Goal: Task Accomplishment & Management: Manage account settings

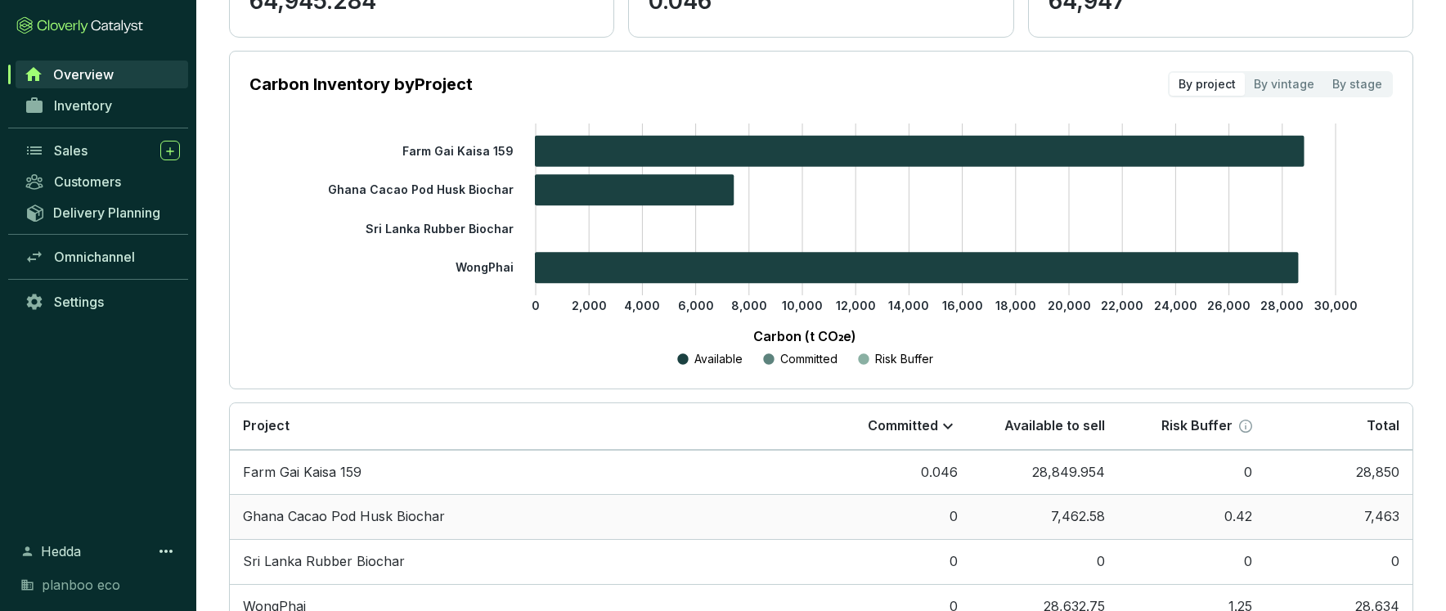
scroll to position [306, 0]
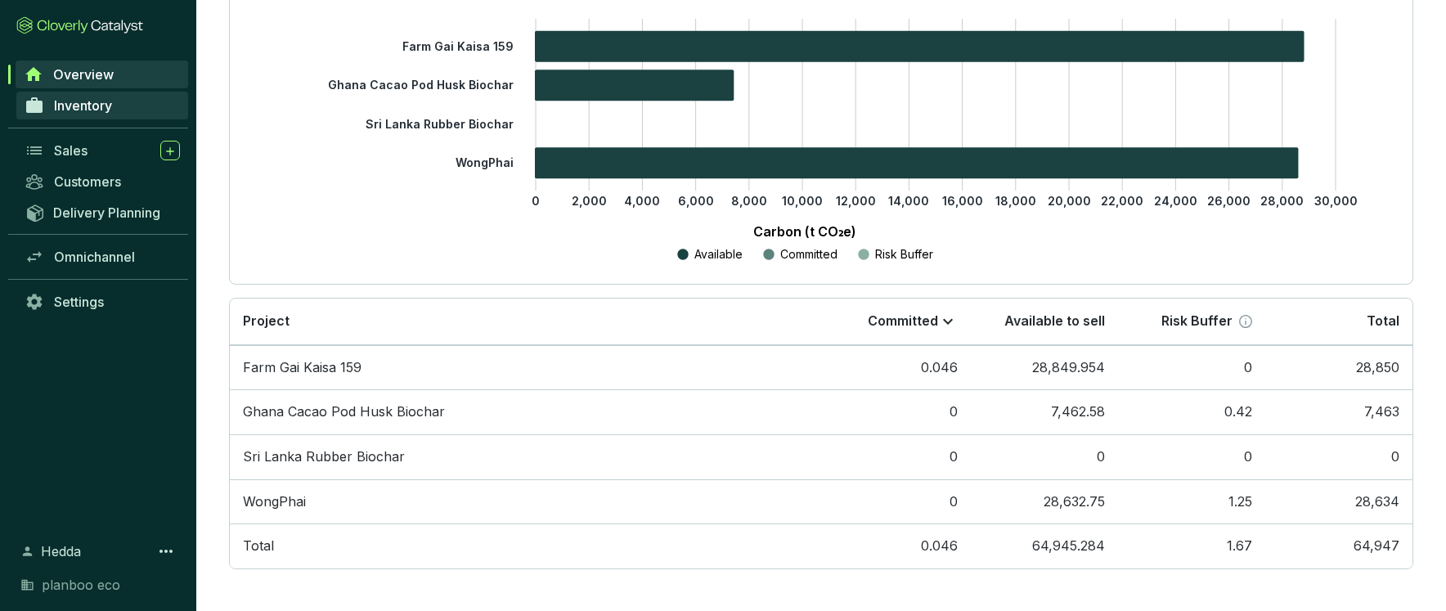
click at [70, 98] on span "Inventory" at bounding box center [83, 105] width 58 height 16
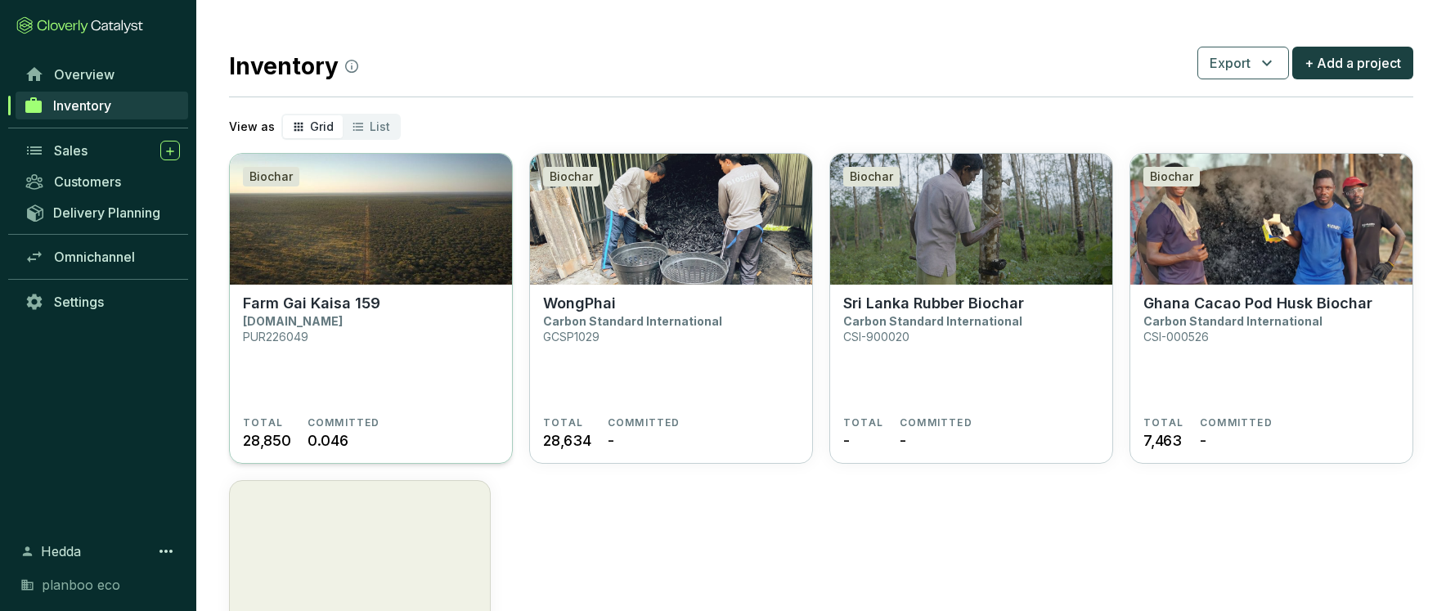
click at [430, 264] on img at bounding box center [371, 219] width 282 height 131
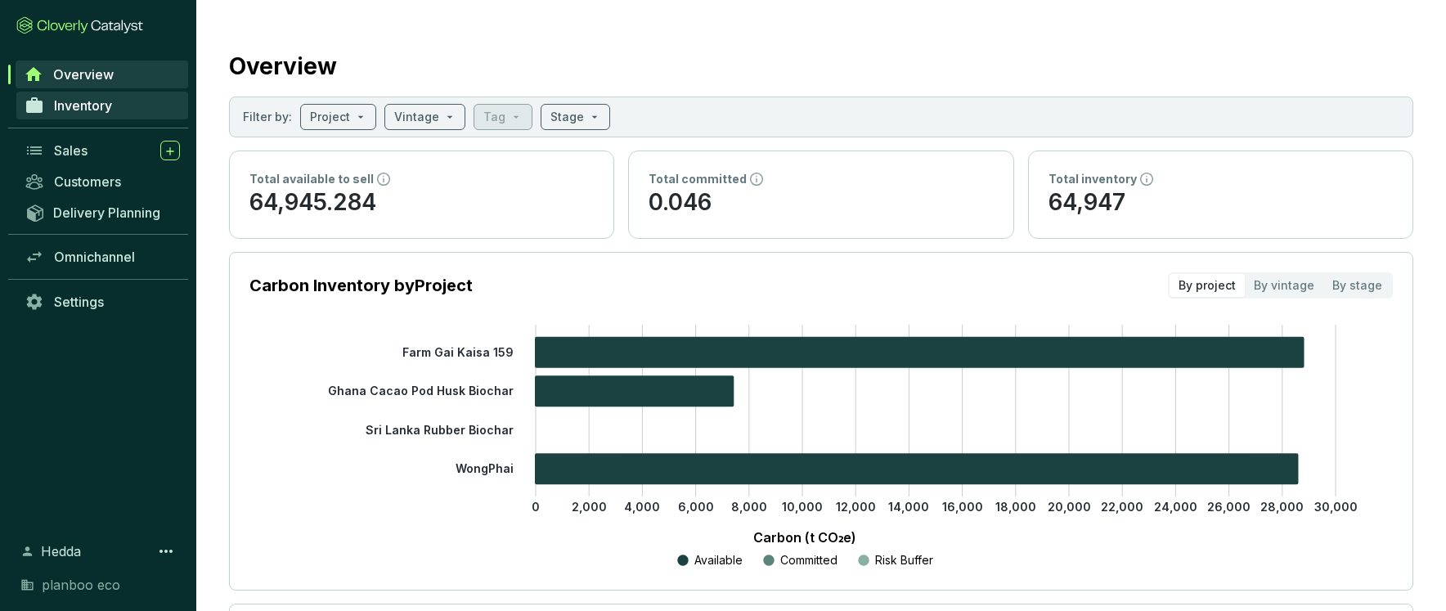
click at [115, 100] on link "Inventory" at bounding box center [102, 106] width 172 height 28
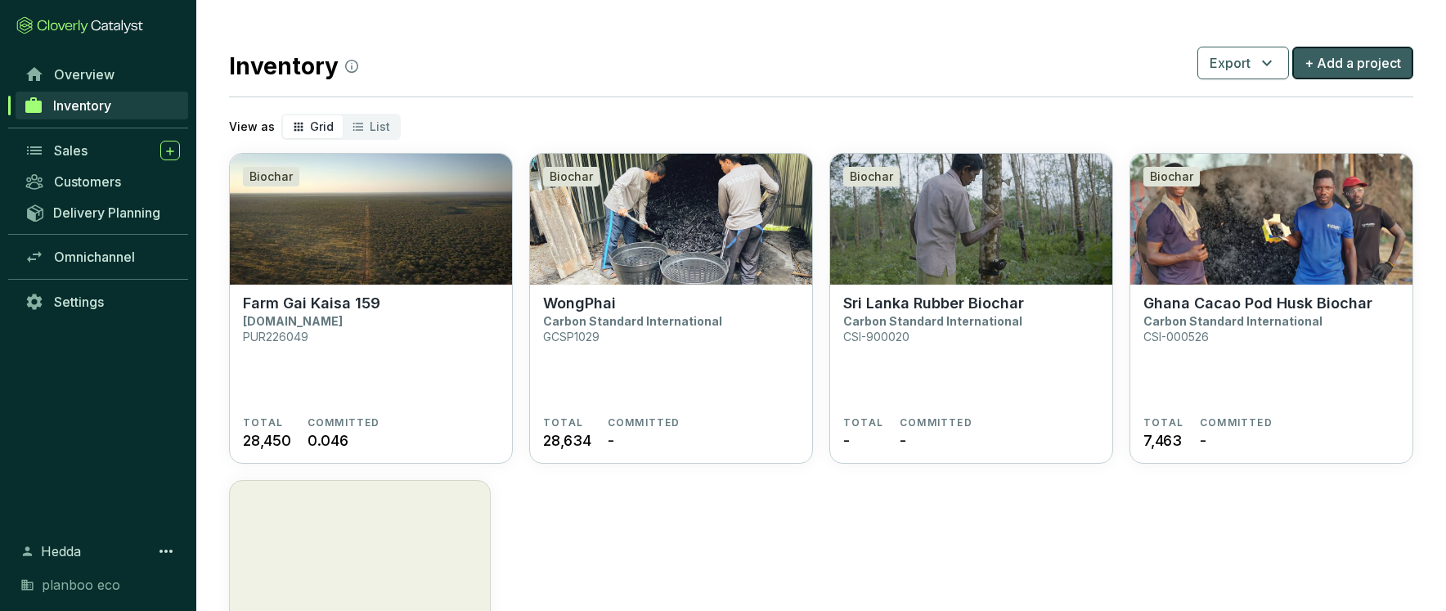
click at [1345, 65] on span "+ Add a project" at bounding box center [1353, 63] width 97 height 20
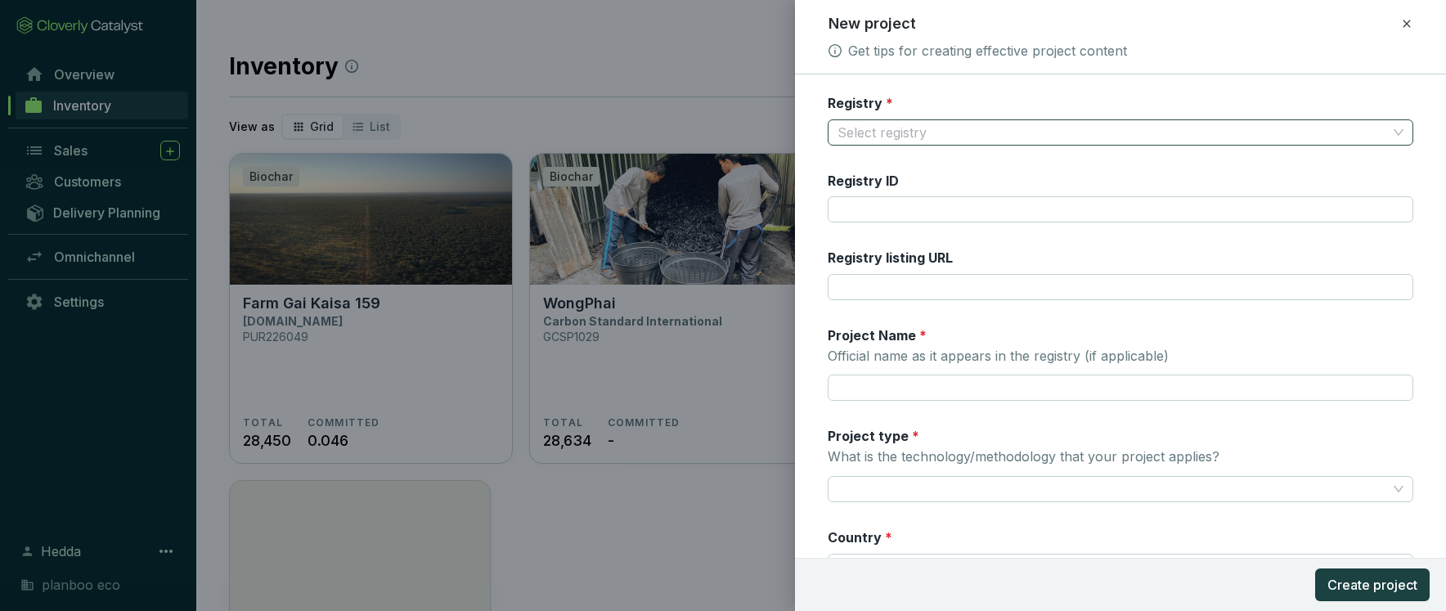
click at [1049, 124] on input "Registry *" at bounding box center [1113, 132] width 550 height 25
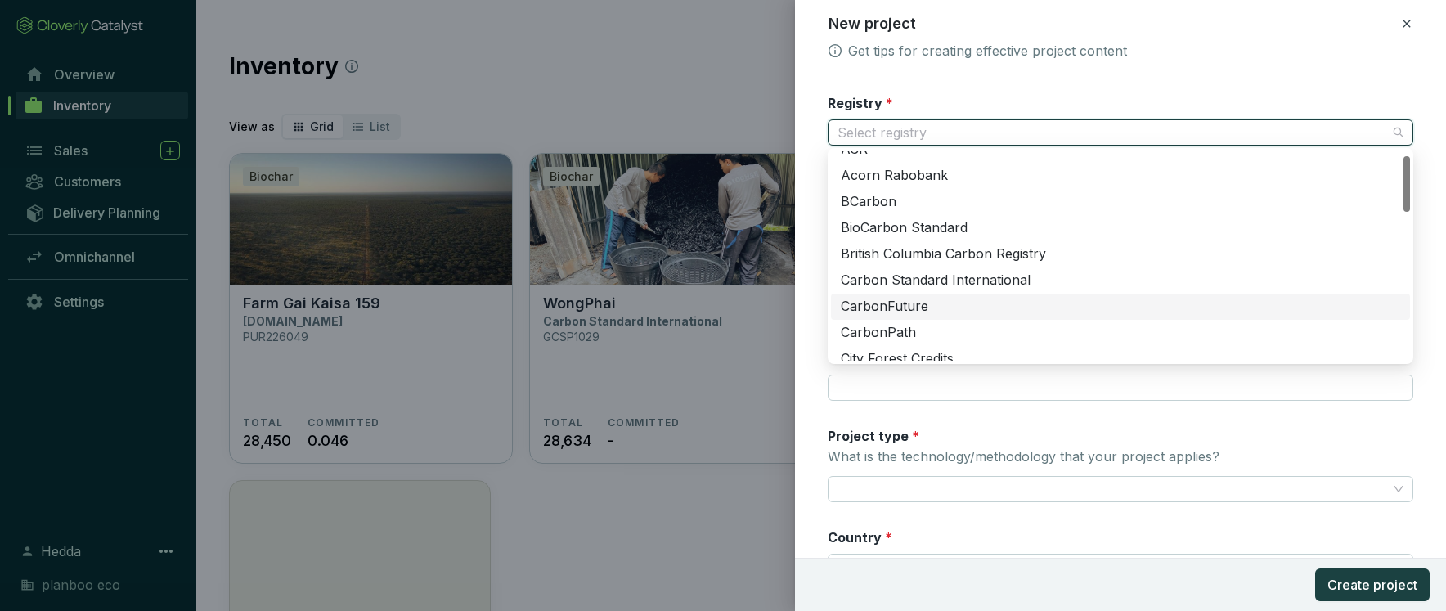
scroll to position [20, 0]
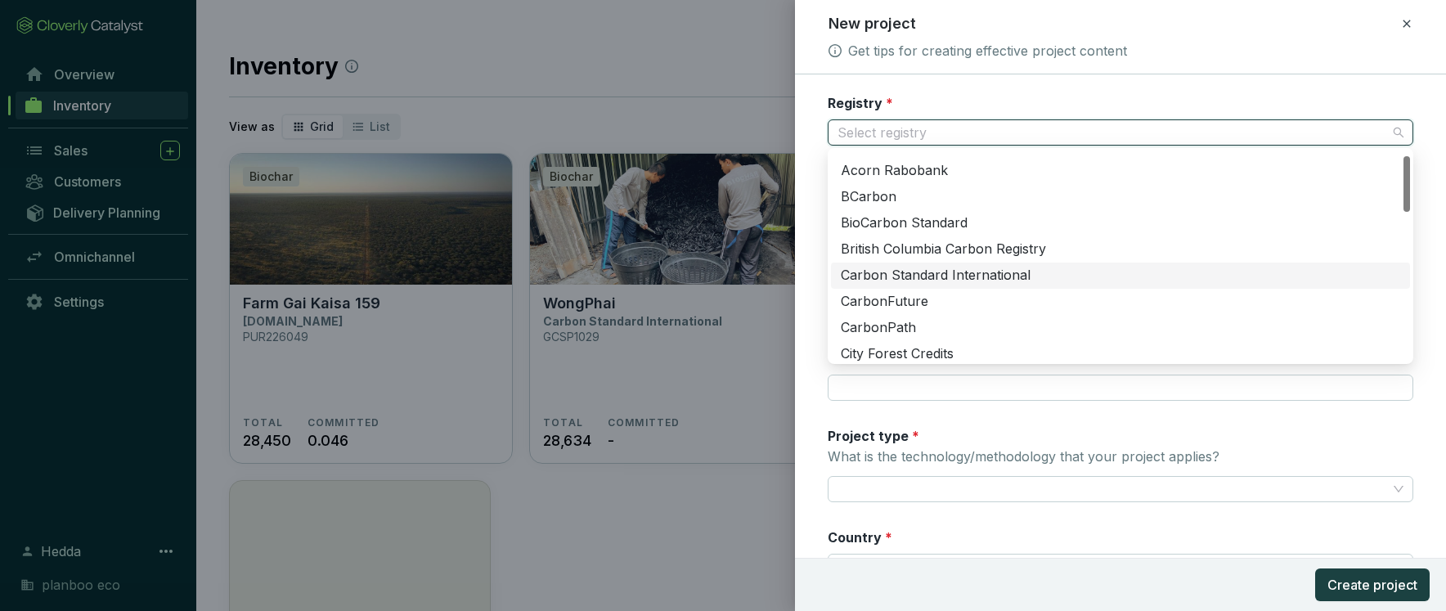
click at [1004, 272] on div "Carbon Standard International" at bounding box center [1121, 276] width 560 height 18
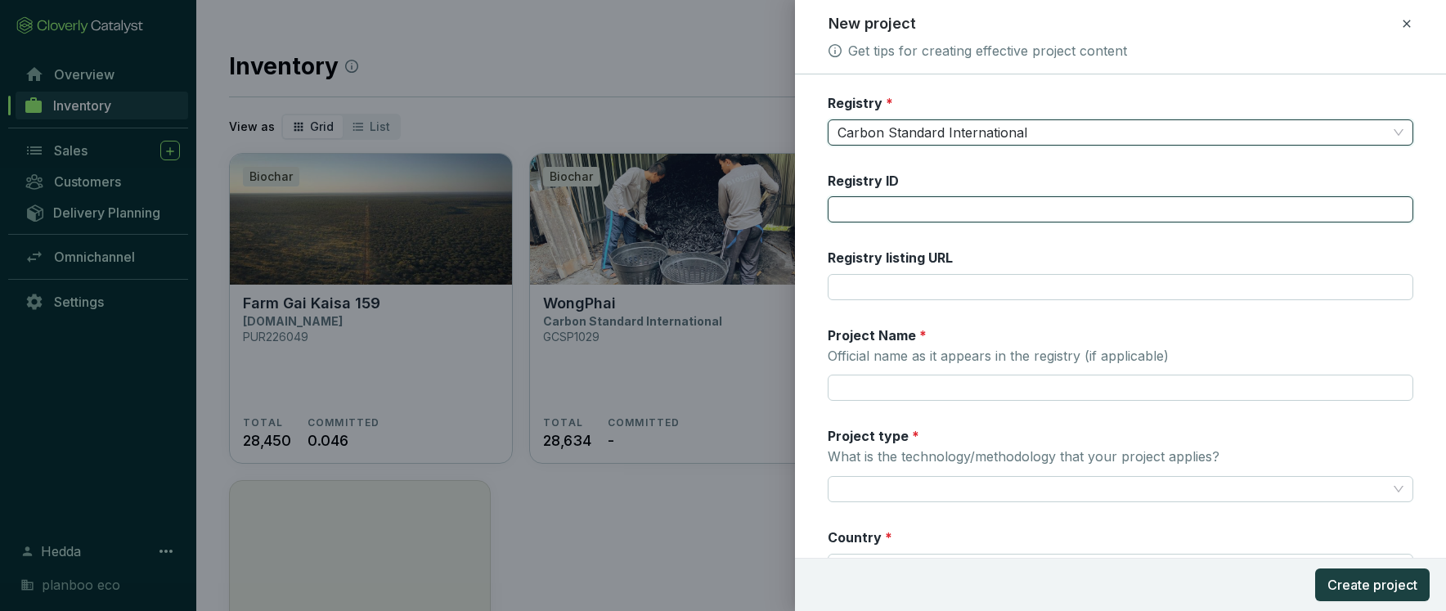
click at [936, 210] on input "Registry ID" at bounding box center [1121, 209] width 586 height 26
paste input "GCSP1036"
type input "GCSP1036"
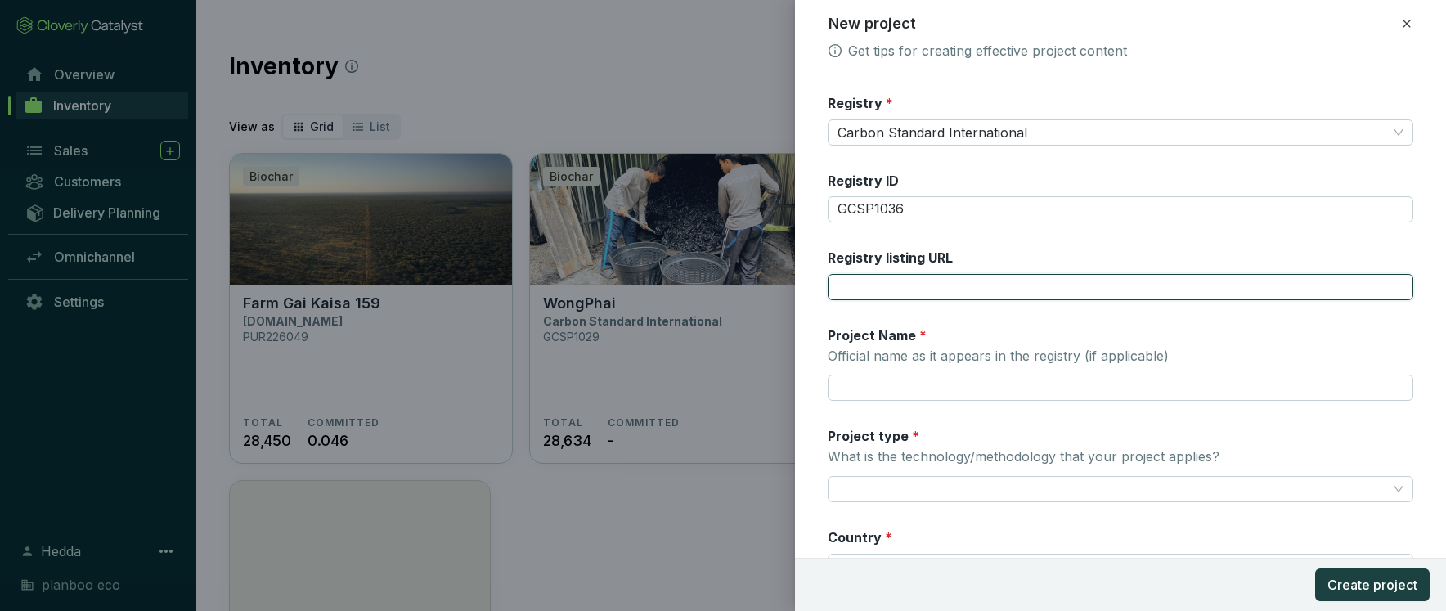
click at [895, 282] on input "Registry listing URL" at bounding box center [1121, 287] width 586 height 26
paste input "https://global-c-registry.org/project-view/1036"
type input "https://global-c-registry.org/project-view/1036"
click at [883, 393] on input "Project Name * Official name as it appears in the registry (if applicable)" at bounding box center [1121, 388] width 586 height 26
paste input "Transformando la Zoca en Biochar"
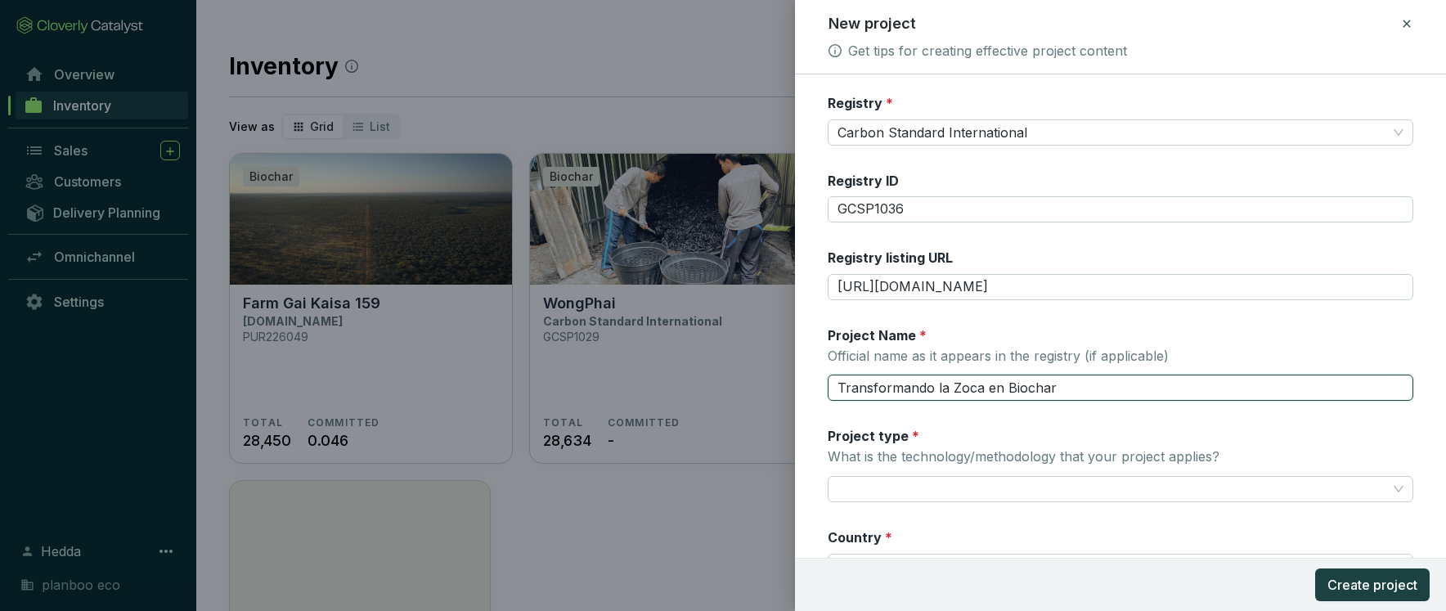
scroll to position [148, 0]
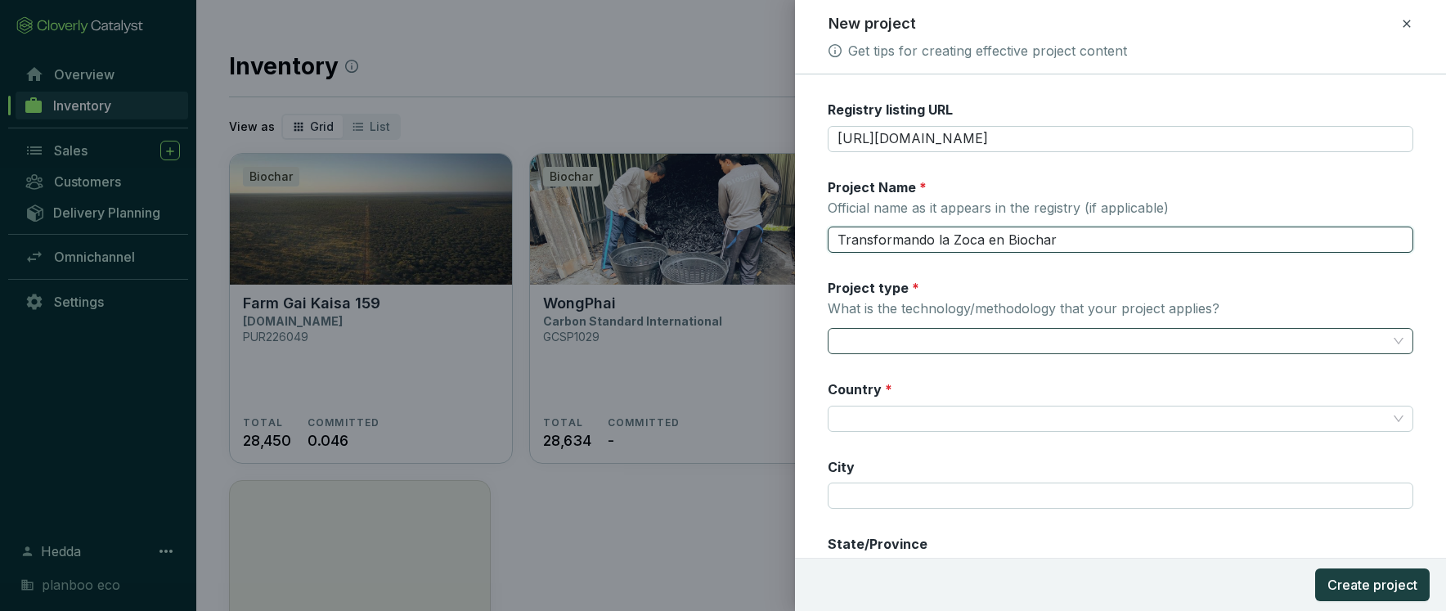
type input "Transformando la Zoca en Biochar"
click at [897, 329] on input "Project type * What is the technology/methodology that your project applies?" at bounding box center [1113, 341] width 550 height 25
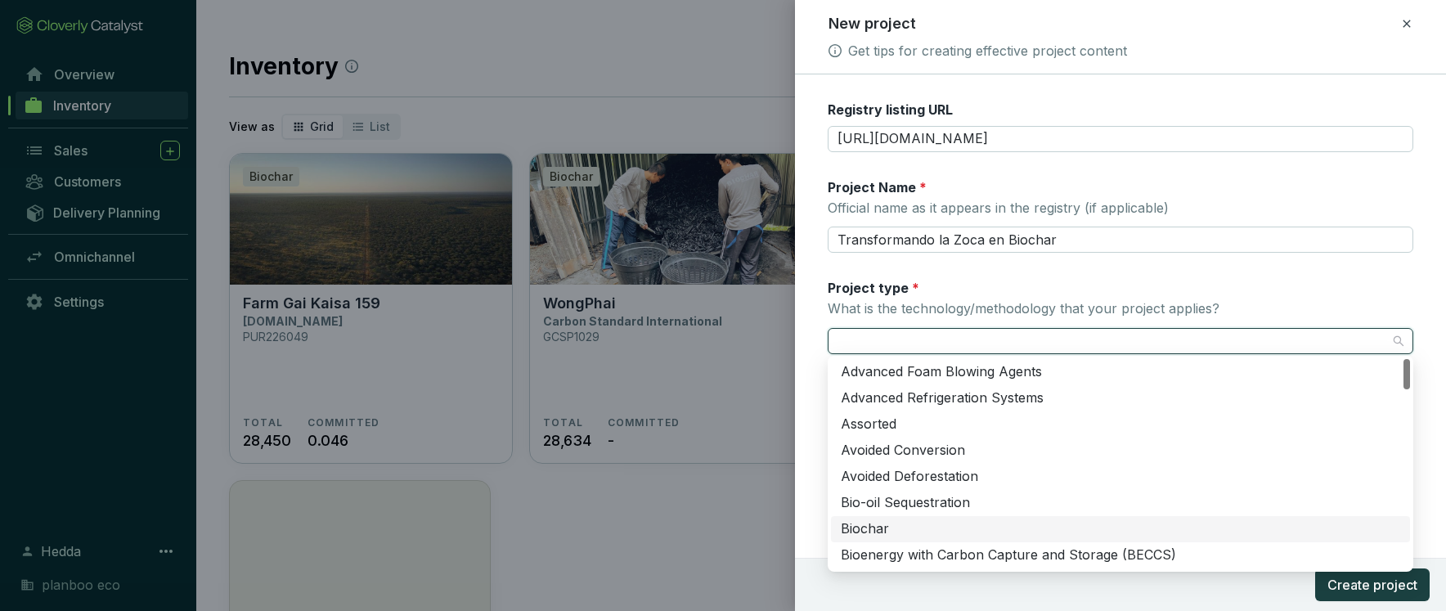
click at [865, 535] on div "Biochar" at bounding box center [1121, 529] width 560 height 18
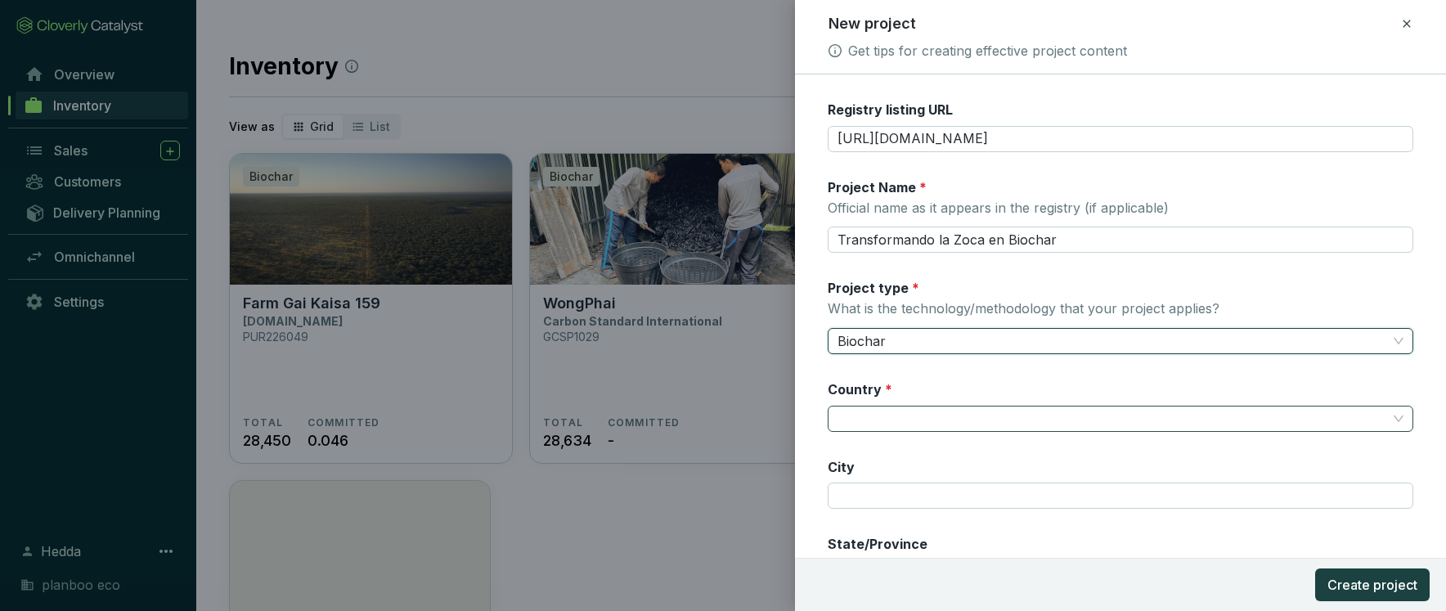
click at [888, 421] on input "Country *" at bounding box center [1113, 419] width 550 height 25
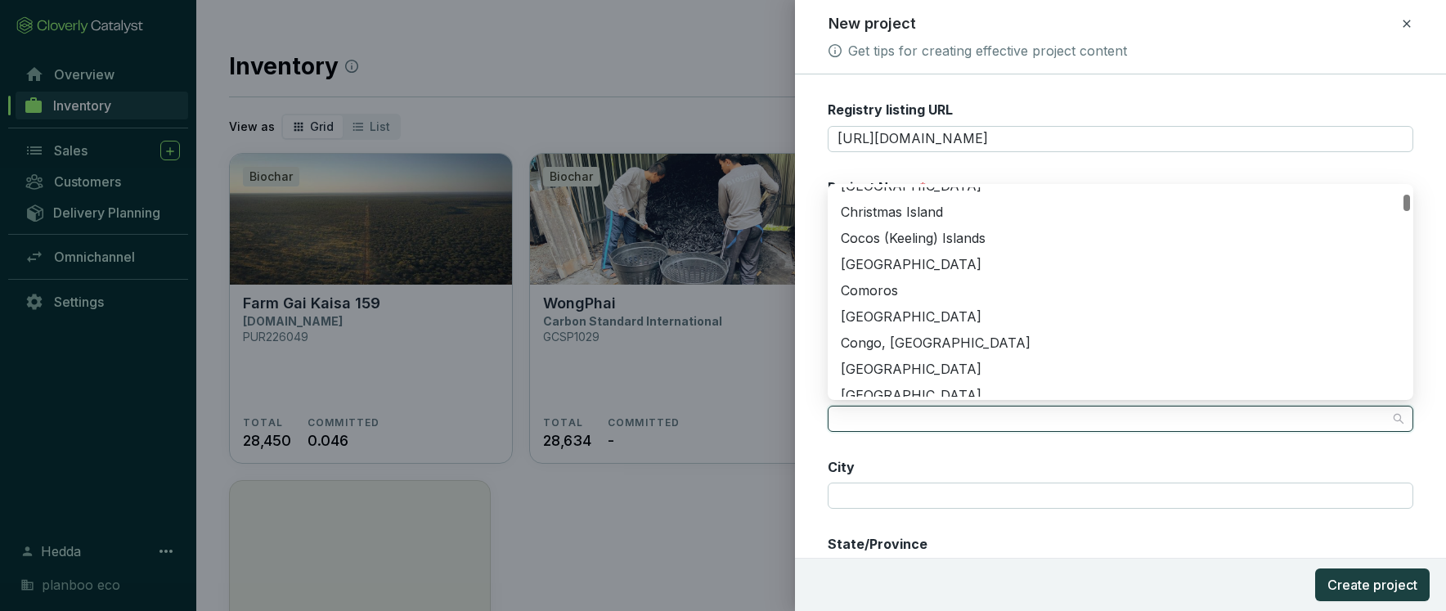
scroll to position [241, 0]
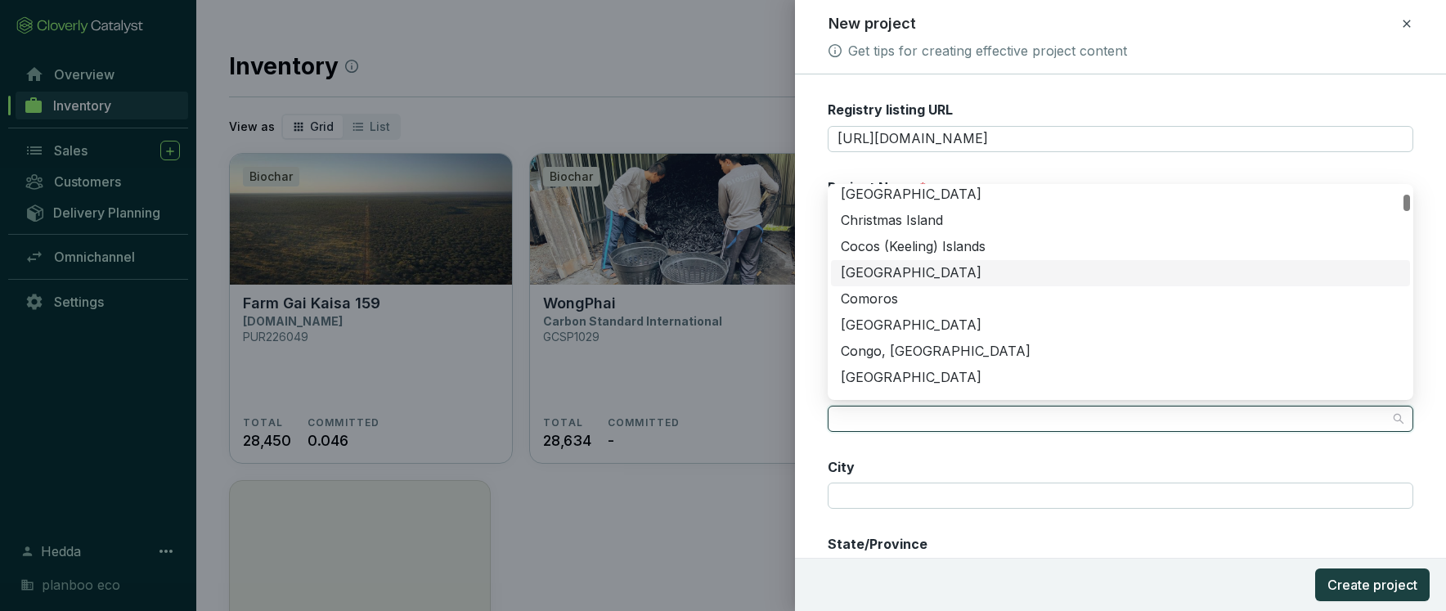
click at [874, 268] on div "Colombia" at bounding box center [1121, 273] width 560 height 18
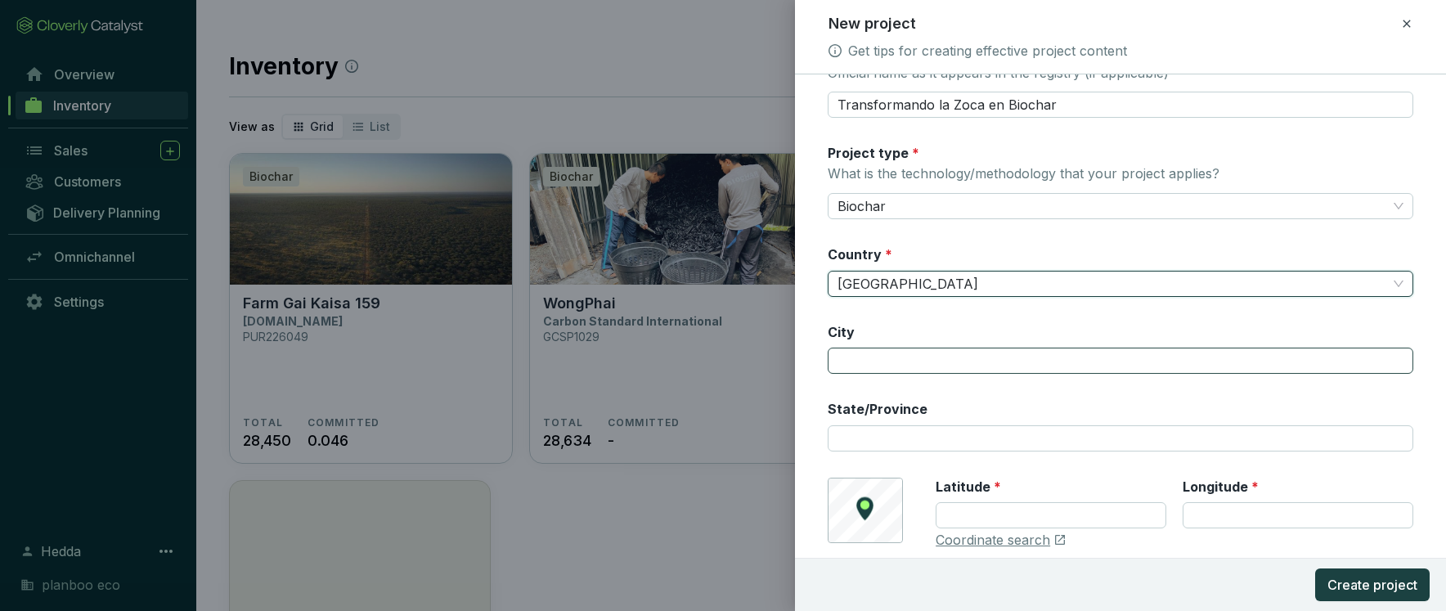
scroll to position [303, 0]
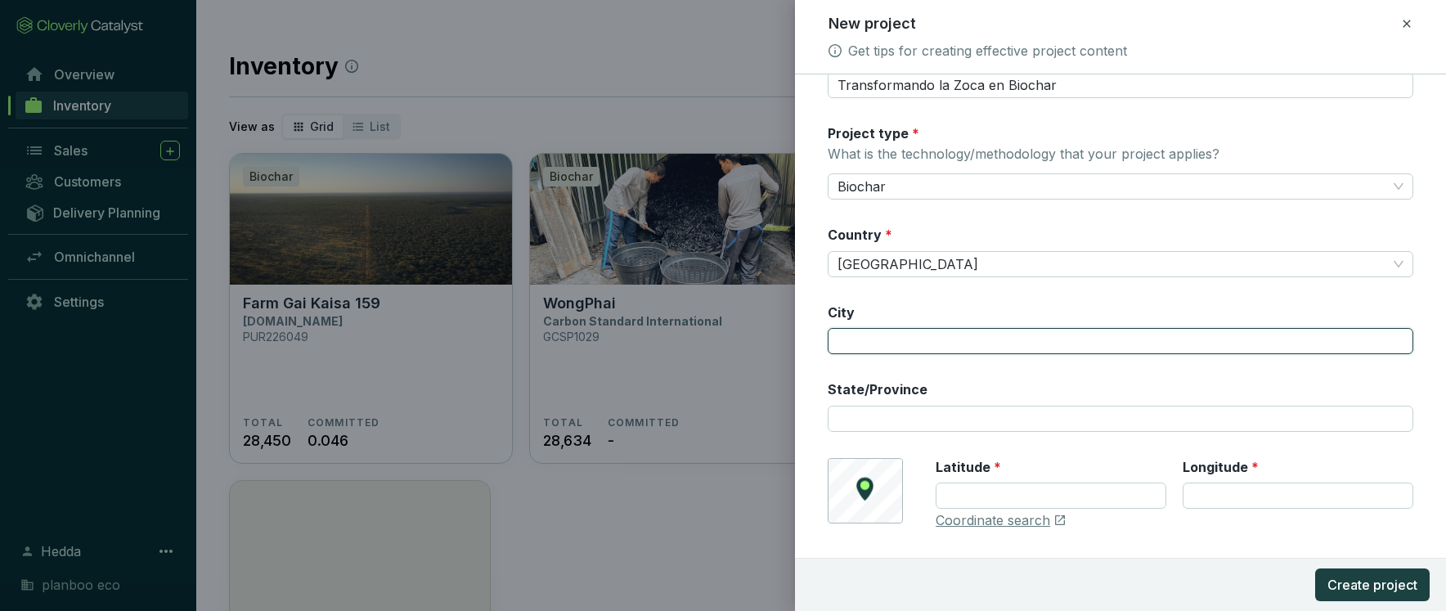
click at [907, 339] on input "City" at bounding box center [1121, 341] width 586 height 26
type input "B"
type input "Huila"
click at [1019, 420] on input "State/Province" at bounding box center [1121, 419] width 586 height 26
type input "Huila"
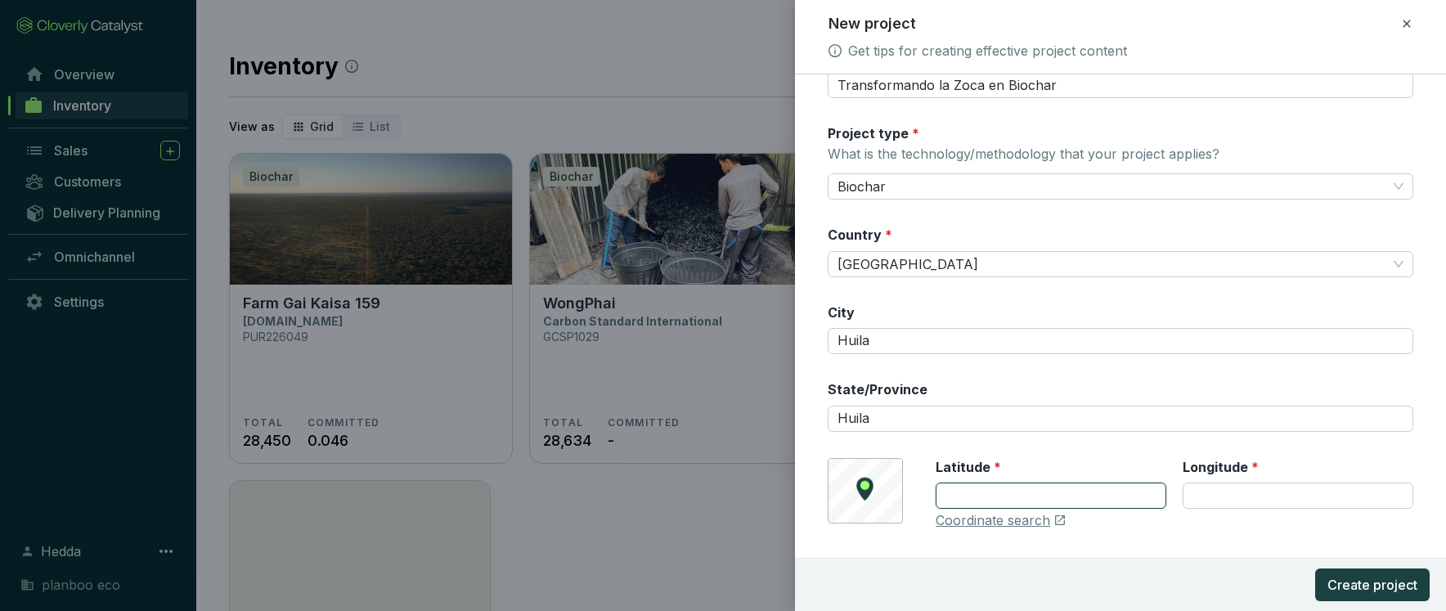
click at [1001, 489] on input "Latitude *" at bounding box center [1051, 496] width 231 height 26
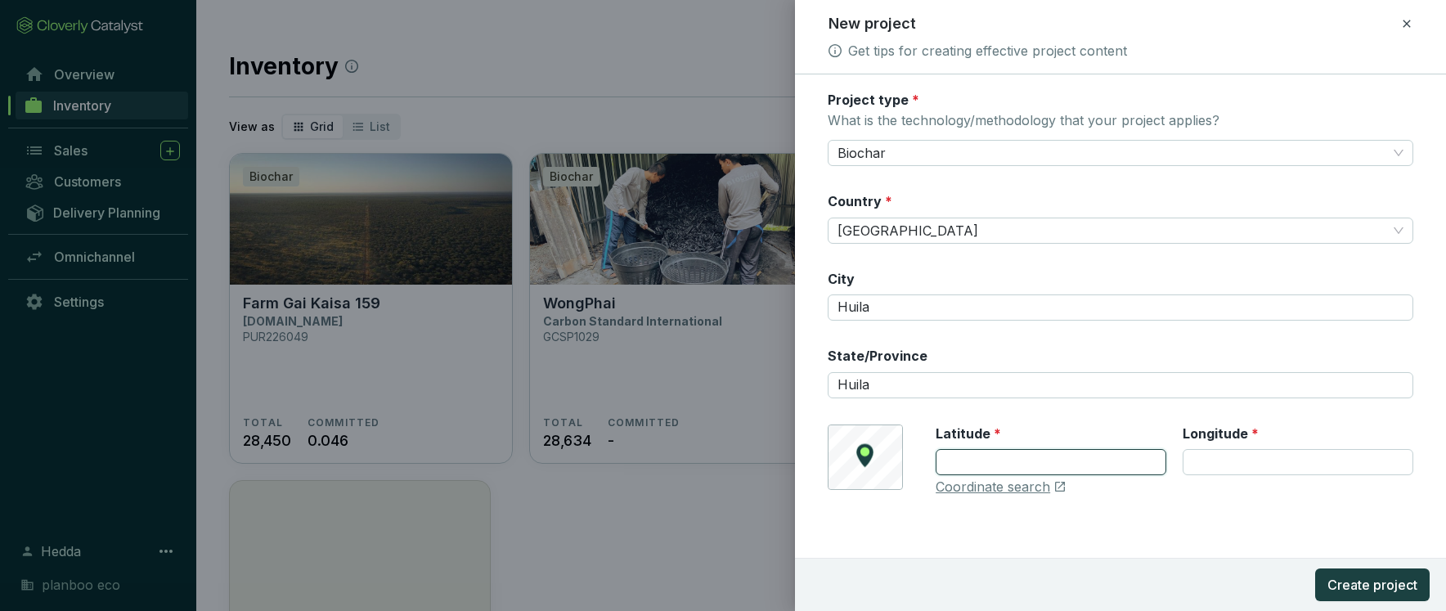
paste input "1.84291"
type input "1.84291"
click at [1265, 453] on input "Longitude *" at bounding box center [1298, 462] width 231 height 26
paste input "-76.0463"
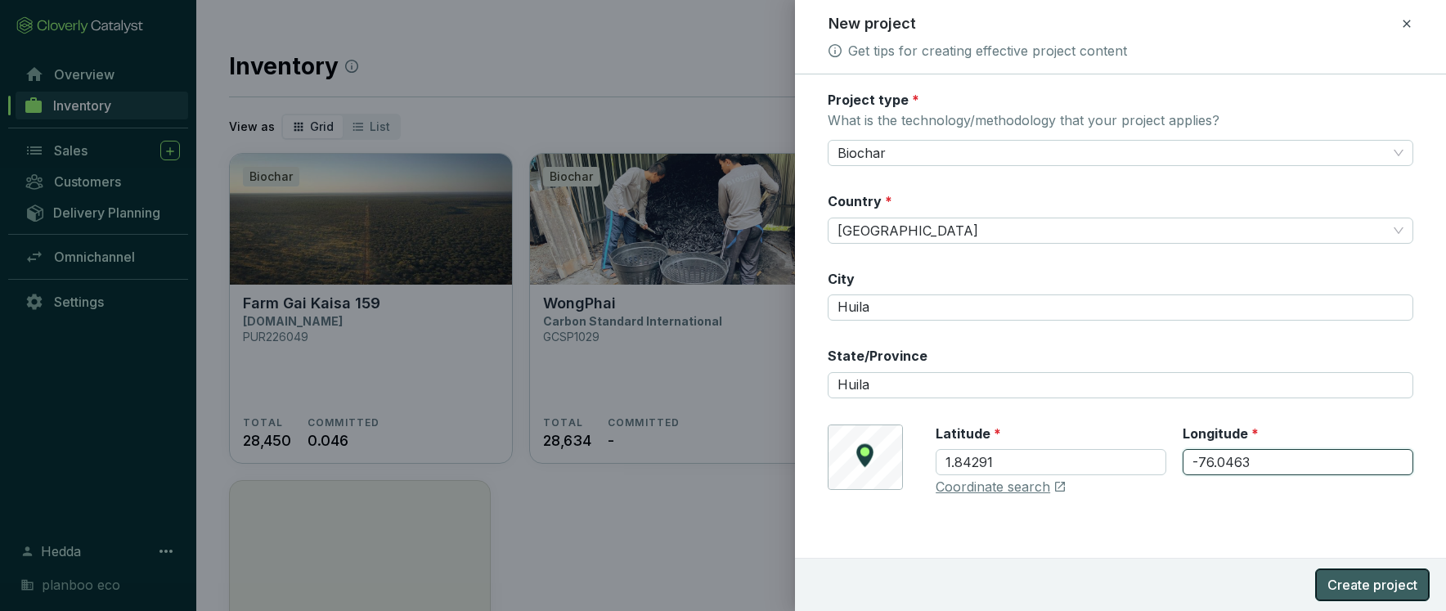
type input "-76.0463"
click at [1366, 578] on span "Create project" at bounding box center [1373, 585] width 90 height 20
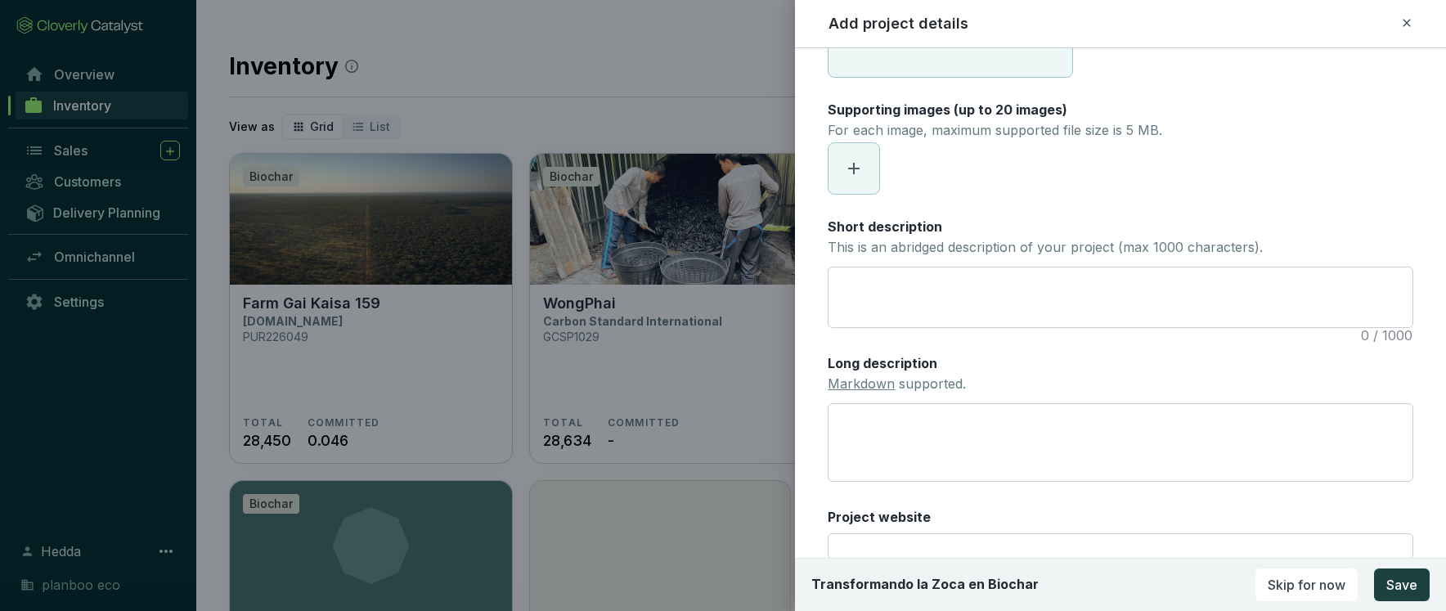
scroll to position [0, 0]
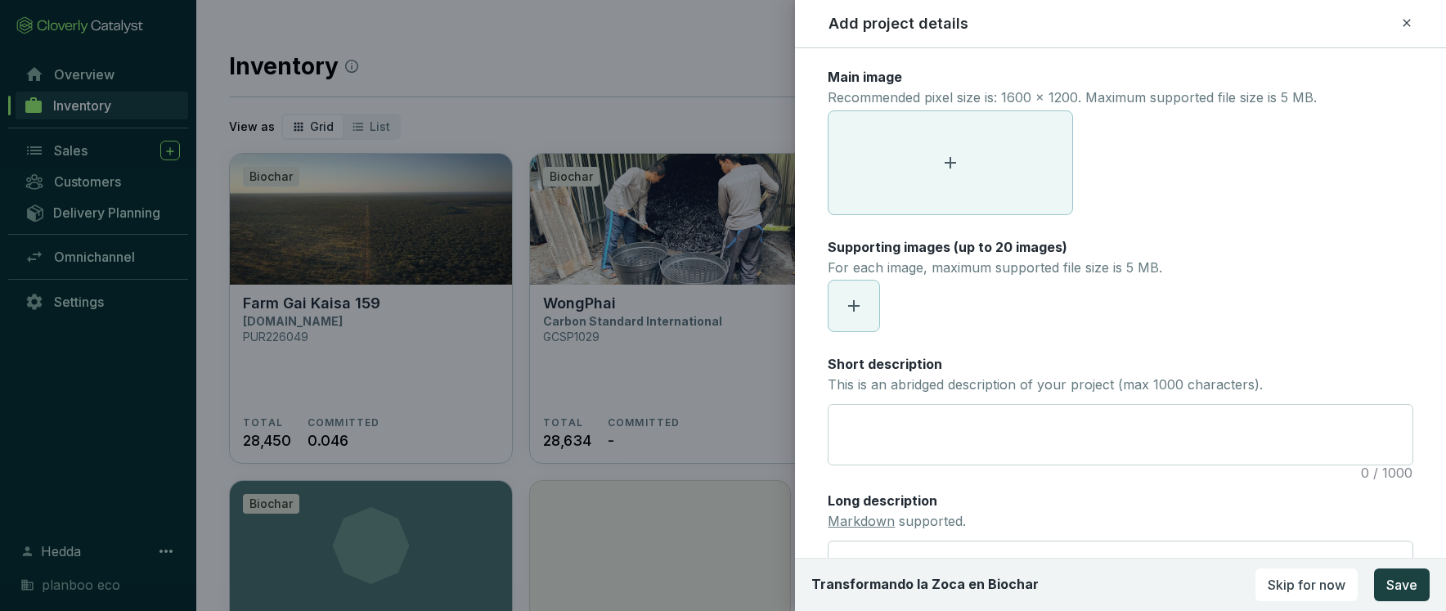
click at [951, 155] on icon at bounding box center [951, 163] width 20 height 20
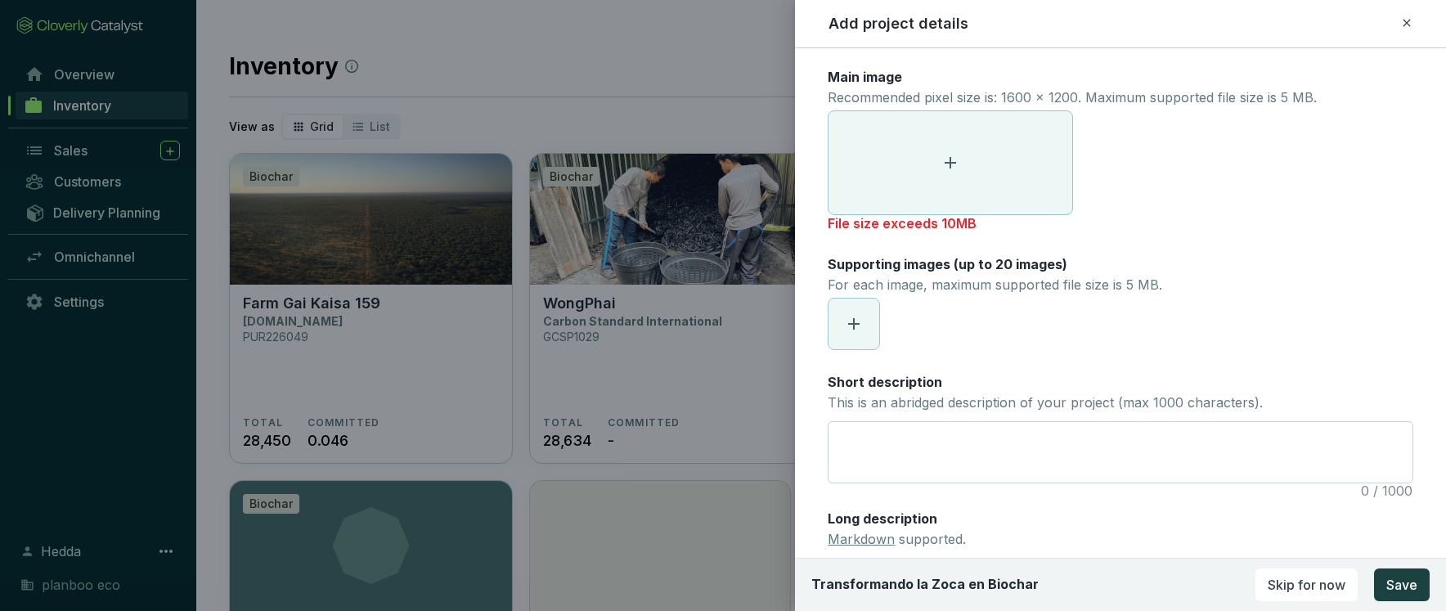
click at [955, 164] on icon at bounding box center [951, 163] width 20 height 20
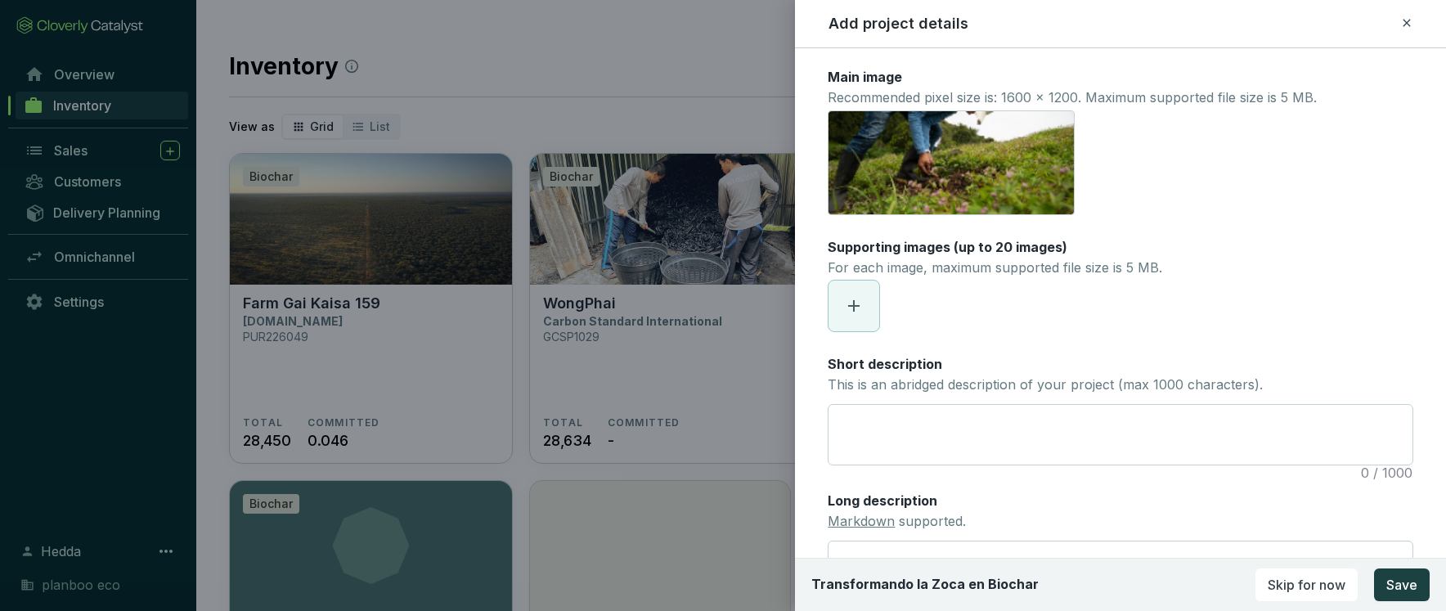
click at [847, 303] on icon at bounding box center [854, 306] width 20 height 20
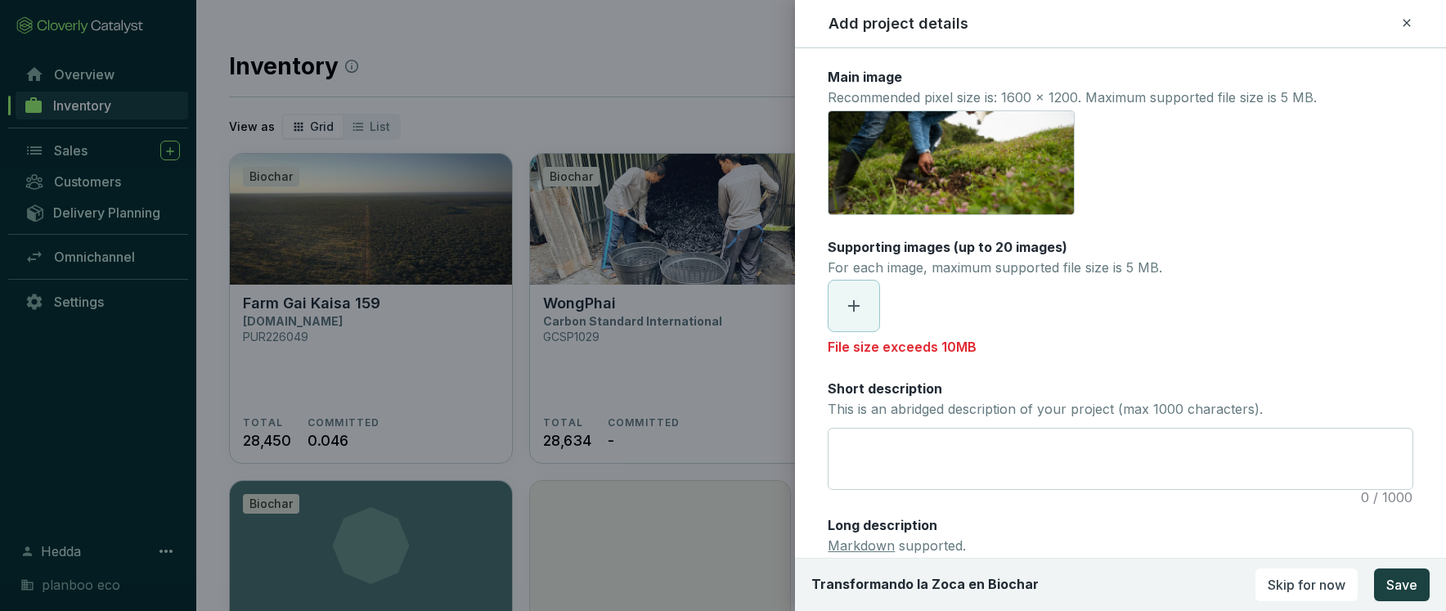
click at [852, 311] on icon at bounding box center [854, 306] width 20 height 20
click at [856, 312] on icon at bounding box center [854, 306] width 20 height 20
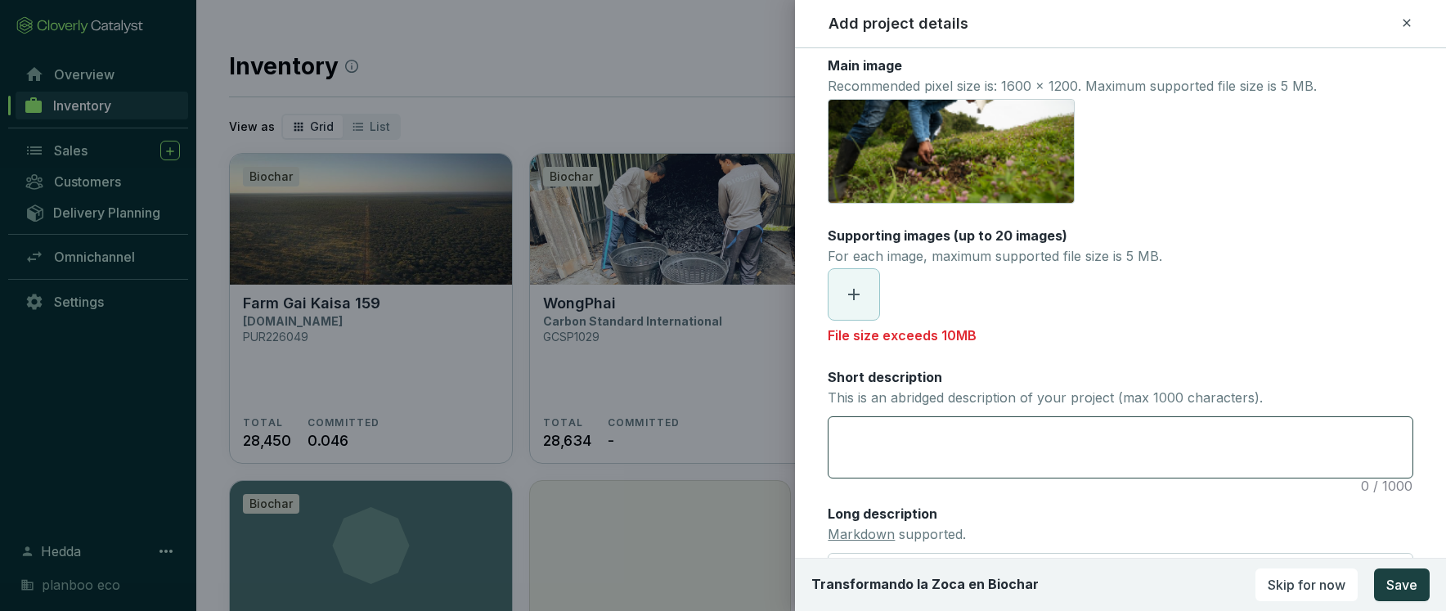
scroll to position [12, 0]
click at [852, 296] on icon at bounding box center [854, 294] width 20 height 20
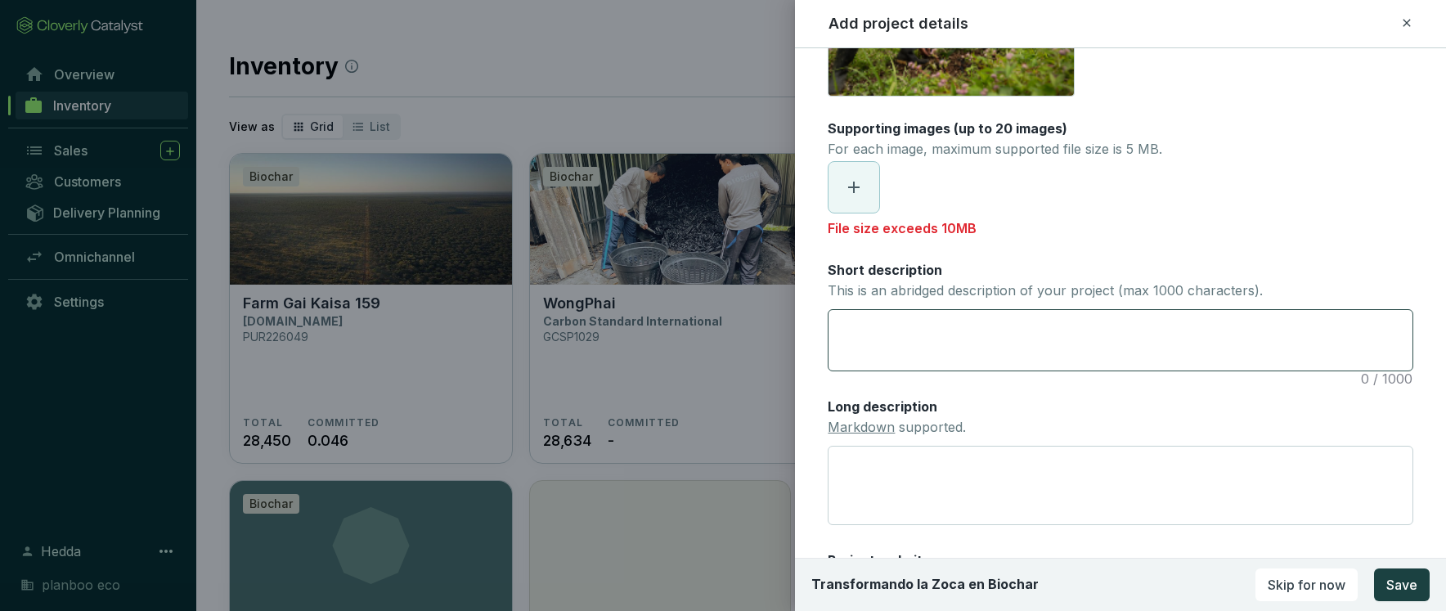
scroll to position [139, 0]
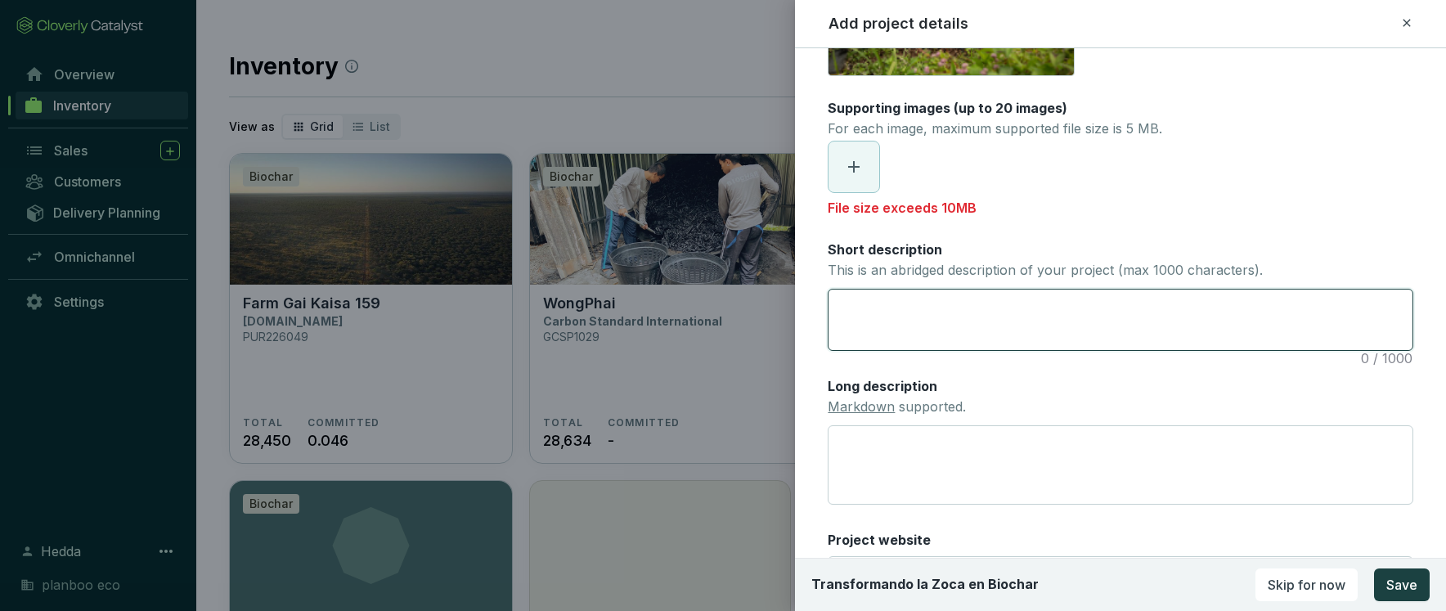
click at [991, 314] on textarea "Short description This is an abridged description of your project (max 1000 cha…" at bounding box center [1121, 320] width 584 height 60
paste textarea "n Colombia, one of the world’s largest coffee exporters, over 500,000 people — …"
type textarea "n Colombia, one of the world’s largest coffee exporters, over 500,000 people — …"
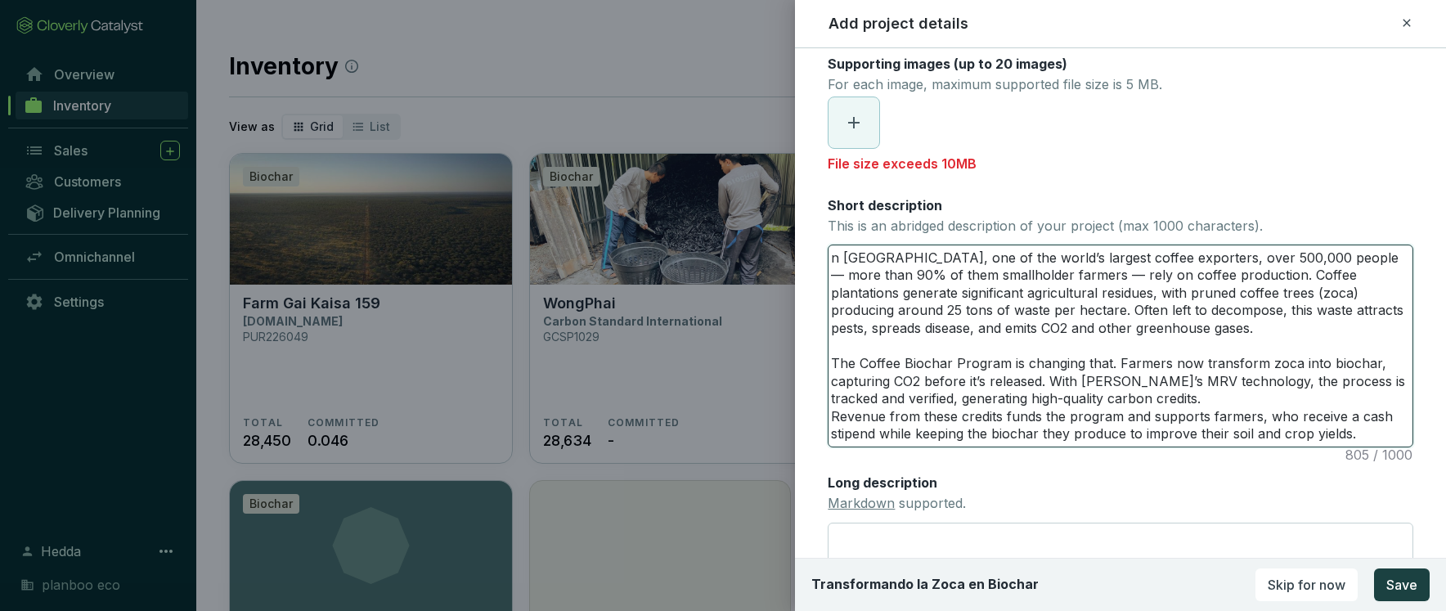
scroll to position [143, 0]
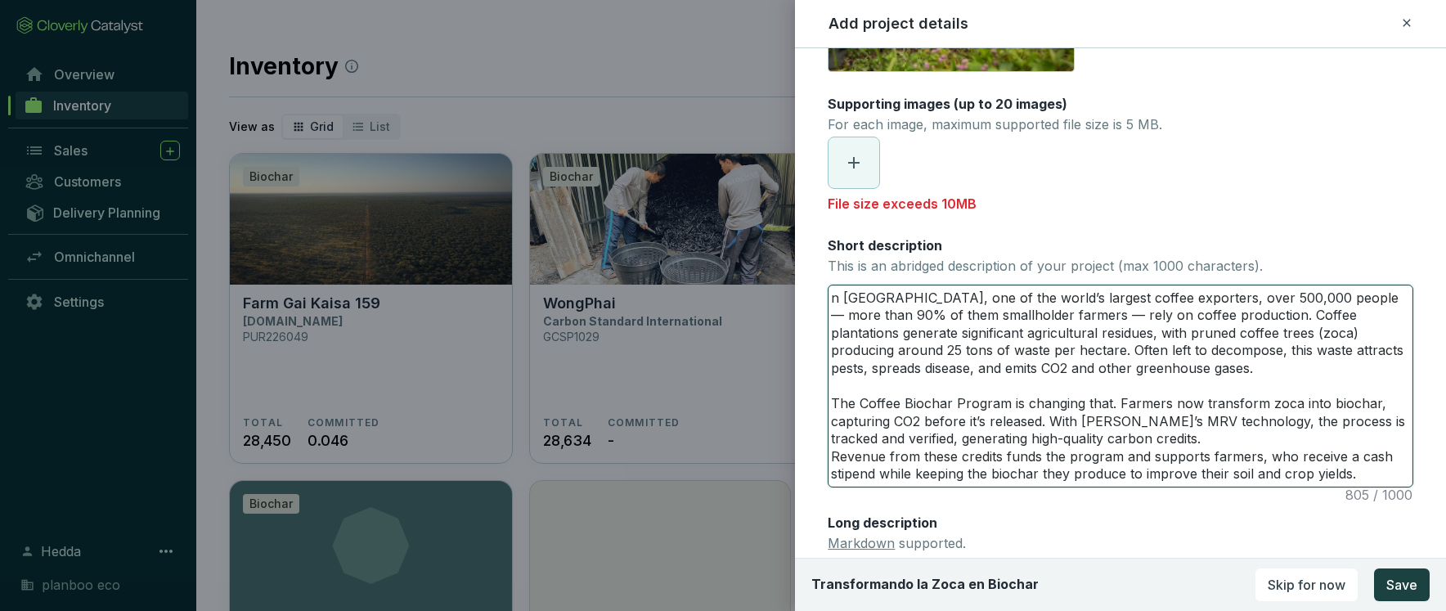
click at [836, 297] on textarea "n Colombia, one of the world’s largest coffee exporters, over 500,000 people — …" at bounding box center [1121, 385] width 584 height 201
click at [834, 297] on textarea "n Colombia, one of the world’s largest coffee exporters, over 500,000 people — …" at bounding box center [1121, 385] width 584 height 201
type textarea "In Colombia, one of the world’s largest coffee exporters, over 500,000 people —…"
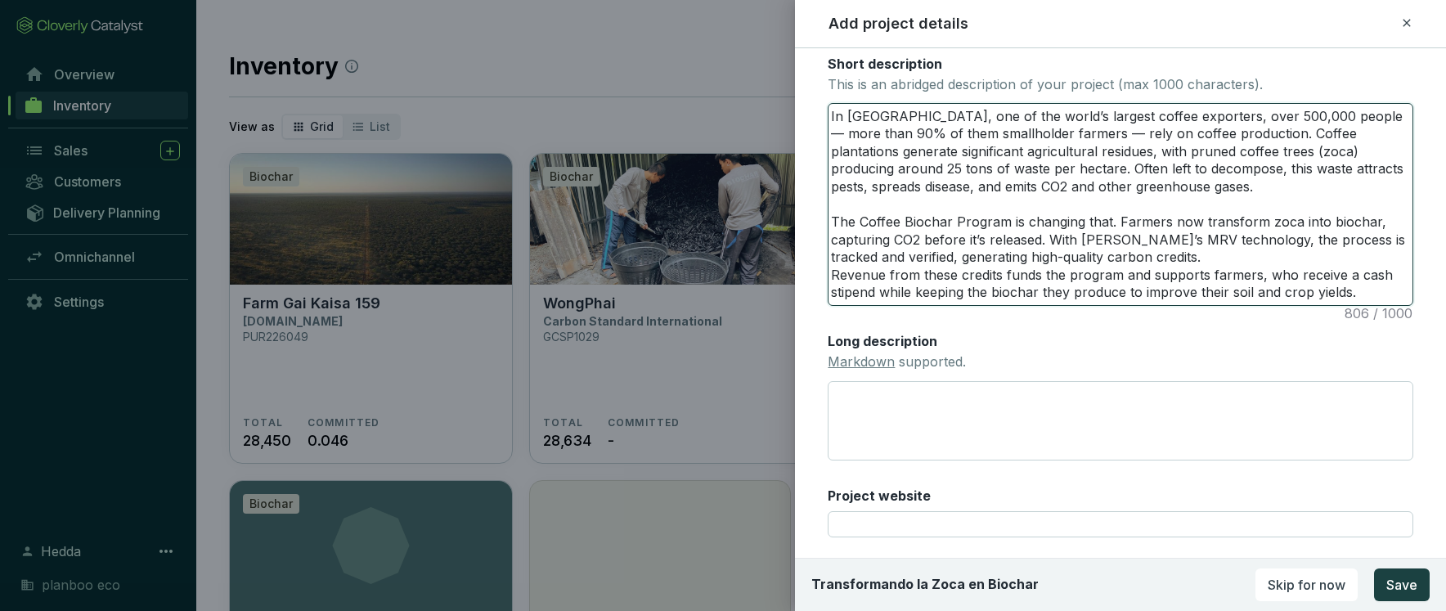
scroll to position [326, 0]
click at [1144, 235] on textarea "In Colombia, one of the world’s largest coffee exporters, over 500,000 people —…" at bounding box center [1121, 202] width 584 height 201
click at [1054, 240] on textarea "In Colombia, one of the world’s largest coffee exporters, over 500,000 people —…" at bounding box center [1121, 202] width 584 height 201
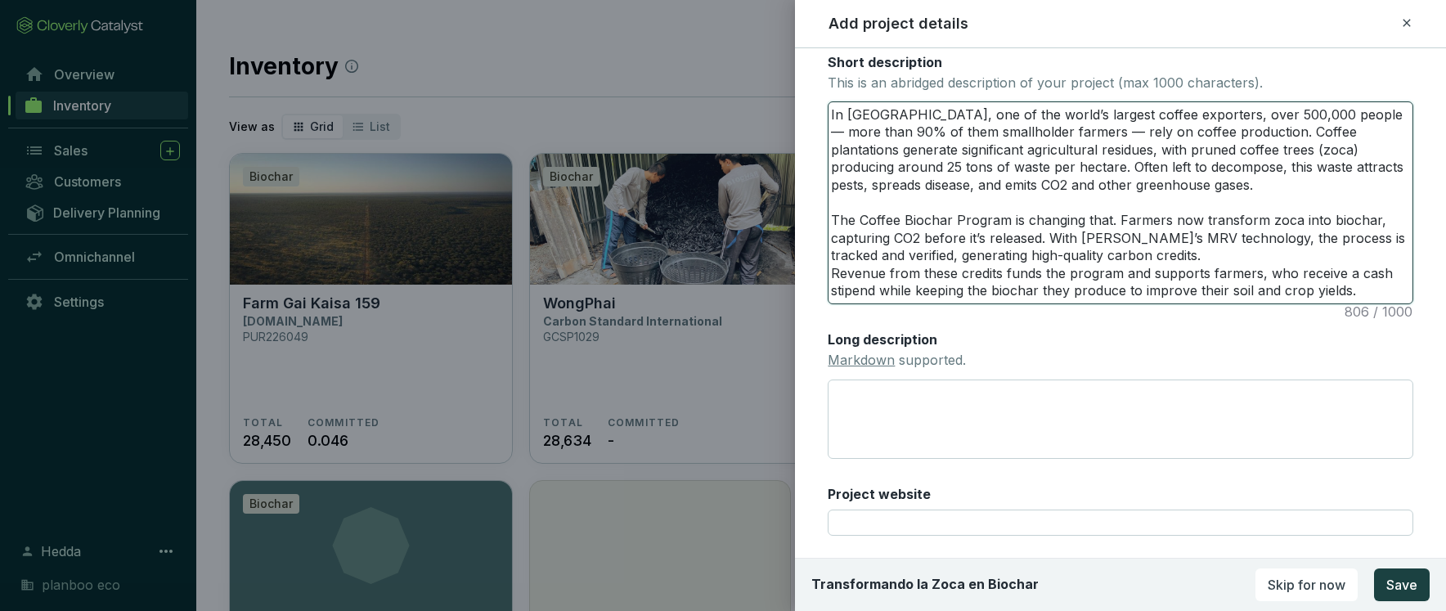
click at [1054, 240] on textarea "In Colombia, one of the world’s largest coffee exporters, over 500,000 people —…" at bounding box center [1121, 202] width 584 height 201
click at [1012, 240] on textarea "In Colombia, one of the world’s largest coffee exporters, over 500,000 people —…" at bounding box center [1121, 202] width 584 height 201
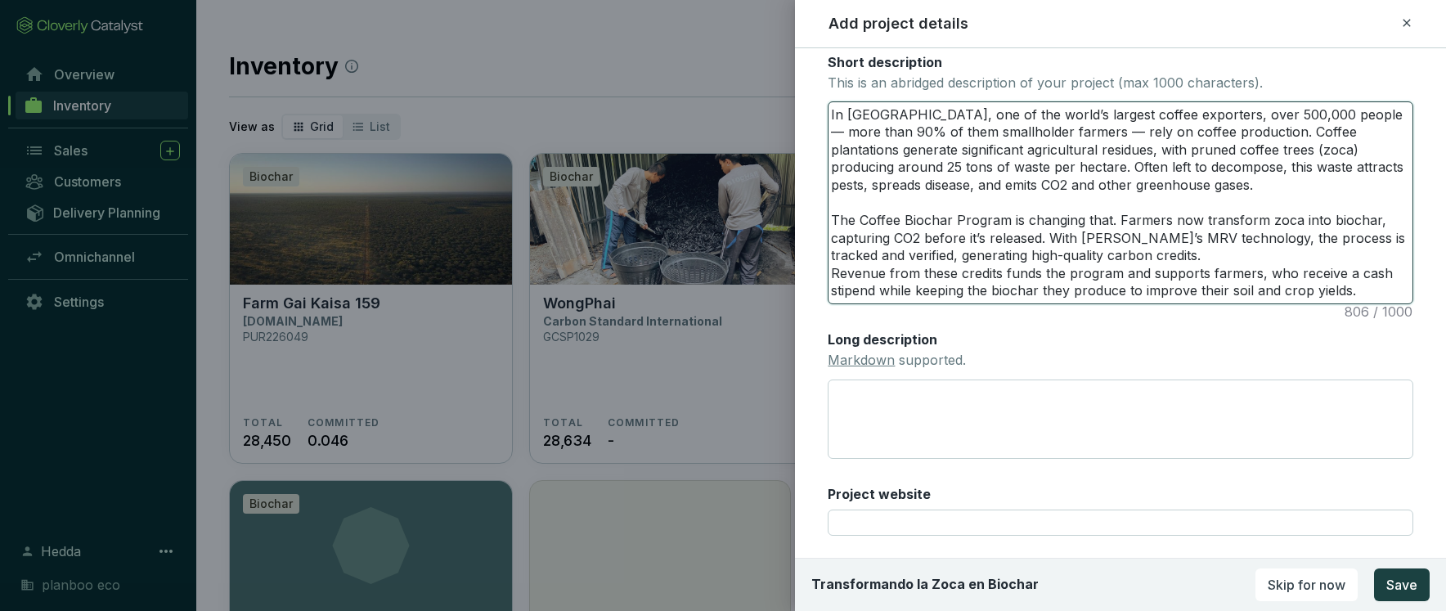
click at [1012, 240] on textarea "In Colombia, one of the world’s largest coffee exporters, over 500,000 people —…" at bounding box center [1121, 202] width 584 height 201
click at [1112, 258] on textarea "In Colombia, one of the world’s largest coffee exporters, over 500,000 people —…" at bounding box center [1121, 202] width 584 height 201
click at [1076, 267] on textarea "In Colombia, one of the world’s largest coffee exporters, over 500,000 people —…" at bounding box center [1121, 202] width 584 height 201
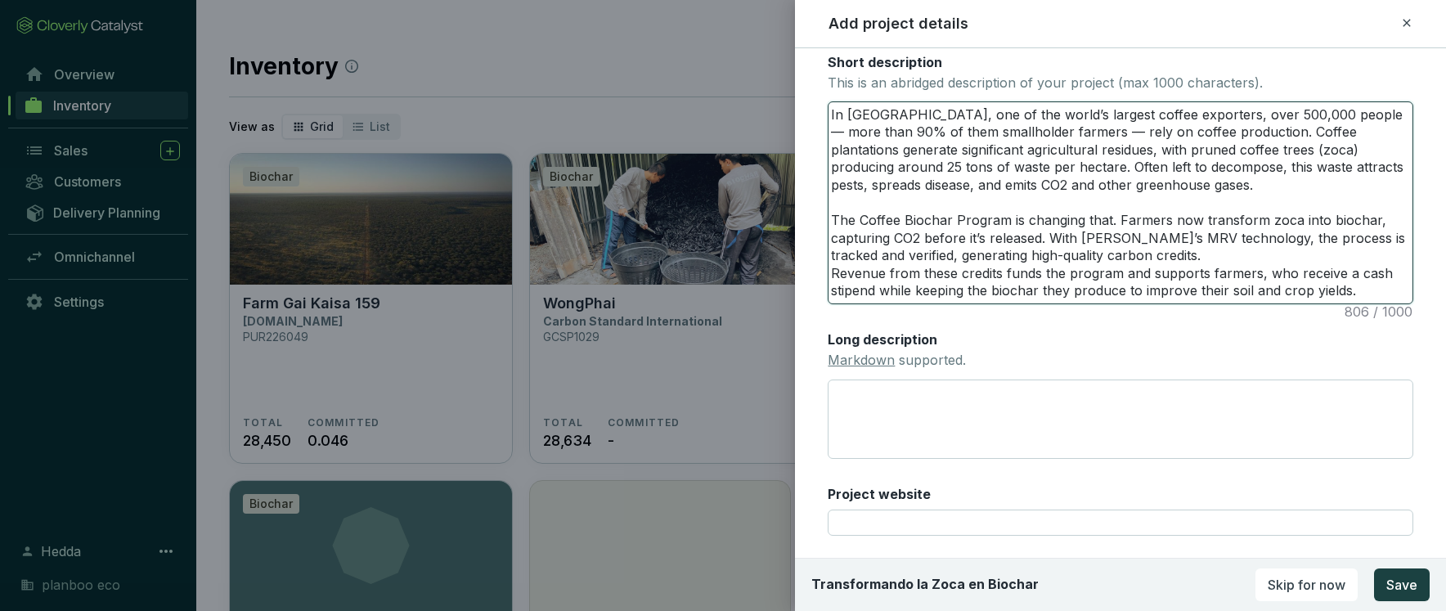
click at [1114, 270] on textarea "In Colombia, one of the world’s largest coffee exporters, over 500,000 people —…" at bounding box center [1121, 202] width 584 height 201
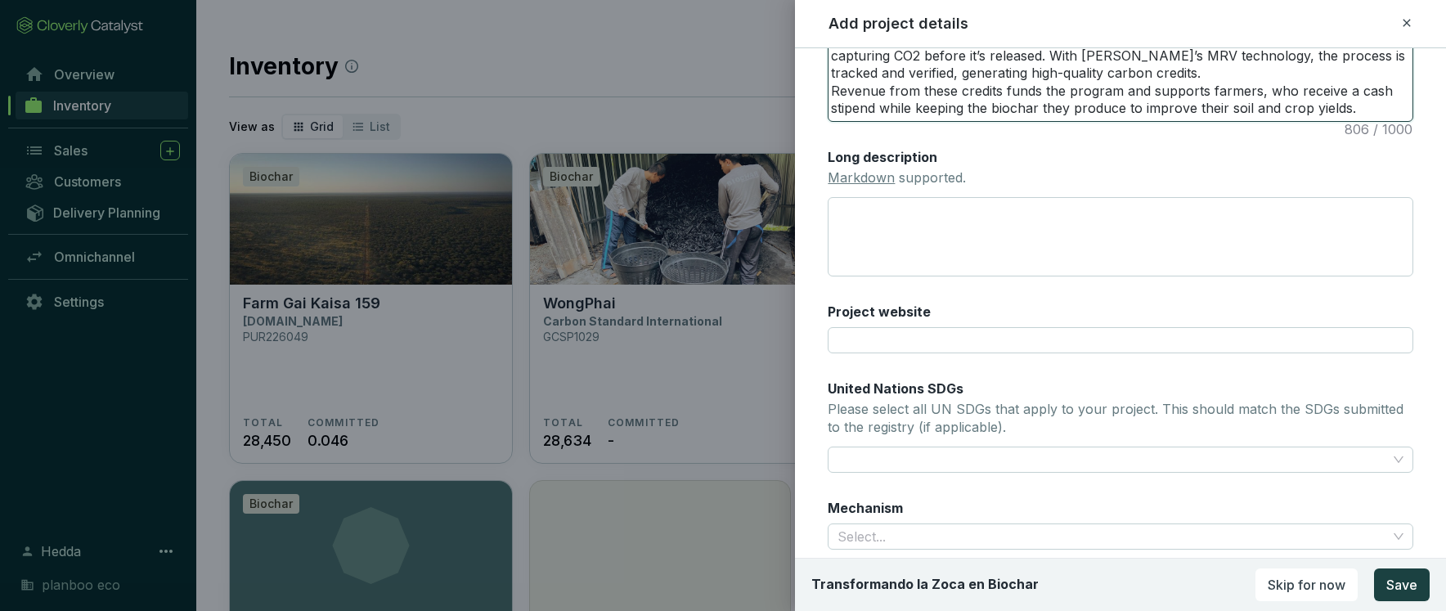
scroll to position [512, 0]
type textarea "In Colombia, one of the world’s largest coffee exporters, over 500,000 people —…"
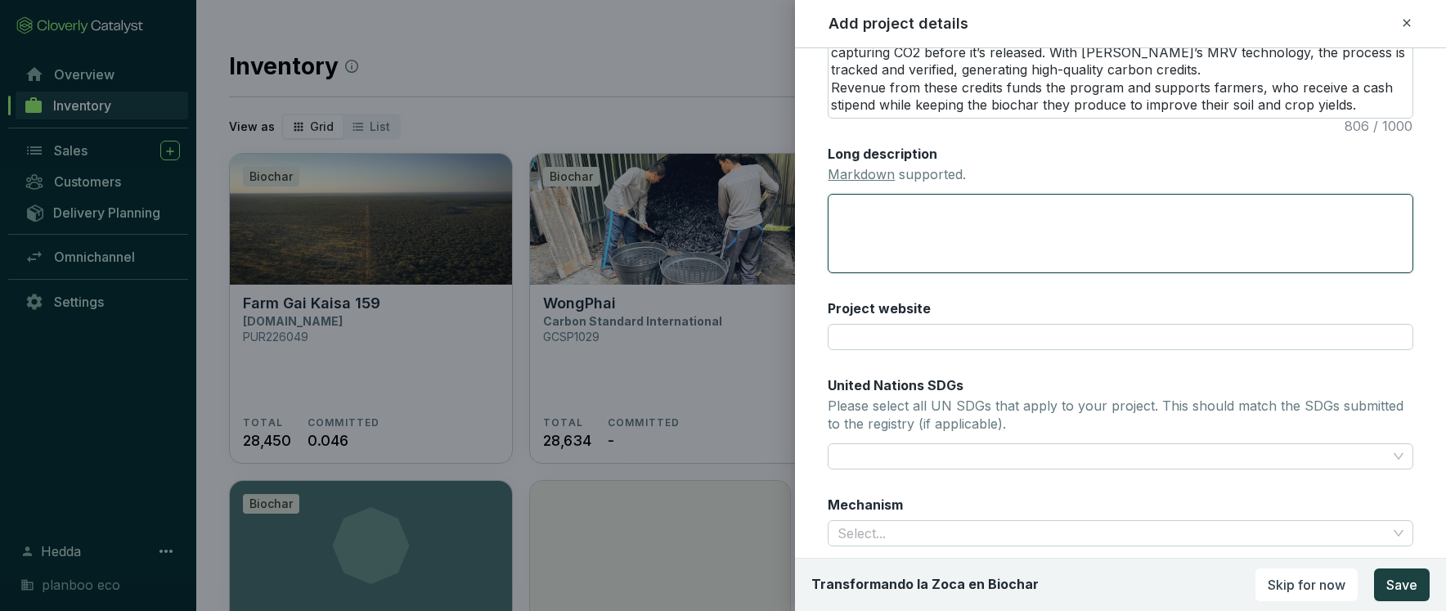
click at [987, 221] on textarea "Long description Markdown supported." at bounding box center [1121, 233] width 586 height 79
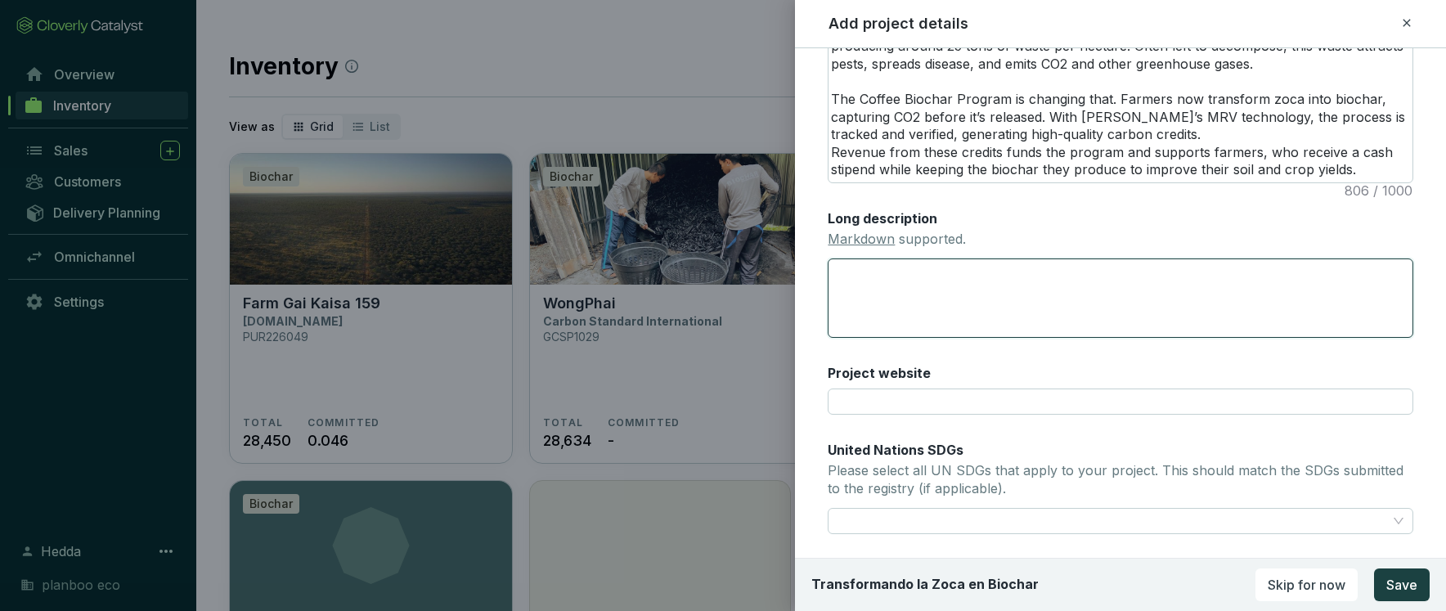
scroll to position [564, 0]
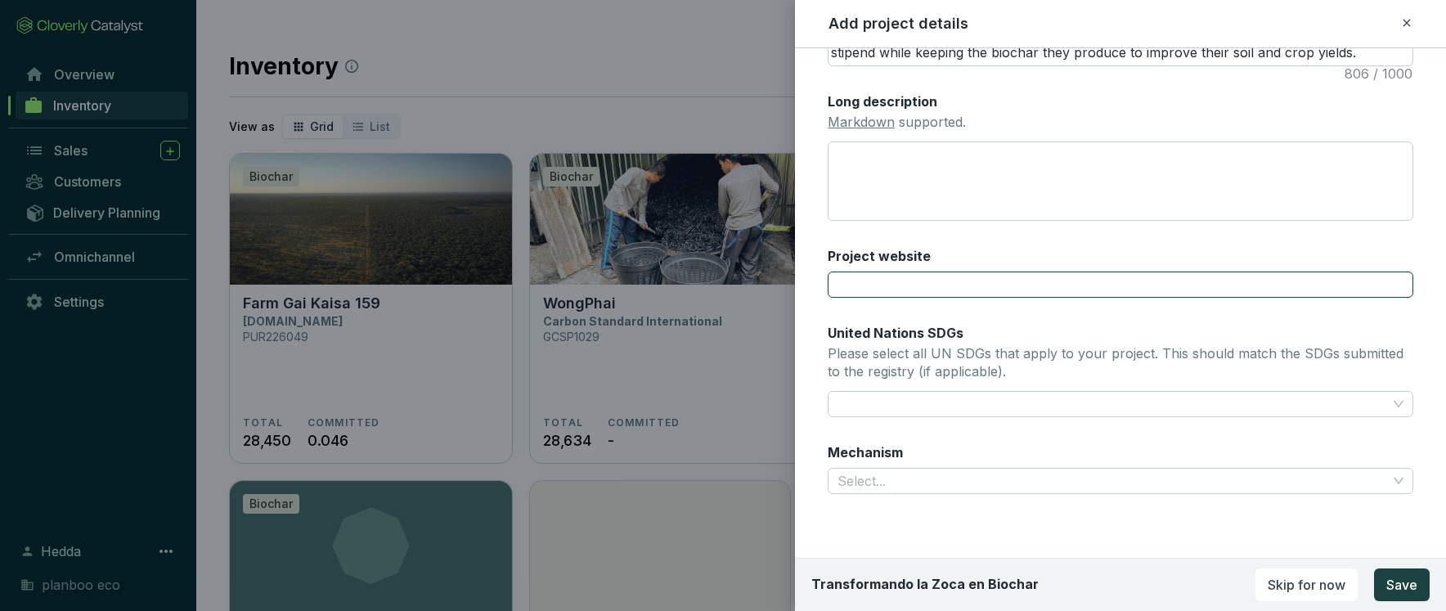
click at [952, 276] on input "Project website" at bounding box center [1121, 285] width 586 height 26
paste input "https://planboo.eco/project/coffee-biochar-project/"
click at [938, 398] on div at bounding box center [1111, 404] width 560 height 23
type input "https://planboo.eco/project/coffee-biochar-project/"
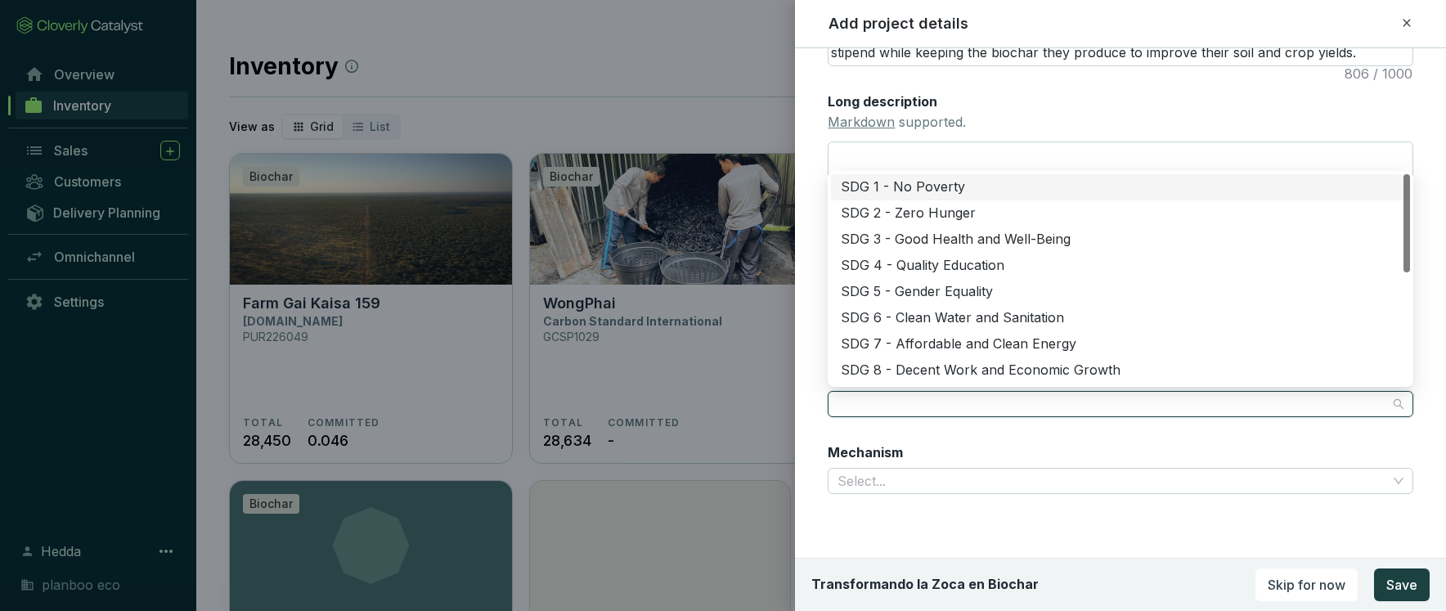
click at [954, 187] on div "SDG 1 - No Poverty" at bounding box center [1121, 187] width 560 height 18
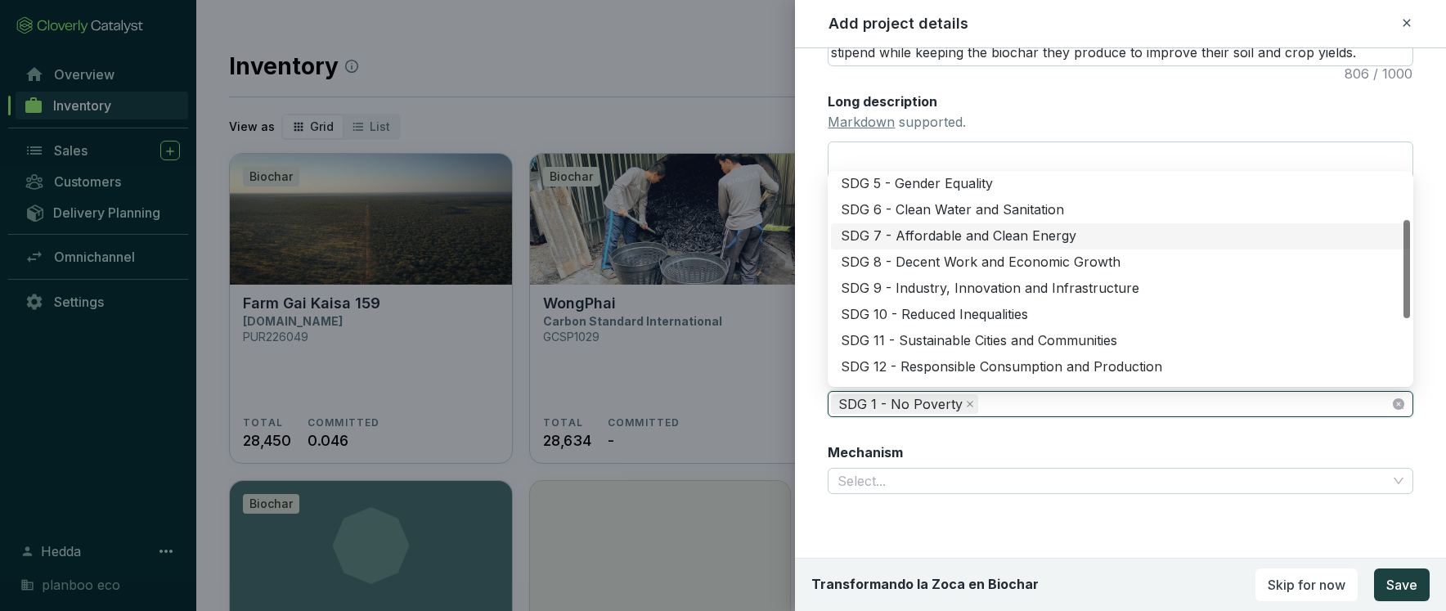
scroll to position [121, 0]
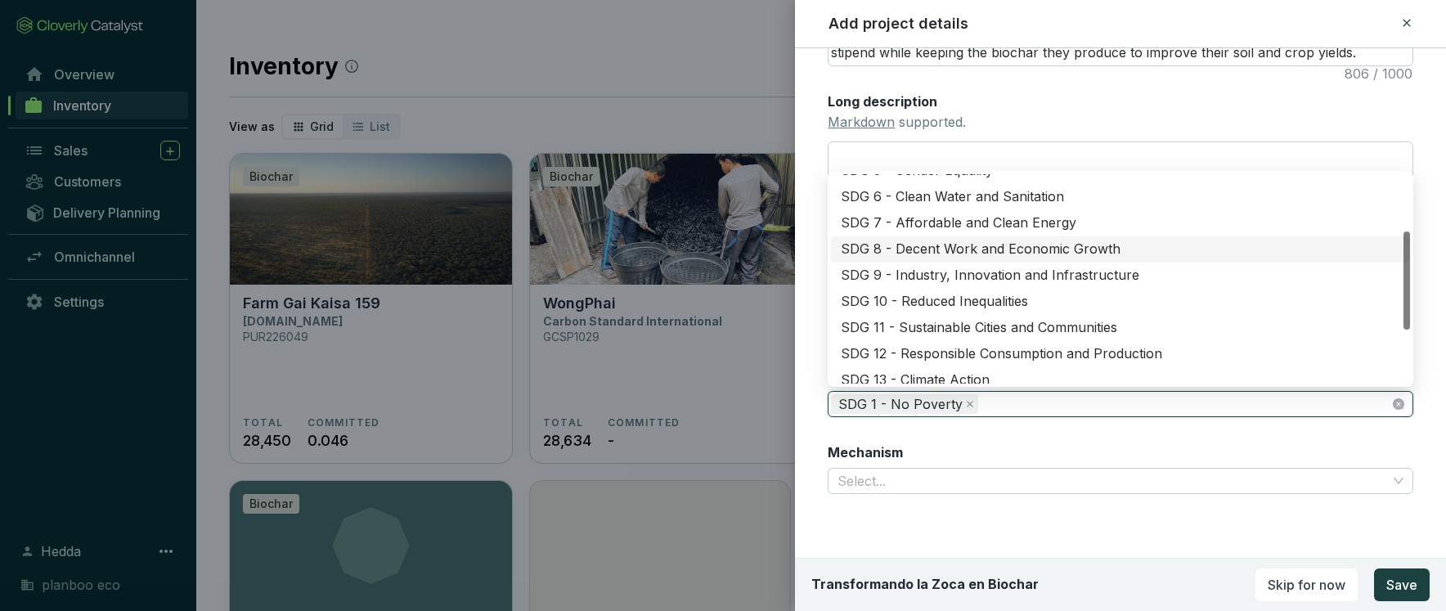
click at [956, 248] on div "SDG 8 - Decent Work and Economic Growth" at bounding box center [1121, 249] width 560 height 18
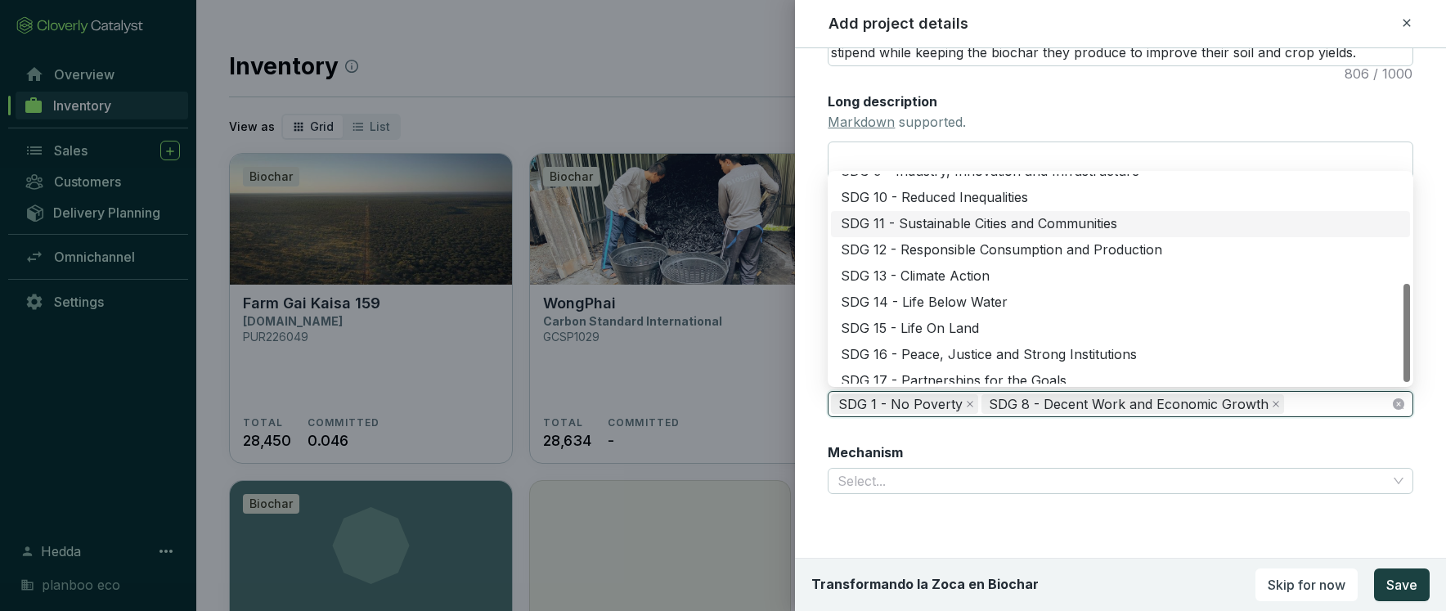
scroll to position [236, 0]
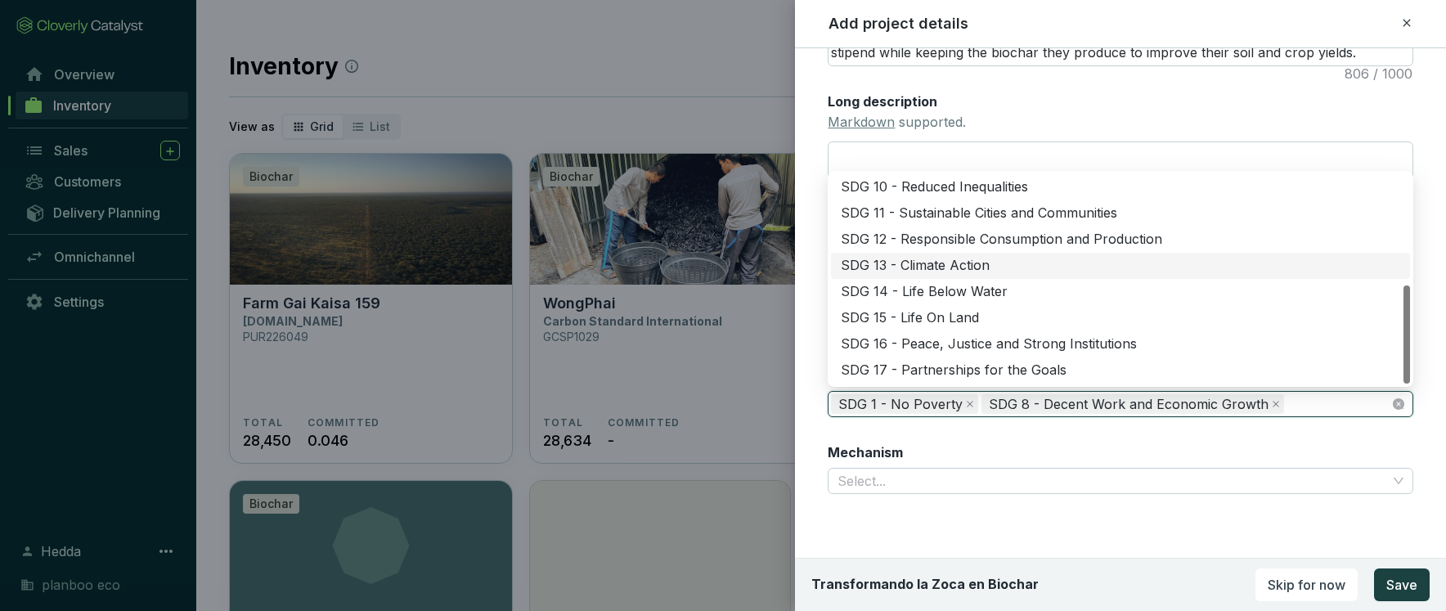
click at [950, 267] on div "SDG 13 - Climate Action" at bounding box center [1121, 266] width 560 height 18
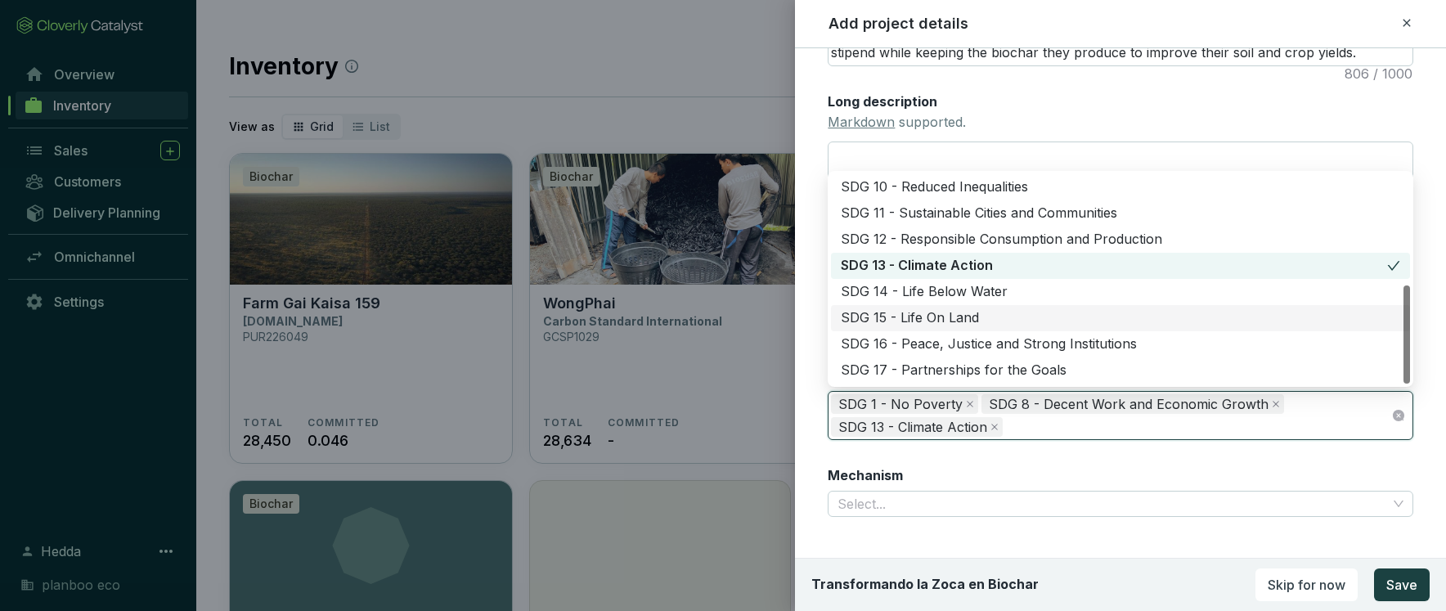
click at [937, 325] on div "SDG 15 - Life On Land" at bounding box center [1121, 318] width 560 height 18
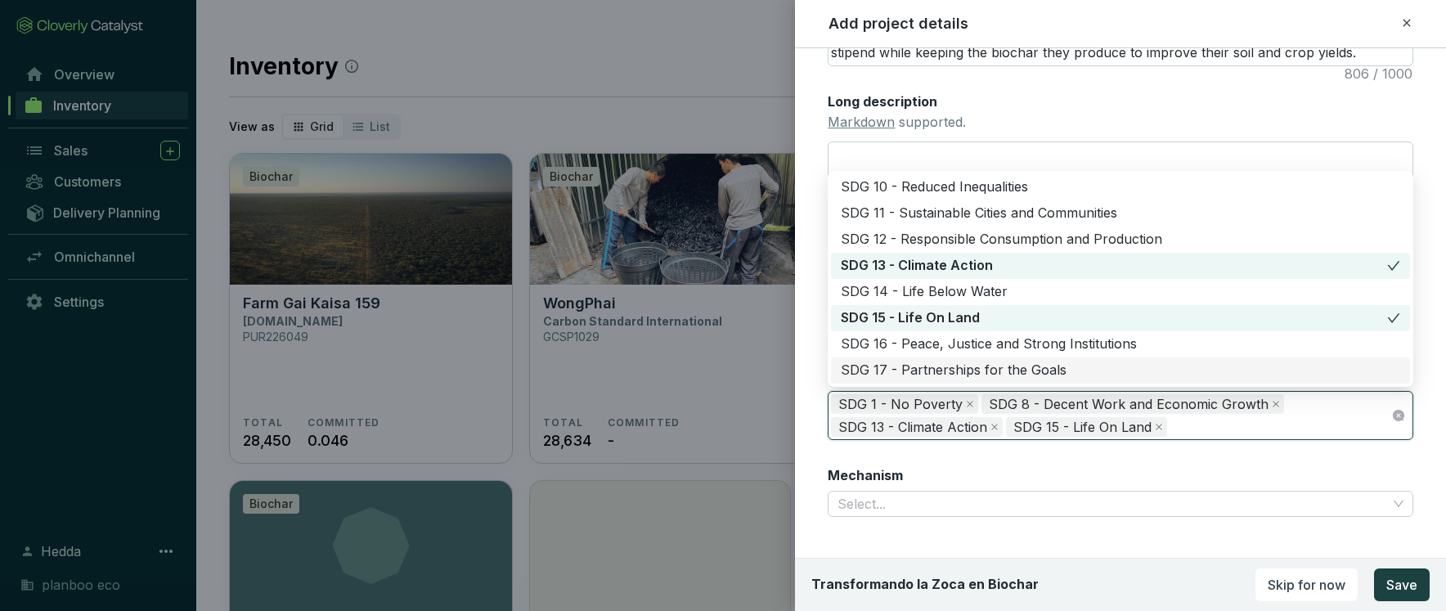
click at [999, 464] on div "Main image Recommended pixel size is: 1600 x 1200. Maximum supported file size …" at bounding box center [1121, 19] width 586 height 1033
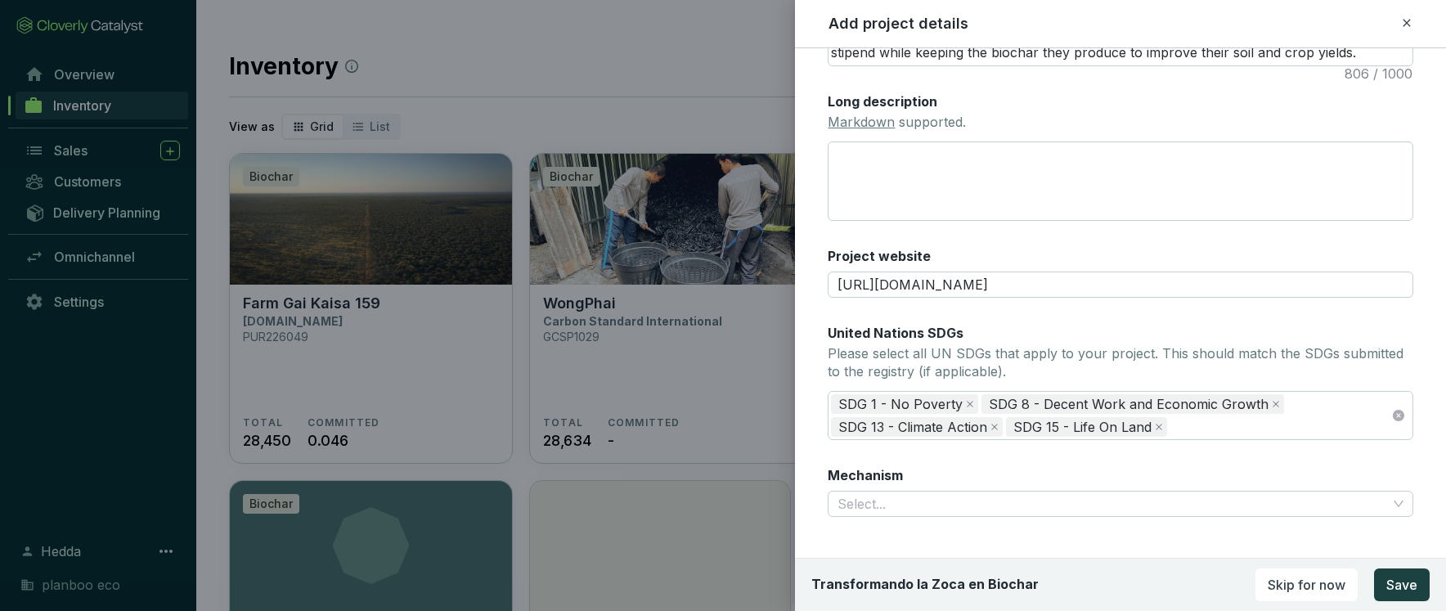
scroll to position [587, 0]
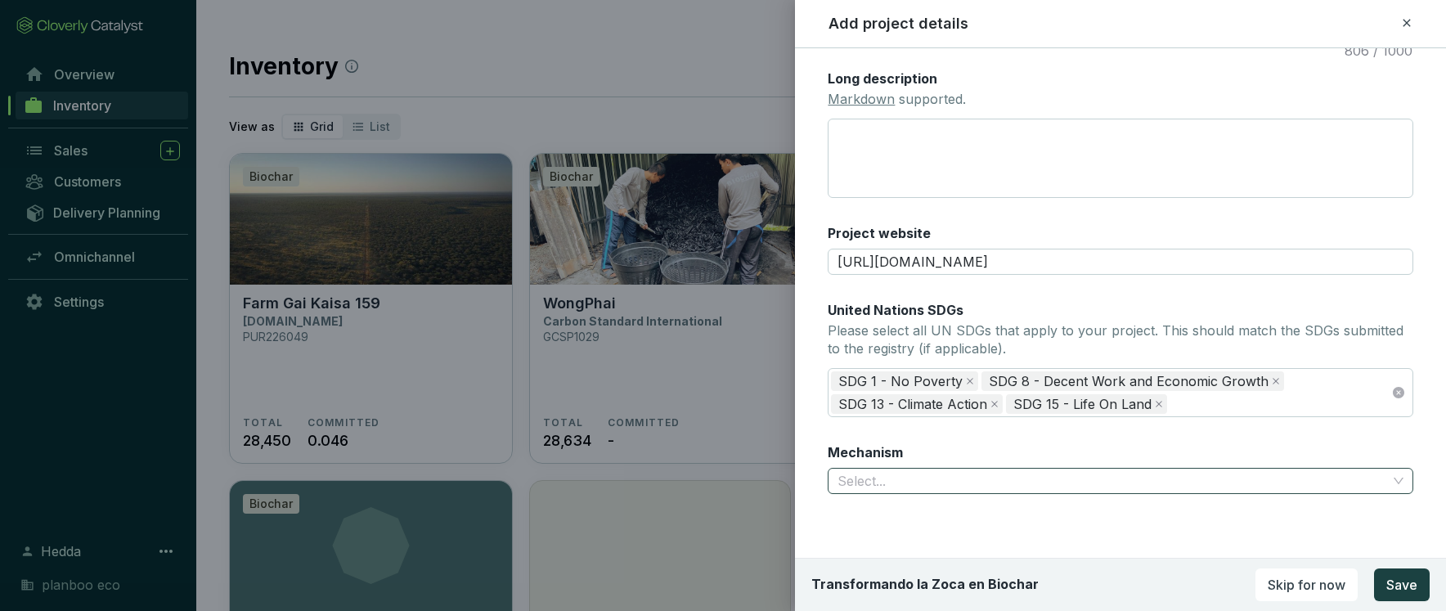
click at [986, 481] on input "Mechanism" at bounding box center [1113, 481] width 550 height 25
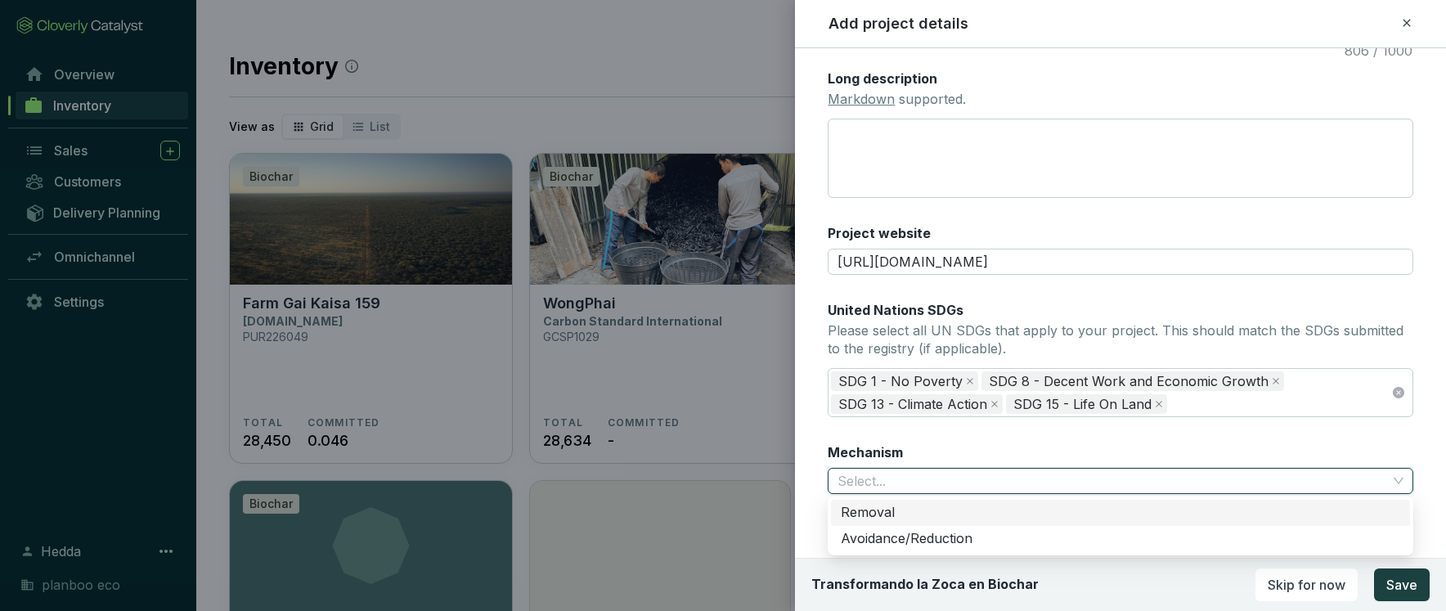
click at [968, 515] on div "Removal" at bounding box center [1121, 513] width 560 height 18
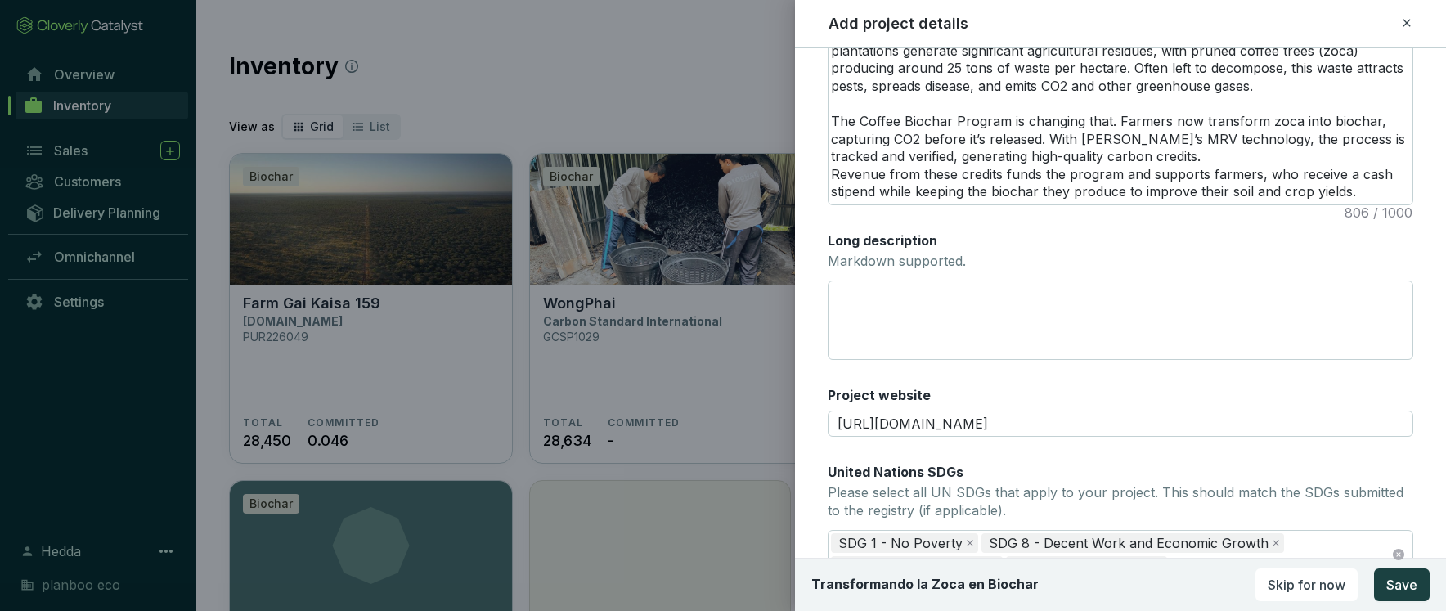
scroll to position [425, 0]
click at [871, 263] on link "Markdown" at bounding box center [861, 262] width 67 height 16
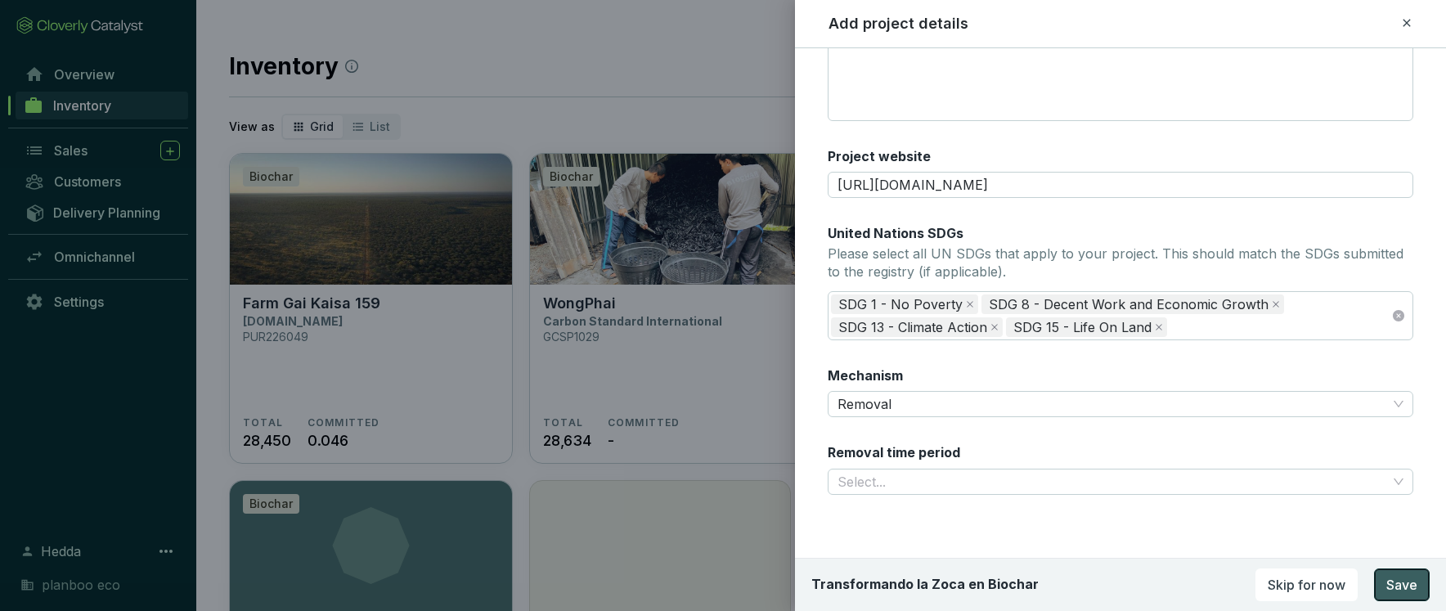
click at [1401, 581] on span "Save" at bounding box center [1401, 585] width 31 height 20
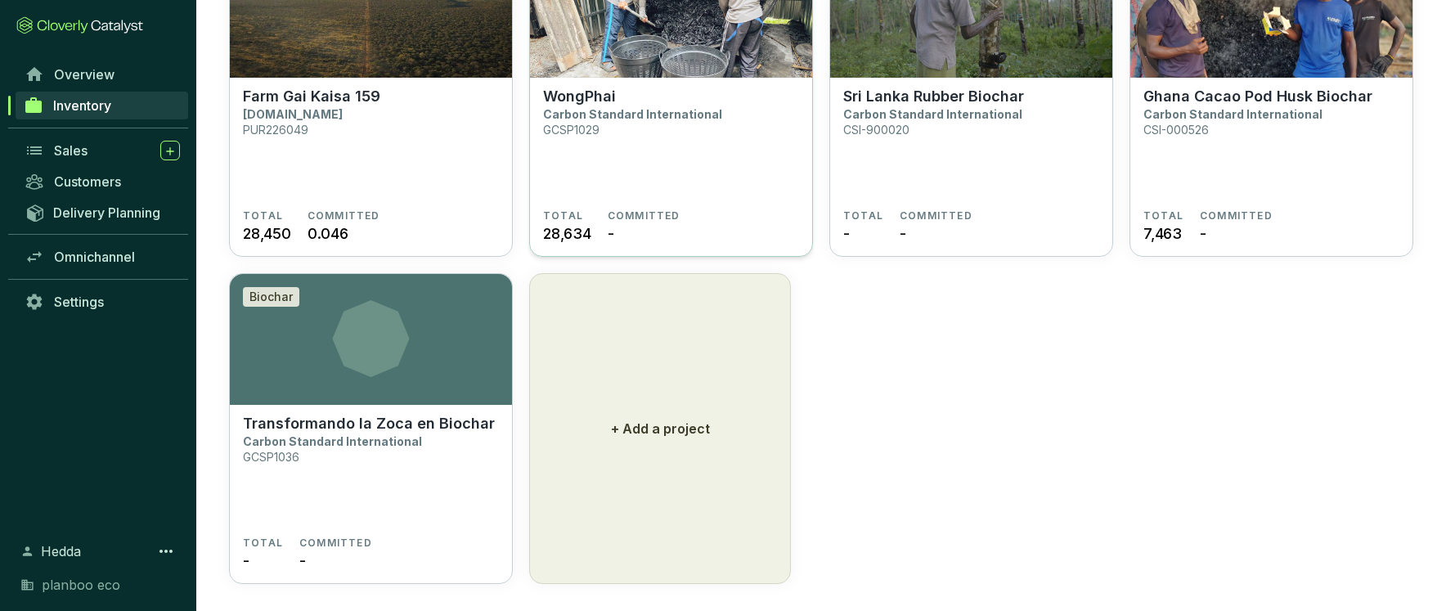
scroll to position [222, 0]
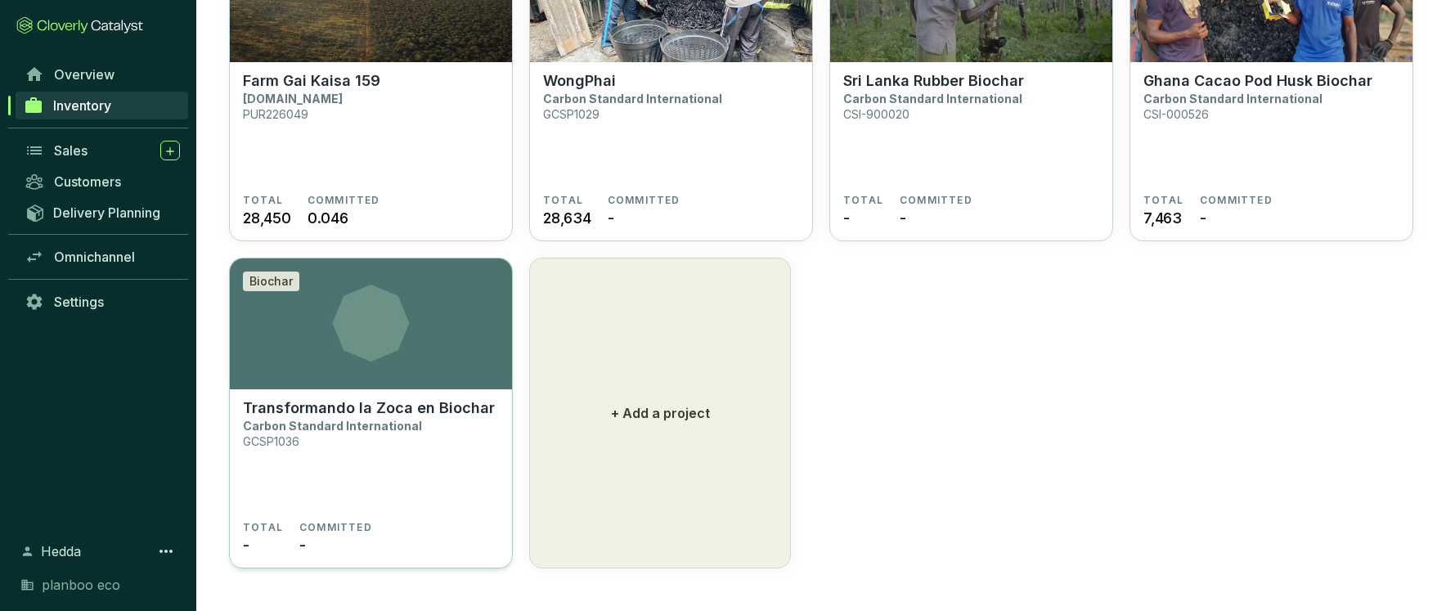
click at [414, 367] on section "Biochar" at bounding box center [371, 323] width 282 height 131
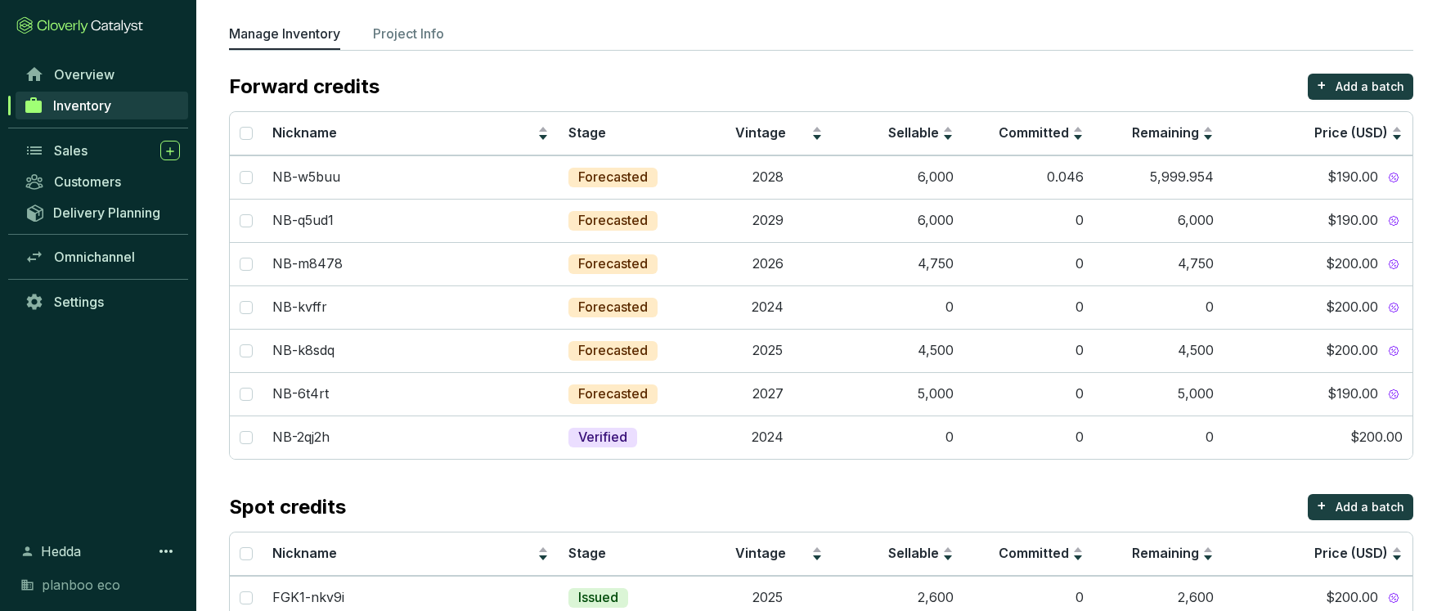
scroll to position [131, 0]
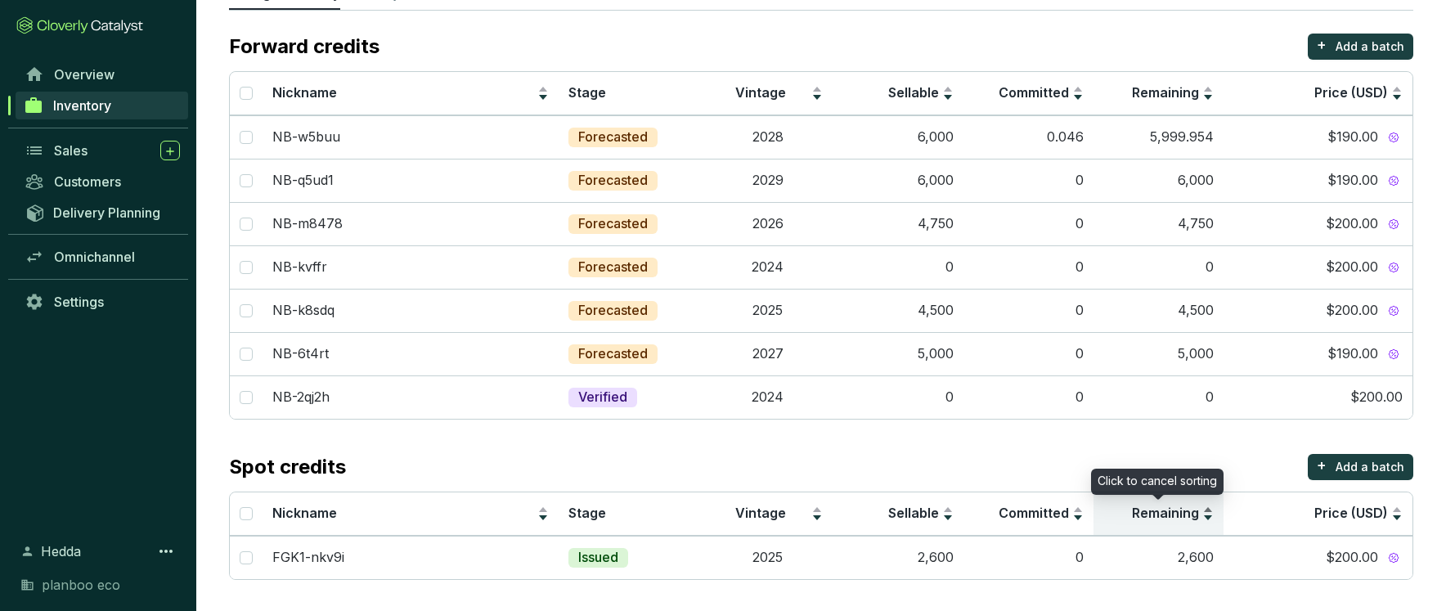
click at [1210, 519] on div "Remaining" at bounding box center [1158, 514] width 110 height 20
click at [1185, 560] on td "2,600" at bounding box center [1159, 557] width 130 height 43
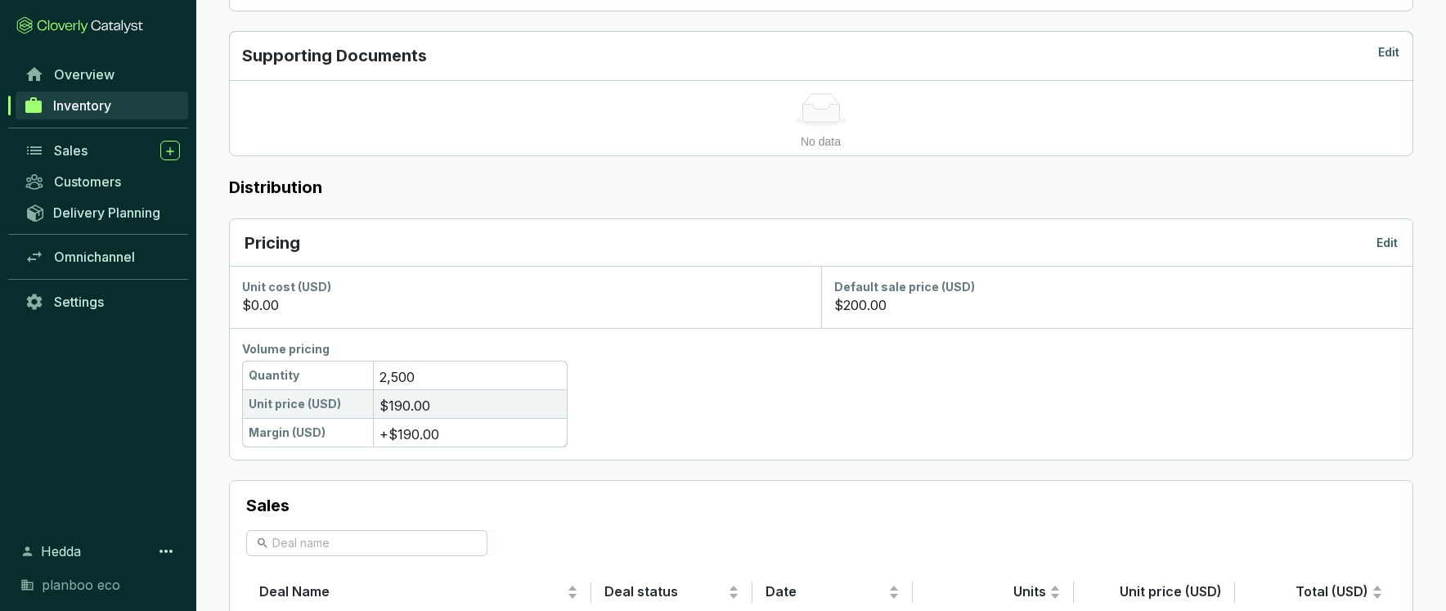
scroll to position [722, 0]
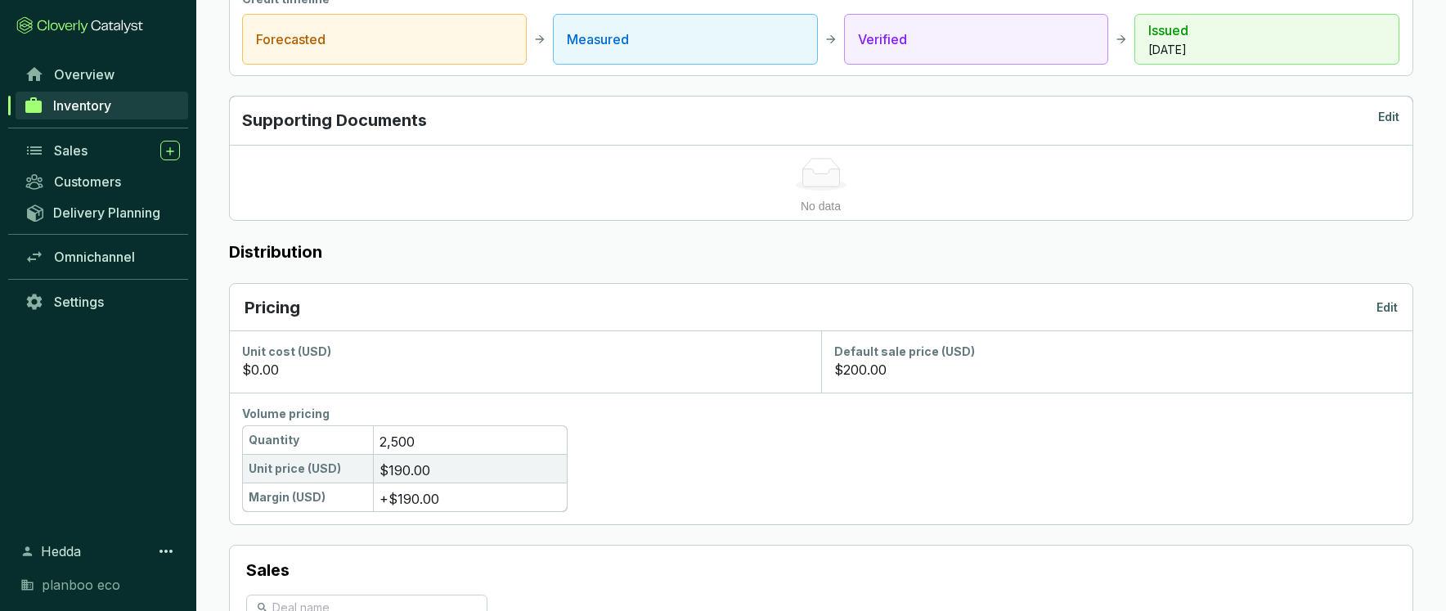
click at [1388, 308] on p "Edit" at bounding box center [1387, 307] width 21 height 16
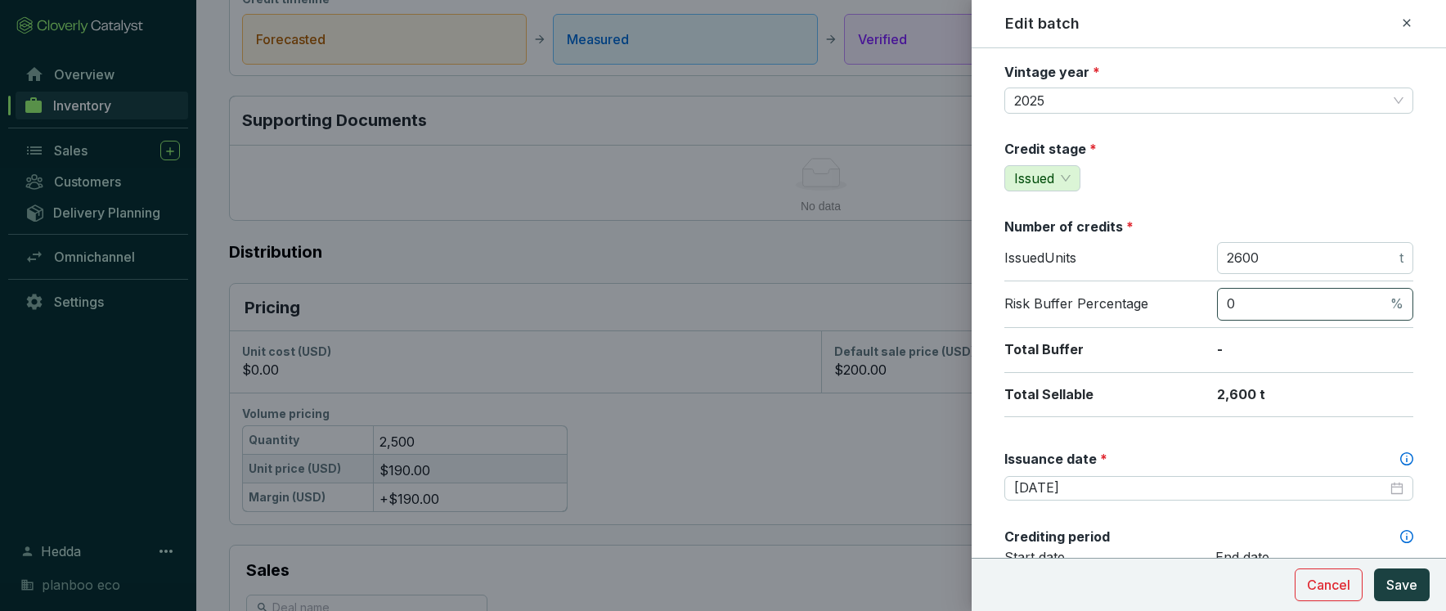
scroll to position [137, 0]
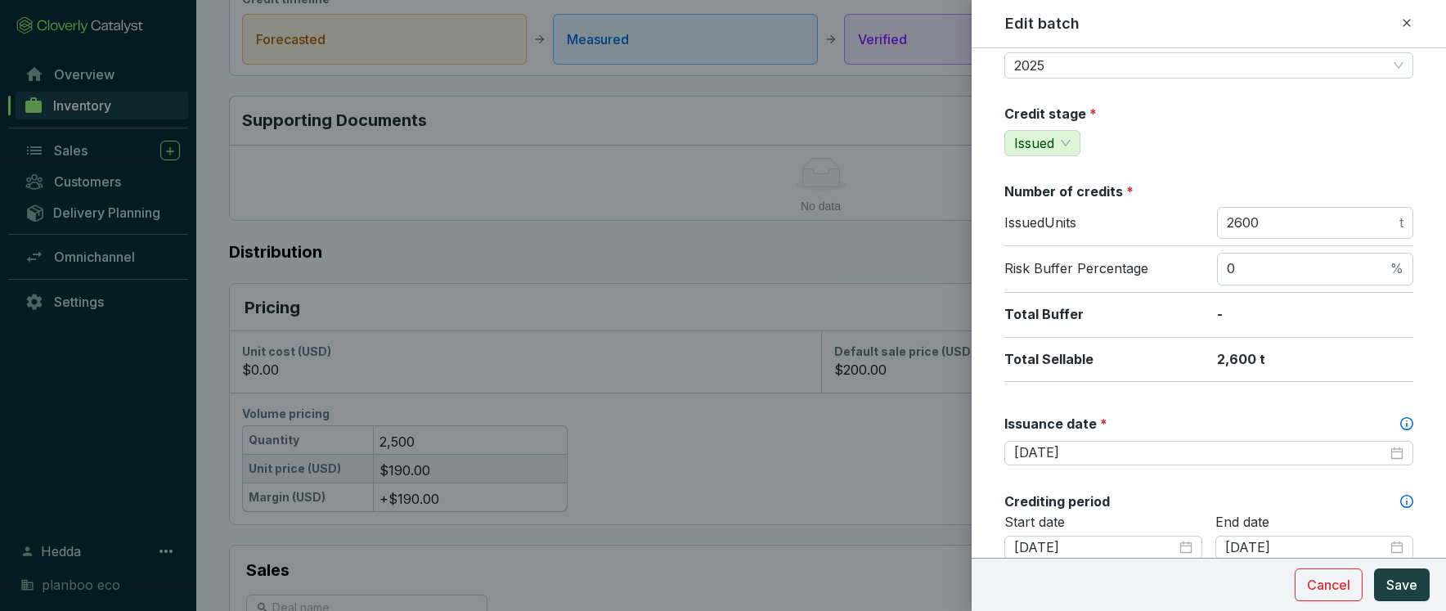
click at [1241, 353] on p "2,600 t" at bounding box center [1315, 360] width 196 height 18
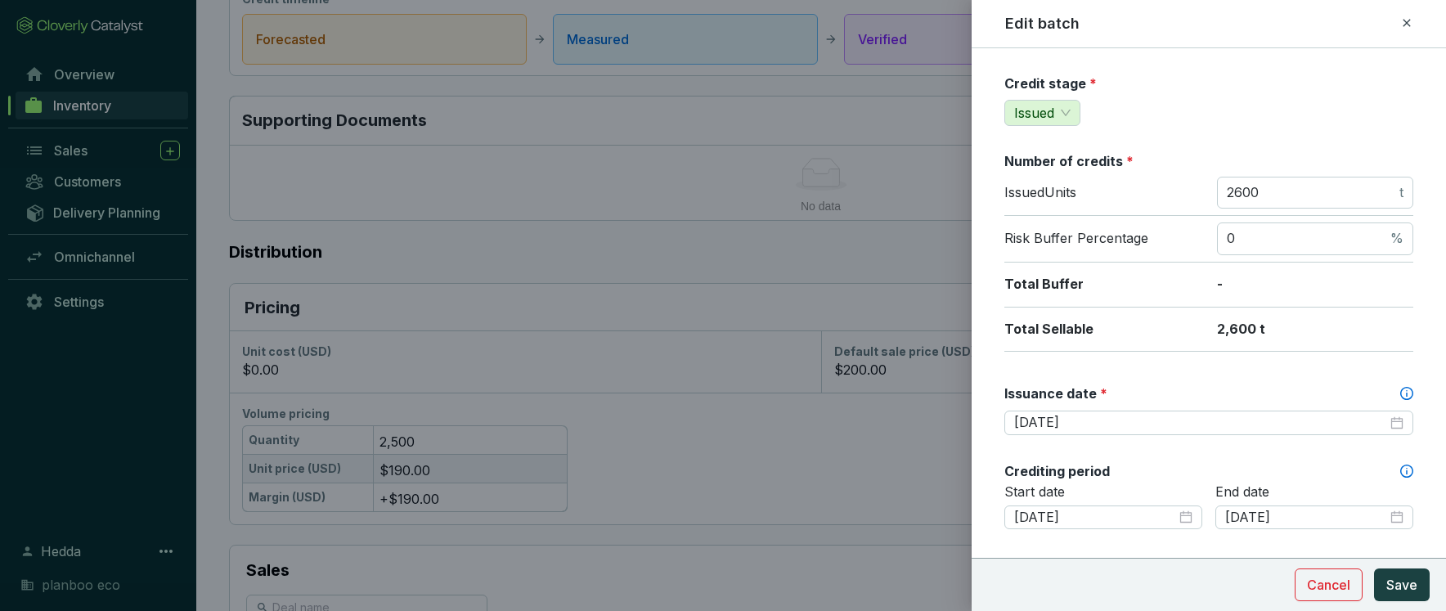
scroll to position [167, 0]
click at [1242, 187] on input "2600" at bounding box center [1311, 194] width 169 height 18
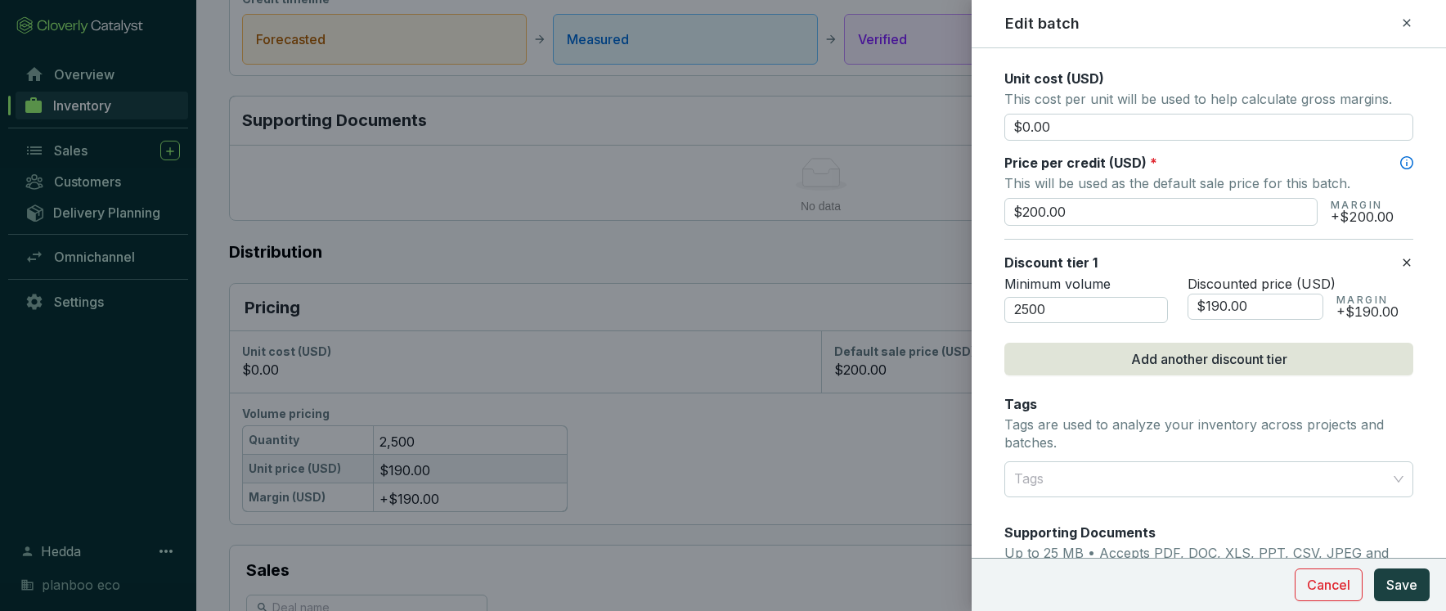
scroll to position [733, 0]
type input "2200"
click at [1030, 209] on input "$200.00" at bounding box center [1160, 211] width 313 height 28
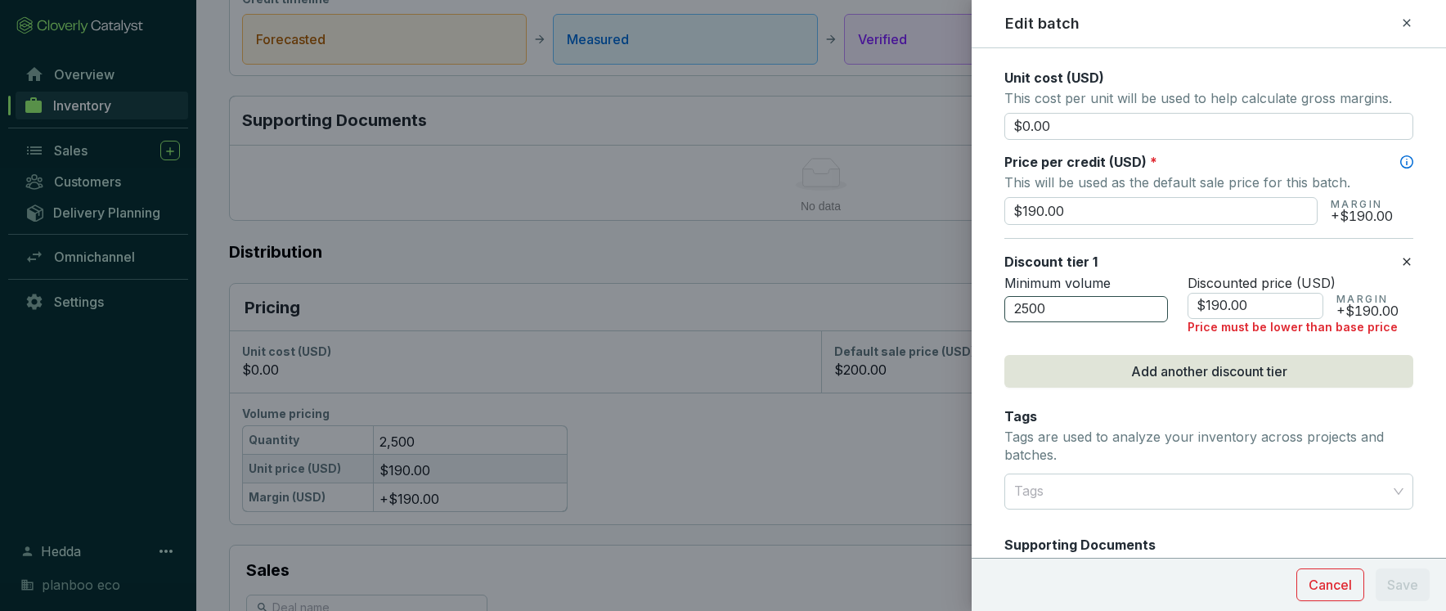
type input "$190.00"
click at [1058, 306] on input "2500" at bounding box center [1086, 309] width 164 height 26
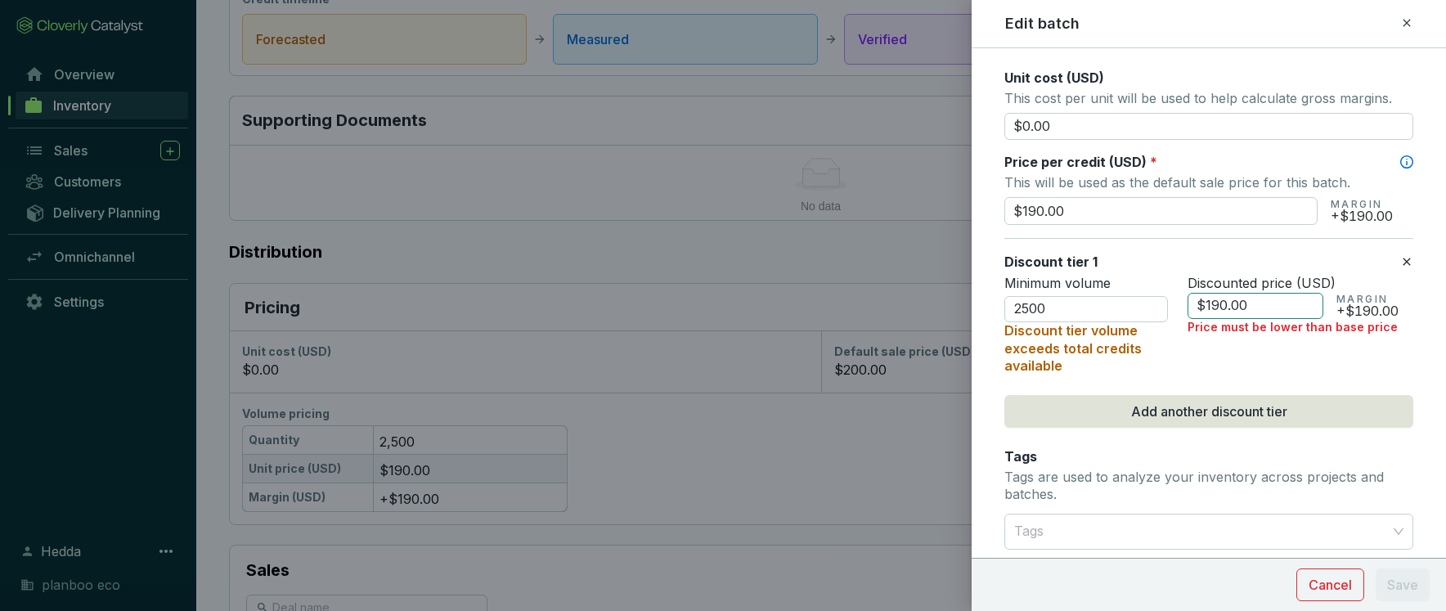
click at [1216, 303] on input "$190.00" at bounding box center [1256, 306] width 136 height 26
type input "$180.00"
click at [1305, 348] on div "Discounted price (USD) $180.00 MARGIN +$180.00" at bounding box center [1301, 325] width 226 height 100
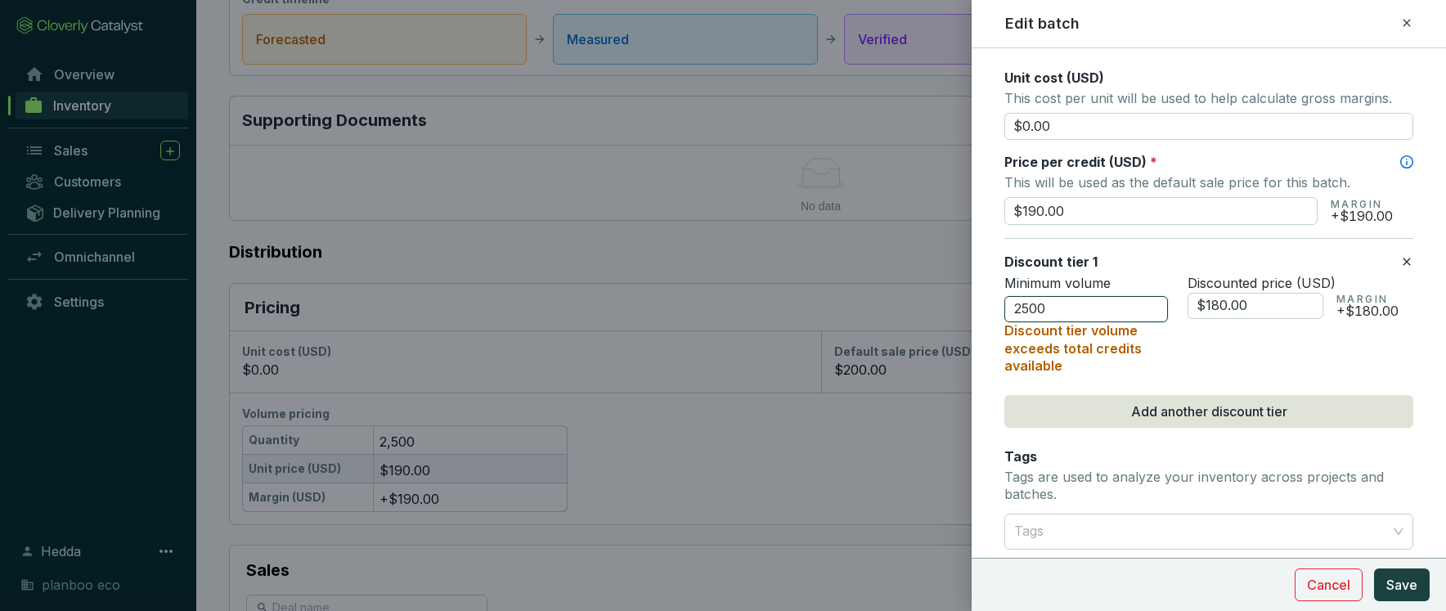
click at [1029, 308] on input "2500" at bounding box center [1086, 309] width 164 height 26
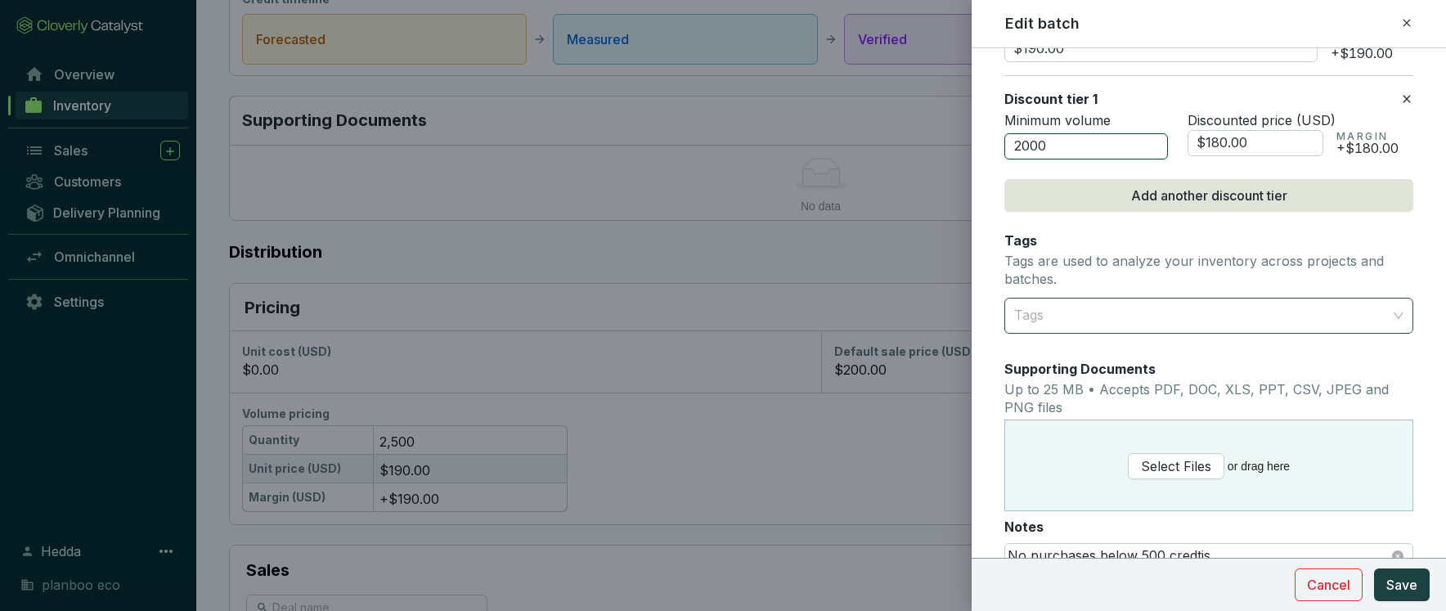
scroll to position [962, 0]
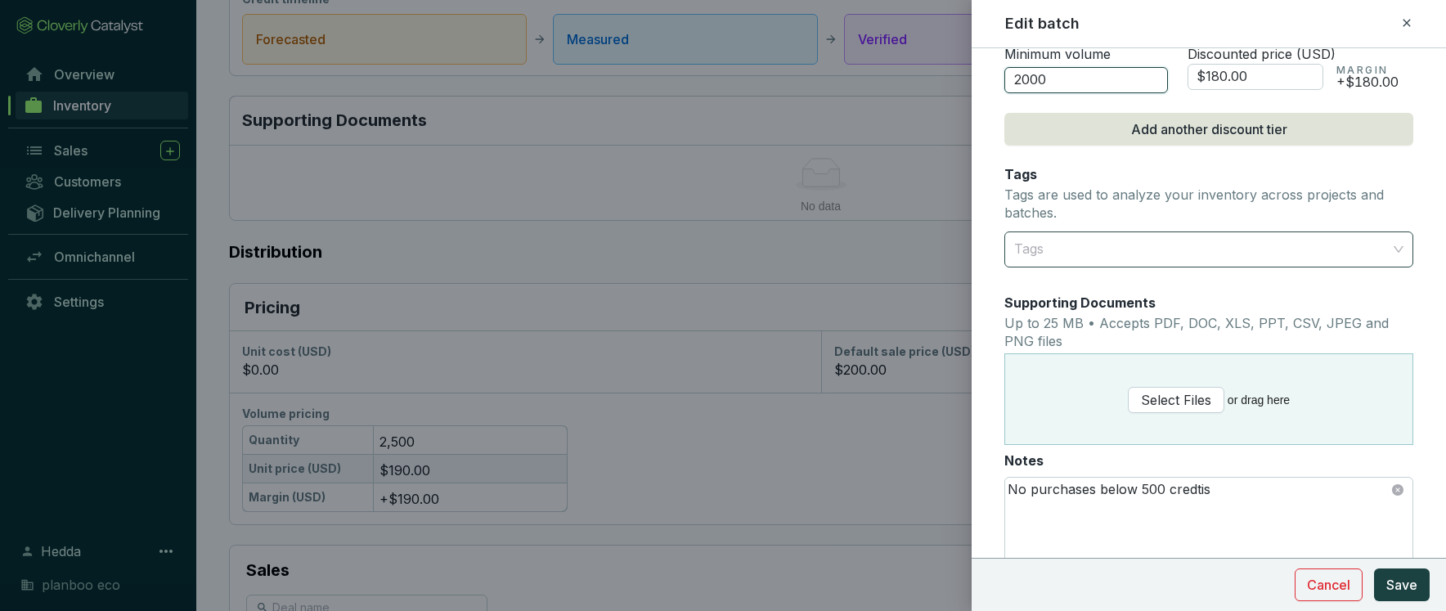
click at [1377, 244] on div at bounding box center [1200, 249] width 384 height 33
type input "2000"
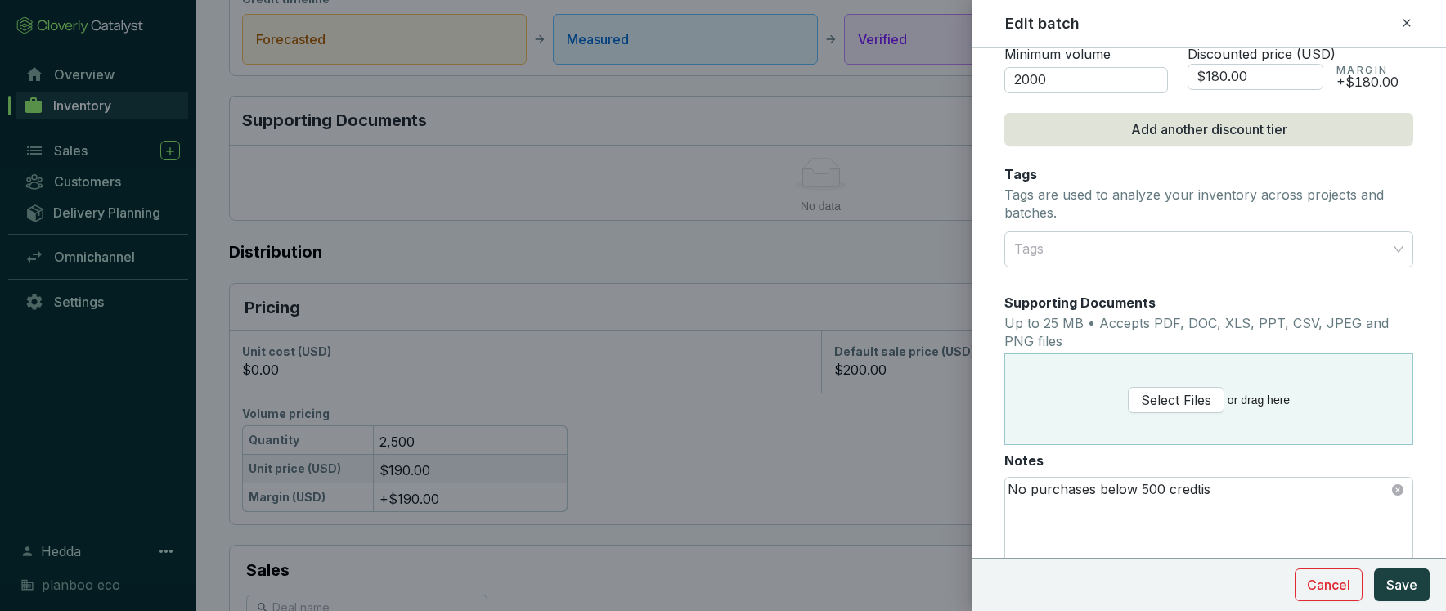
scroll to position [1040, 0]
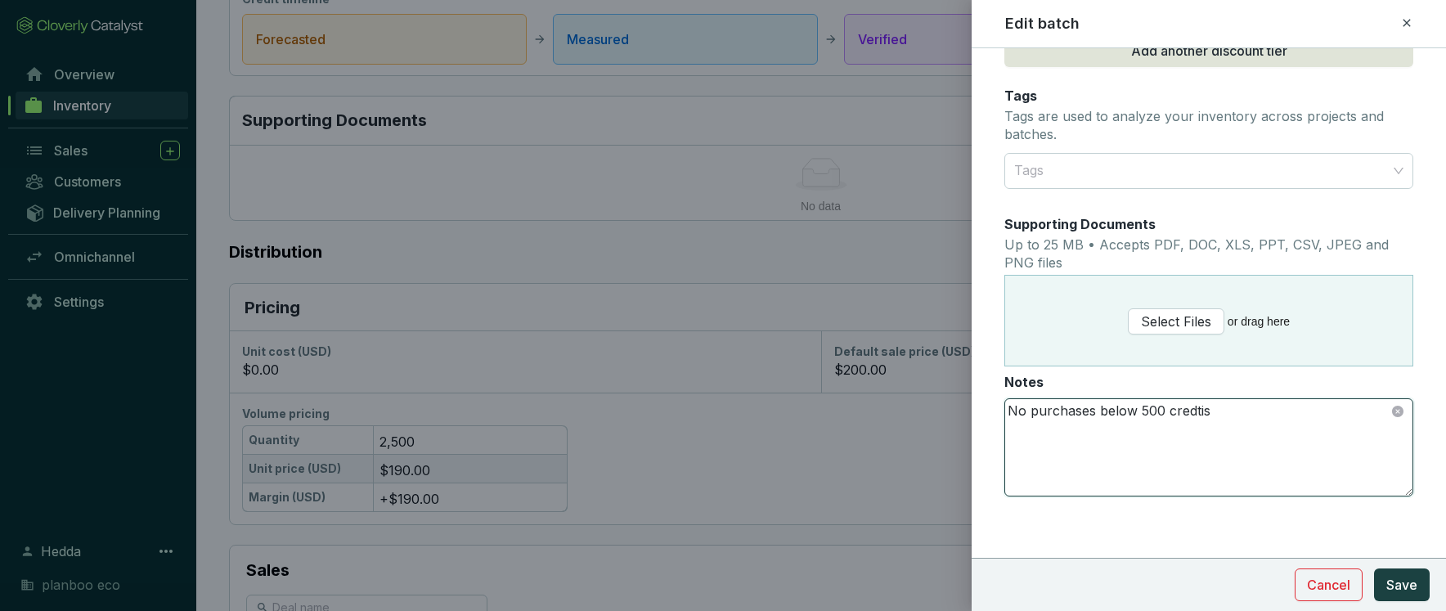
drag, startPoint x: 1236, startPoint y: 415, endPoint x: 960, endPoint y: 388, distance: 277.0
click at [960, 388] on div "Edit batch Batch name * This is the internal name that will be used throughout …" at bounding box center [723, 305] width 1446 height 611
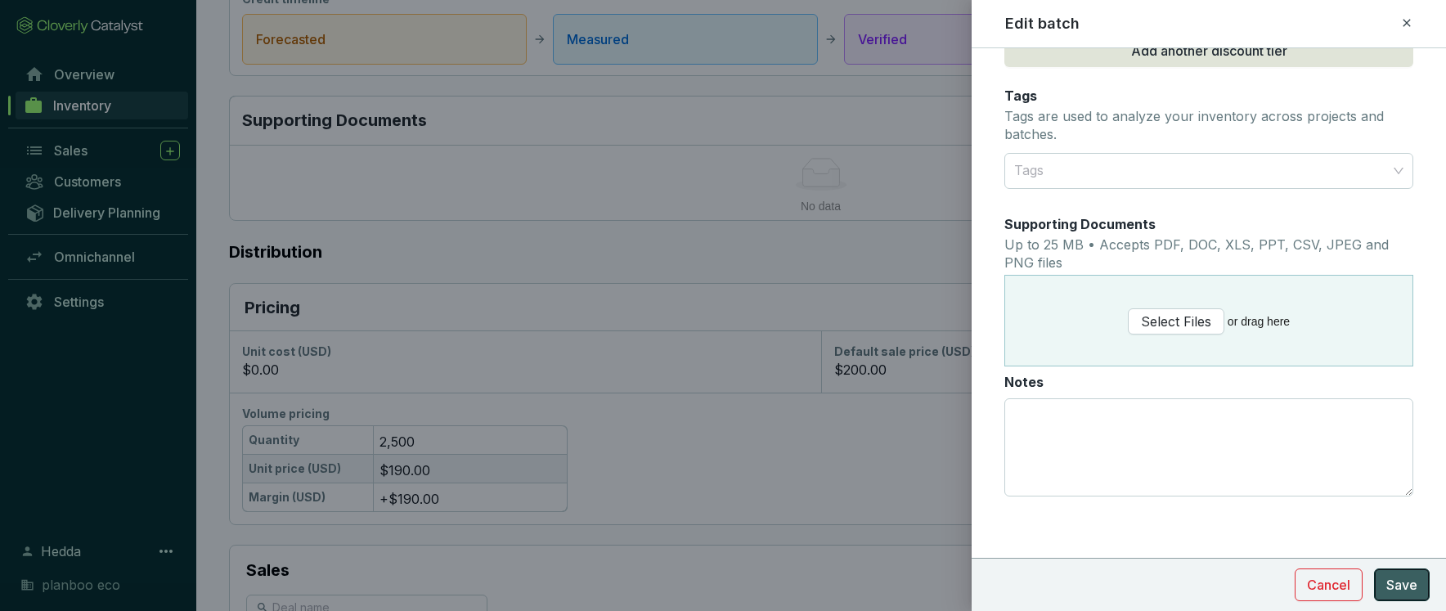
click at [1418, 578] on button "Save" at bounding box center [1402, 584] width 56 height 33
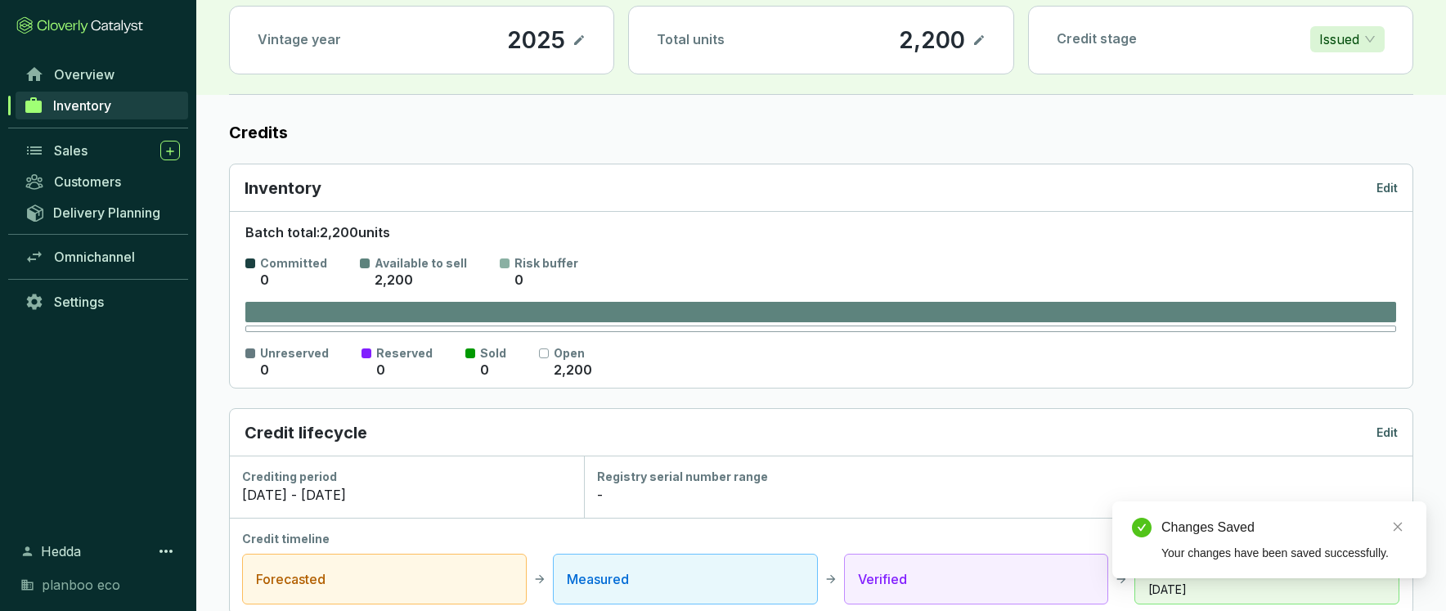
scroll to position [0, 0]
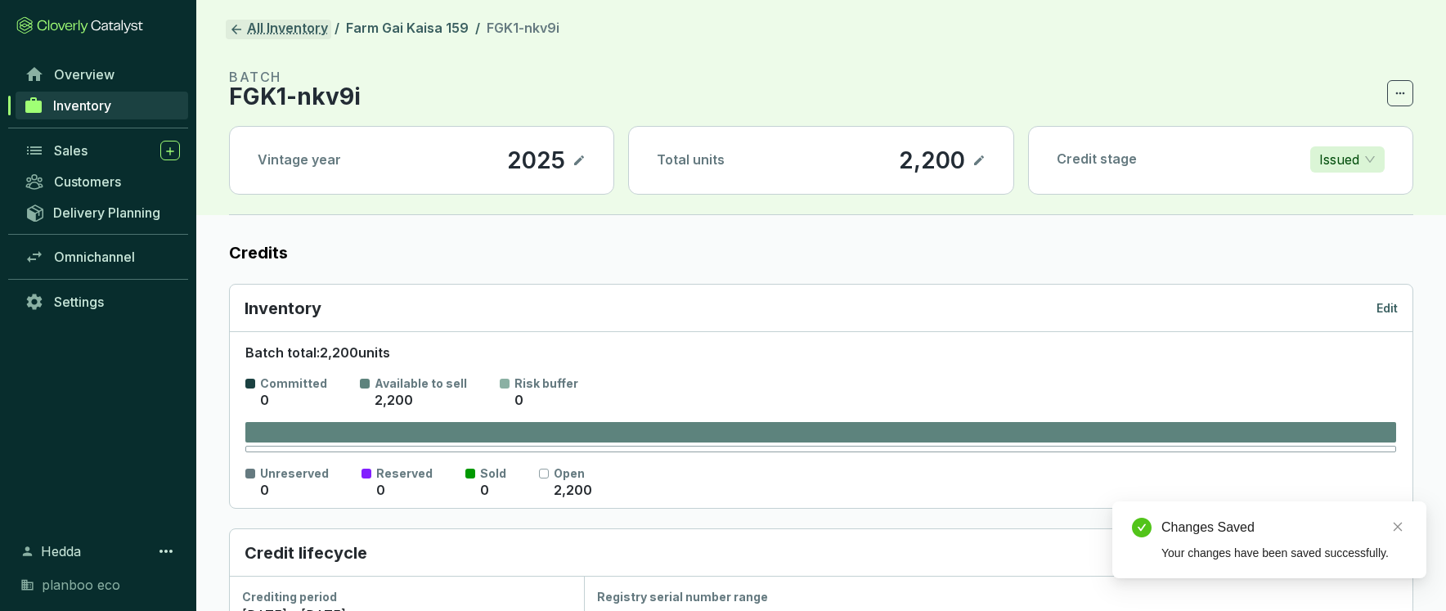
click at [251, 27] on link "All Inventory" at bounding box center [279, 30] width 106 height 20
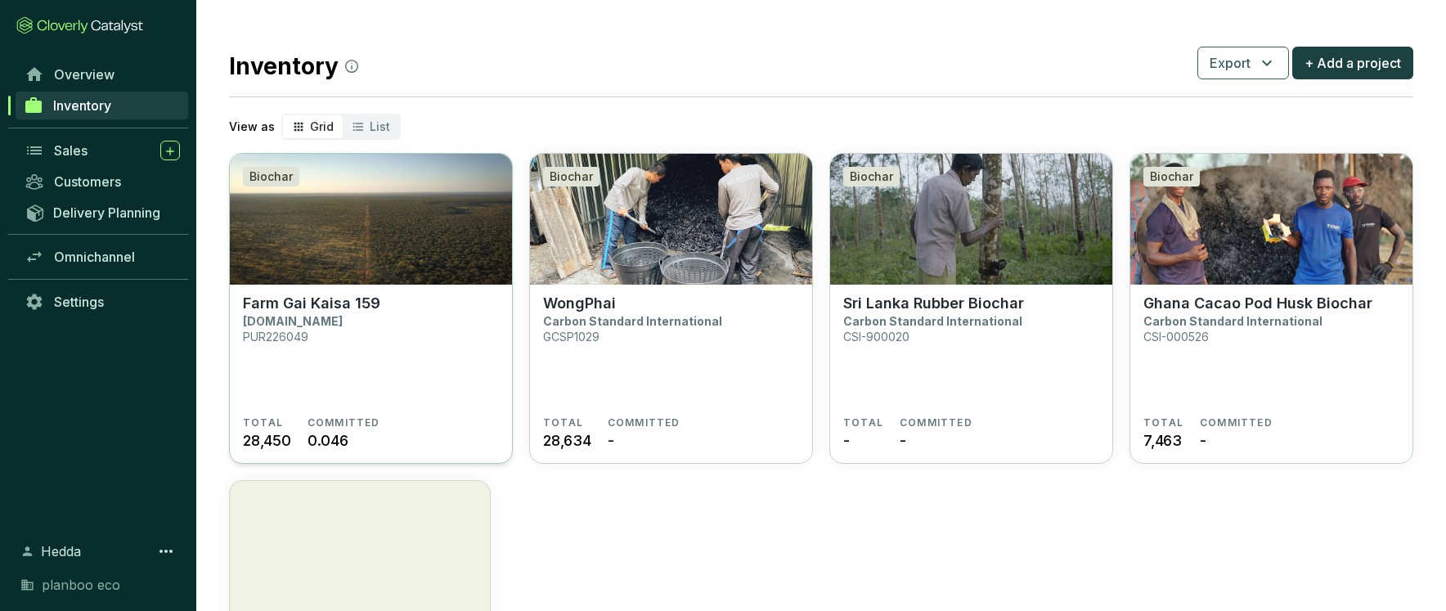
click at [325, 299] on p "Farm Gai Kaisa 159" at bounding box center [311, 303] width 137 height 18
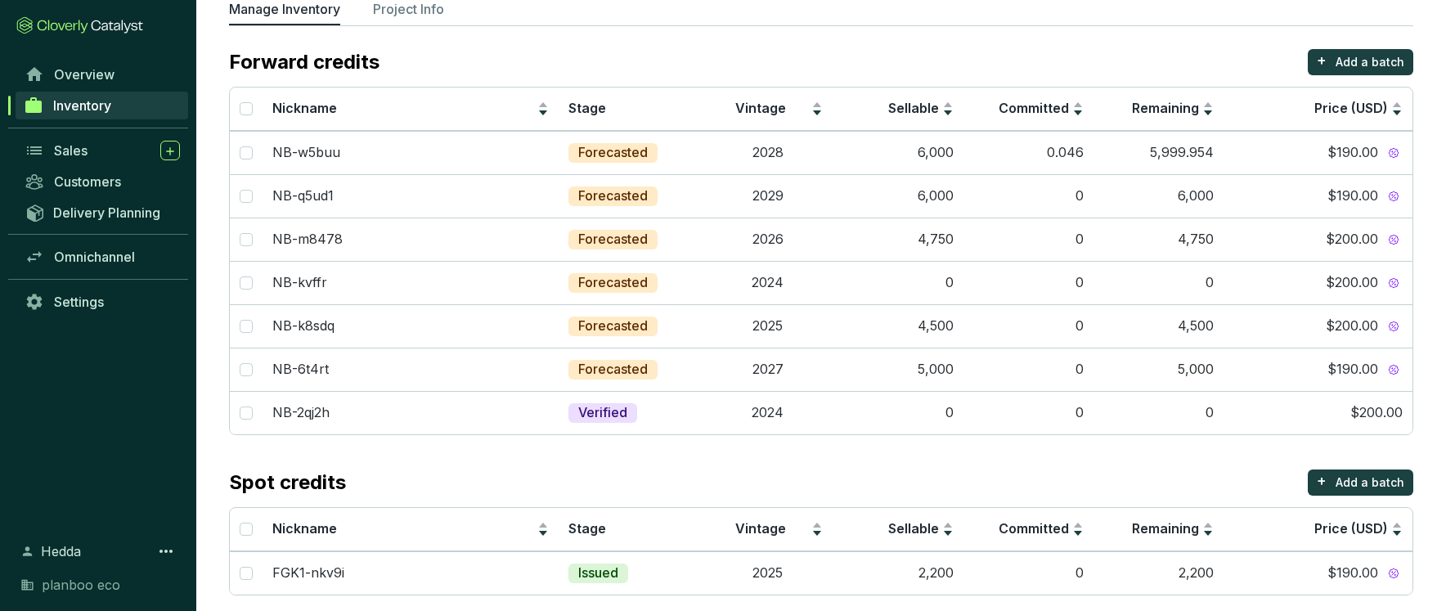
scroll to position [131, 0]
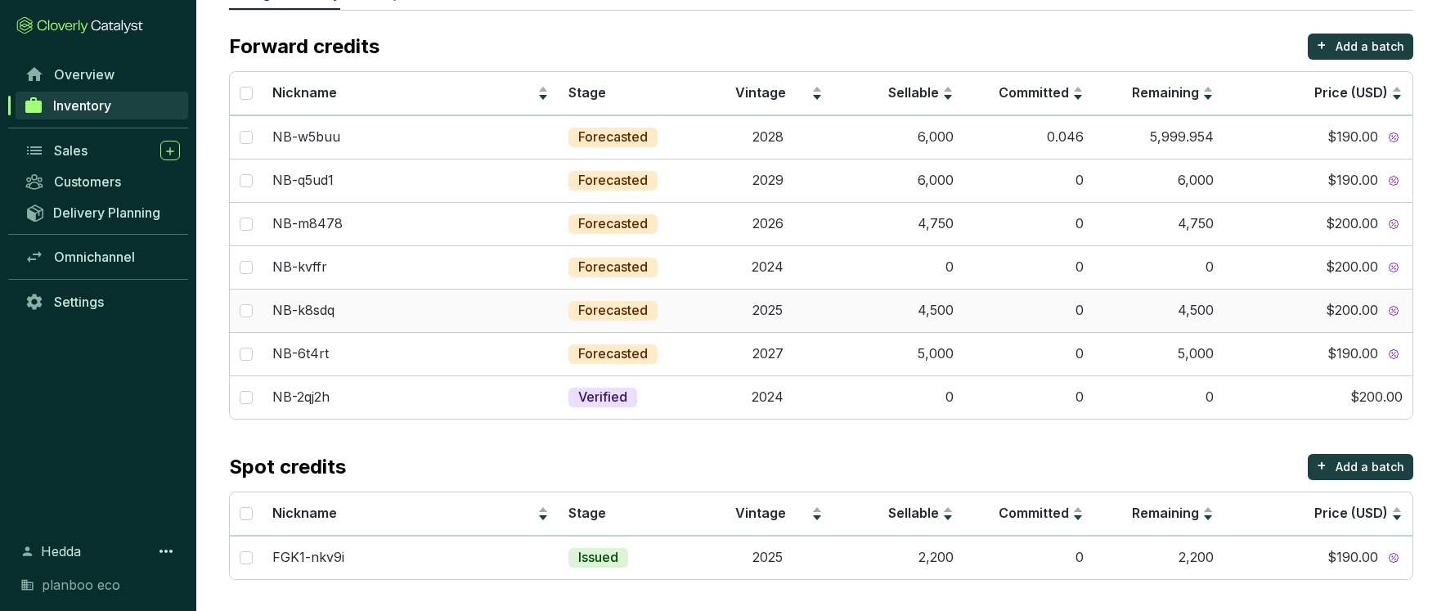
click at [958, 312] on td "4,500" at bounding box center [898, 310] width 130 height 43
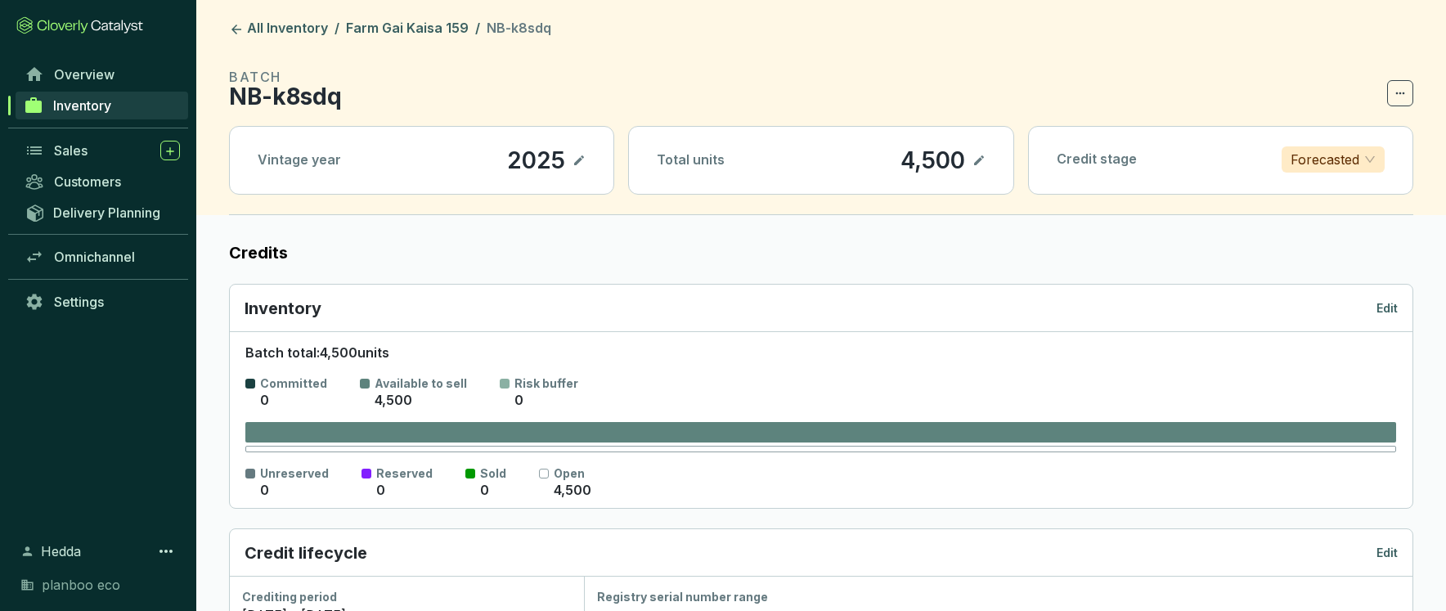
click at [911, 155] on p "4,500" at bounding box center [933, 160] width 66 height 28
click at [976, 164] on icon at bounding box center [979, 160] width 10 height 10
click at [886, 157] on div "4,500" at bounding box center [910, 160] width 73 height 28
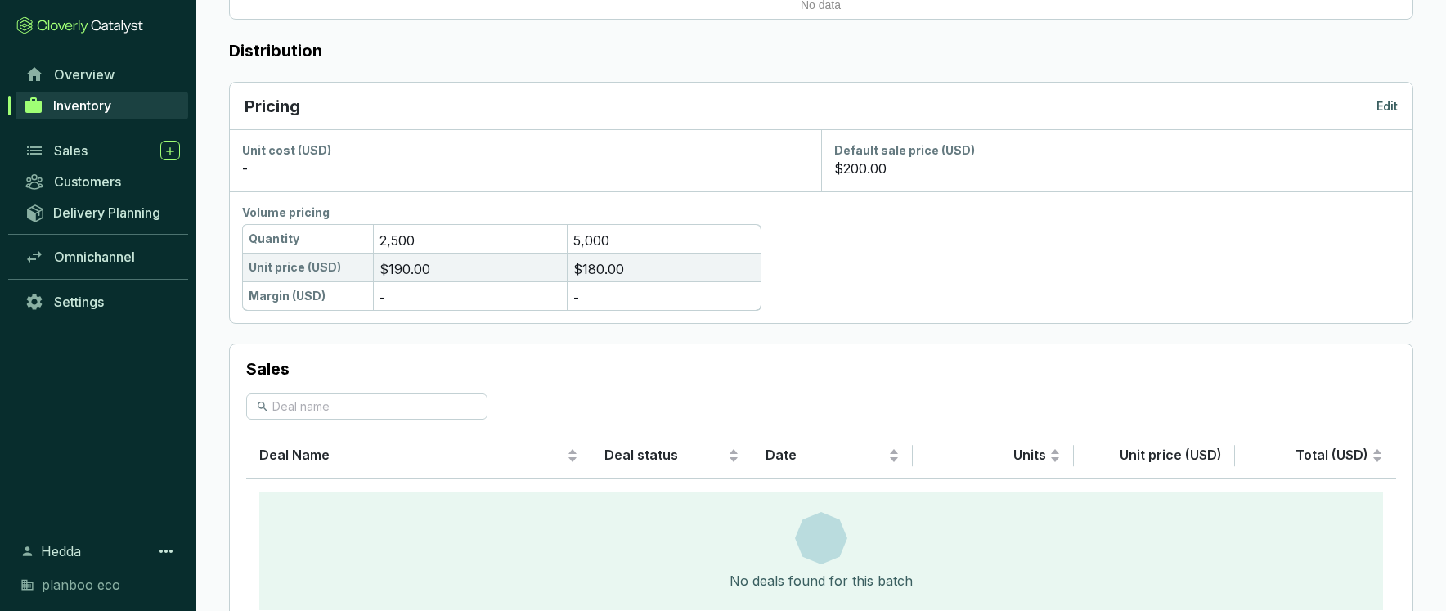
scroll to position [872, 0]
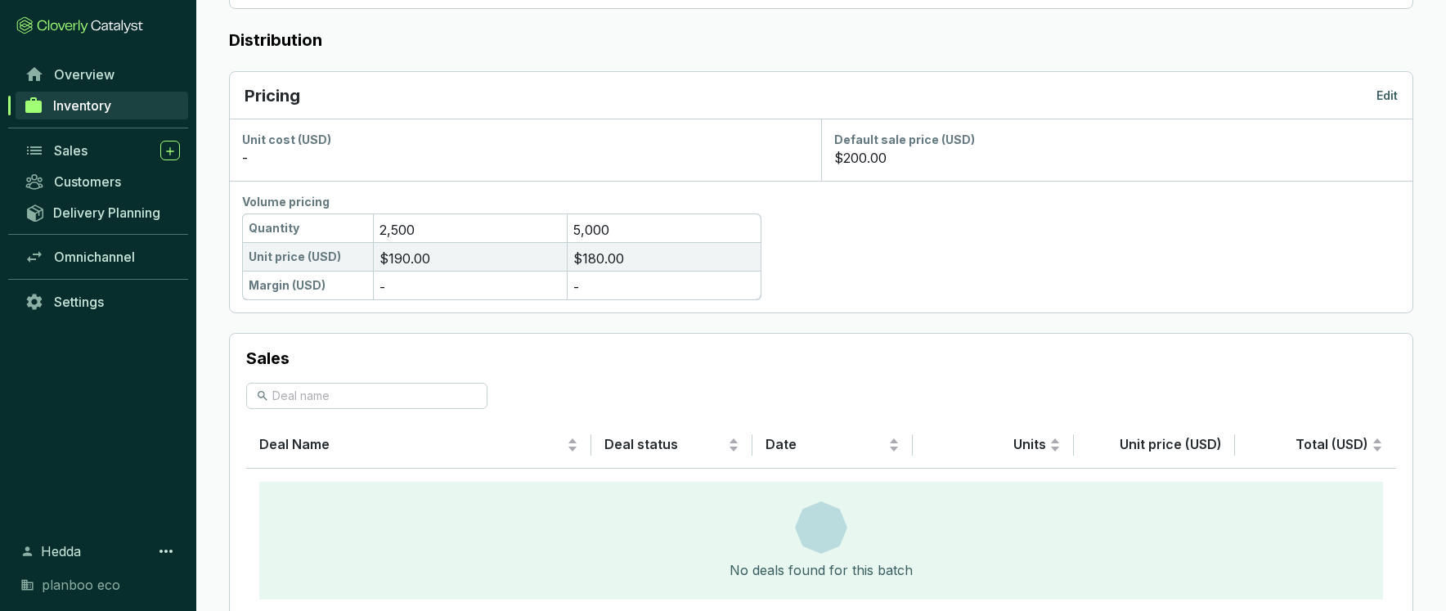
click at [1390, 97] on p "Edit" at bounding box center [1387, 96] width 21 height 16
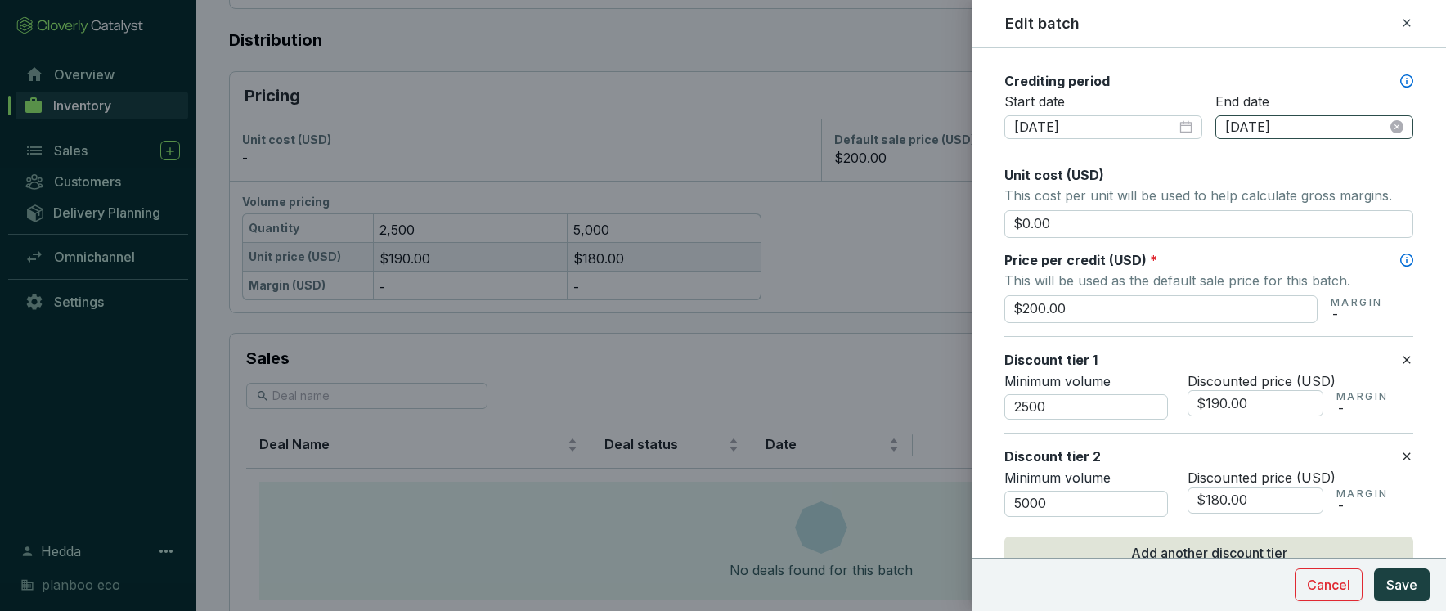
scroll to position [571, 0]
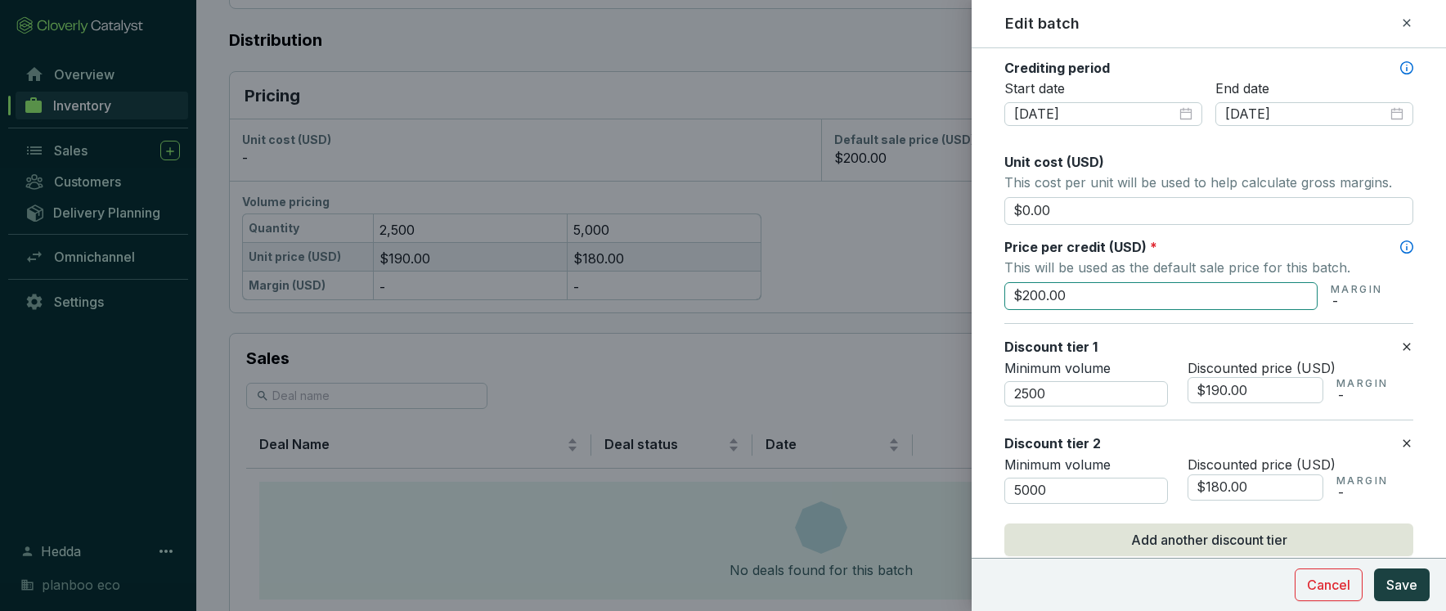
click at [1033, 293] on input "$200.00" at bounding box center [1160, 296] width 313 height 28
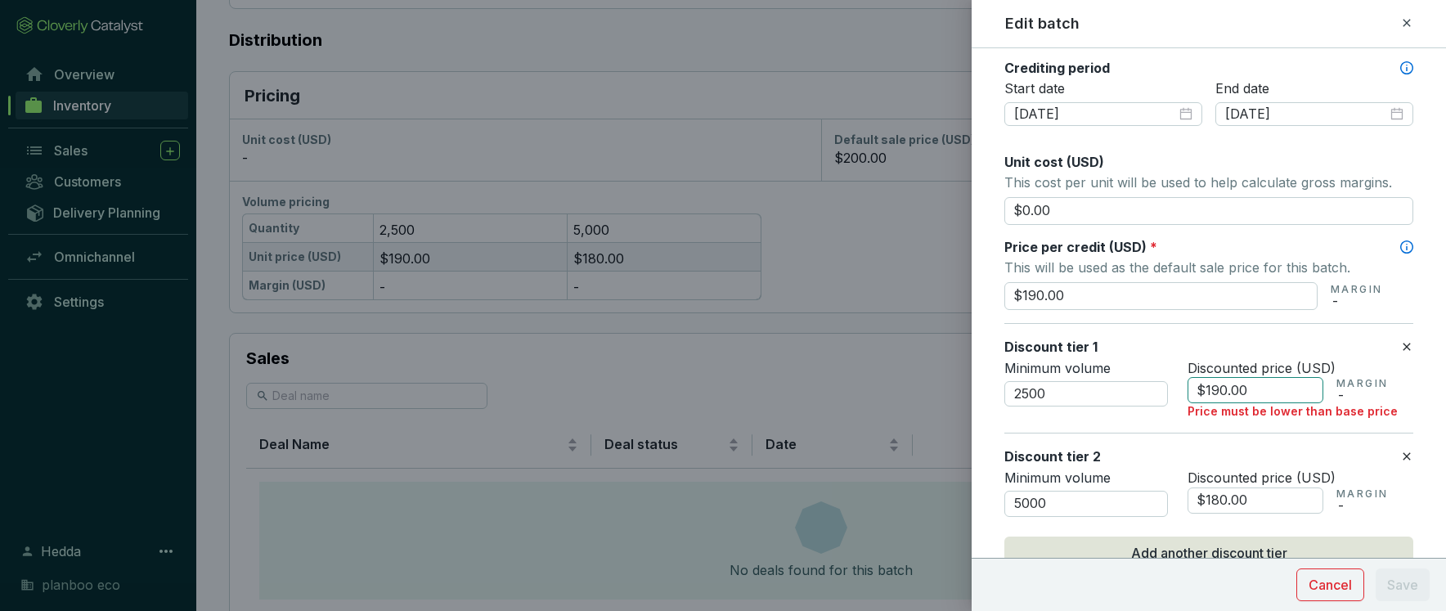
type input "$190.00"
click at [1218, 394] on input "$190.00" at bounding box center [1256, 390] width 136 height 26
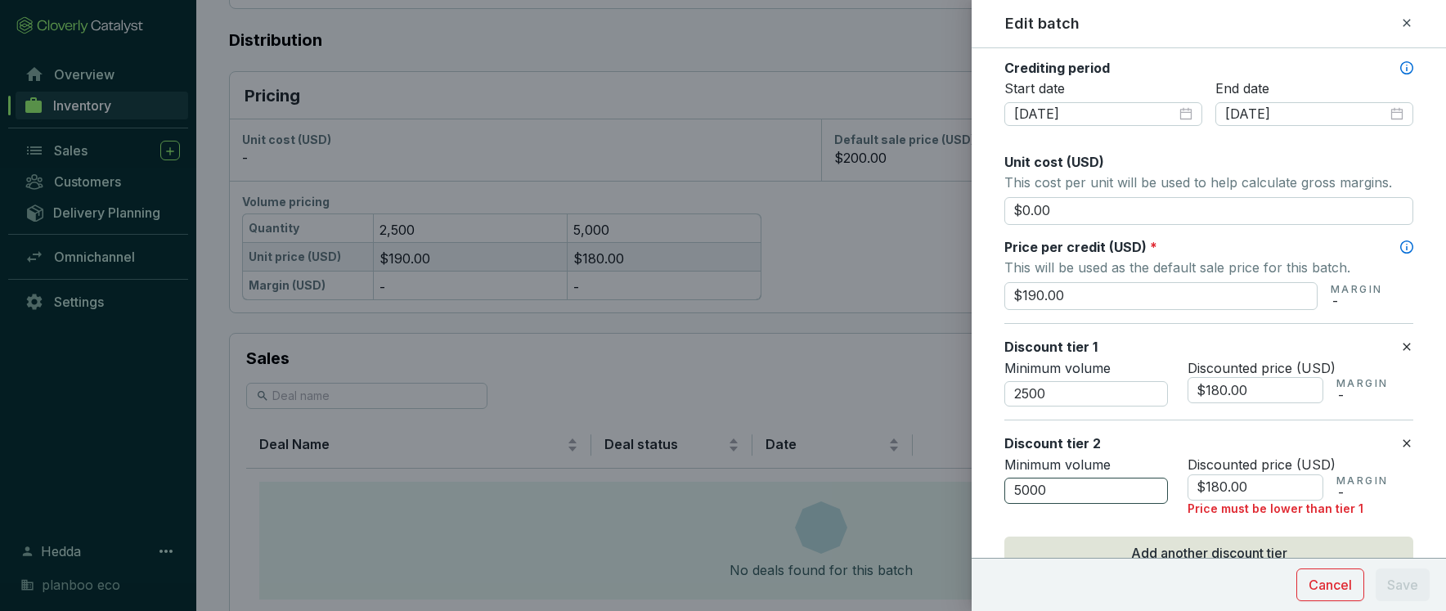
type input "$180.00"
click at [1072, 488] on input "5000" at bounding box center [1086, 491] width 164 height 26
click at [1217, 485] on input "$180.00" at bounding box center [1256, 487] width 136 height 26
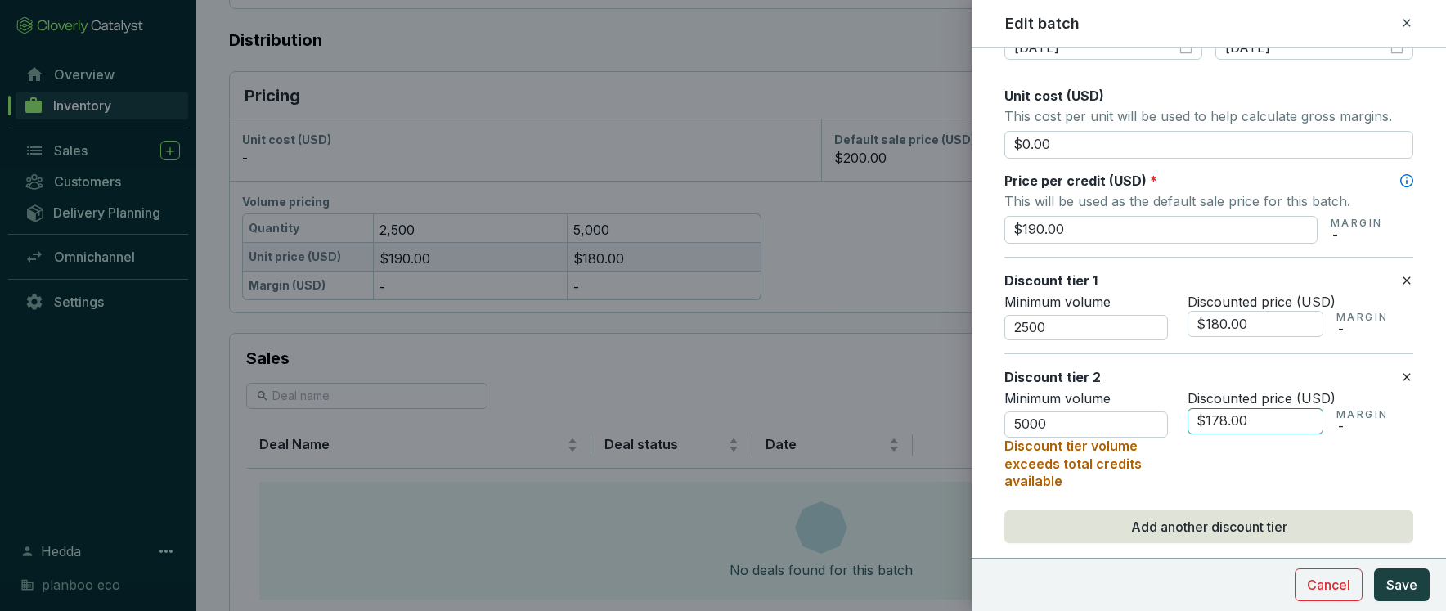
scroll to position [642, 0]
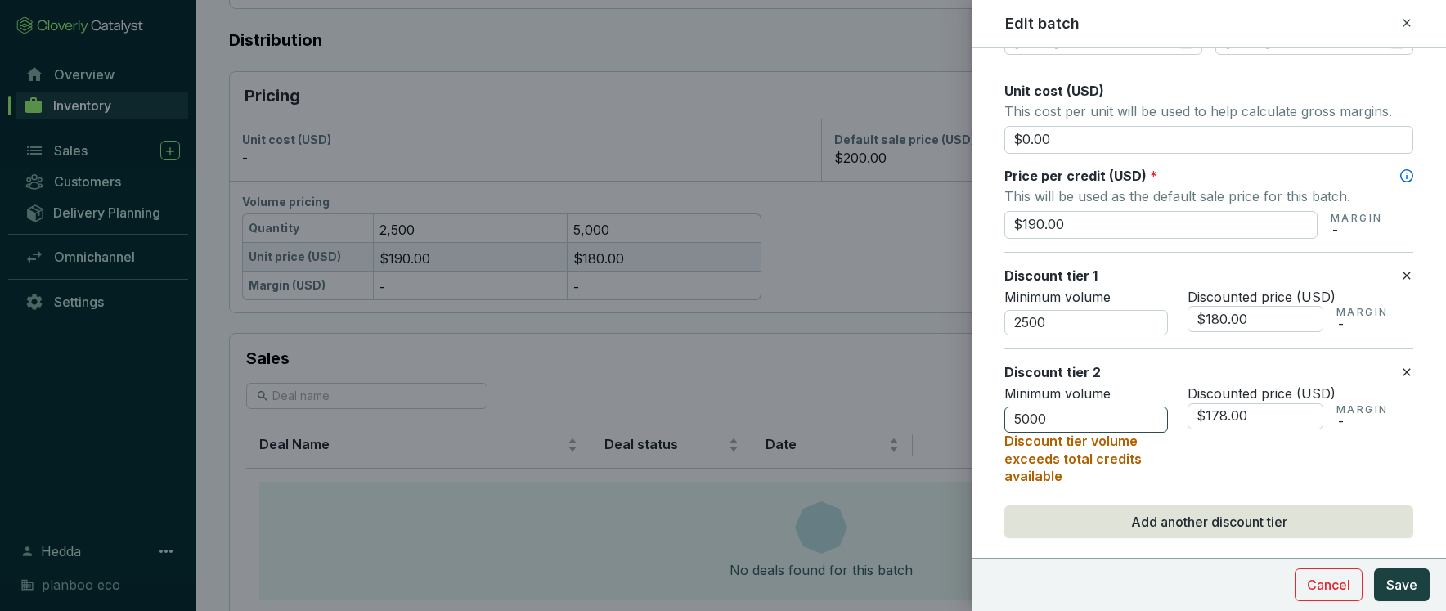
type input "$178.00"
click at [1019, 417] on input "5000" at bounding box center [1086, 420] width 164 height 26
click at [1404, 586] on span "Save" at bounding box center [1401, 585] width 31 height 20
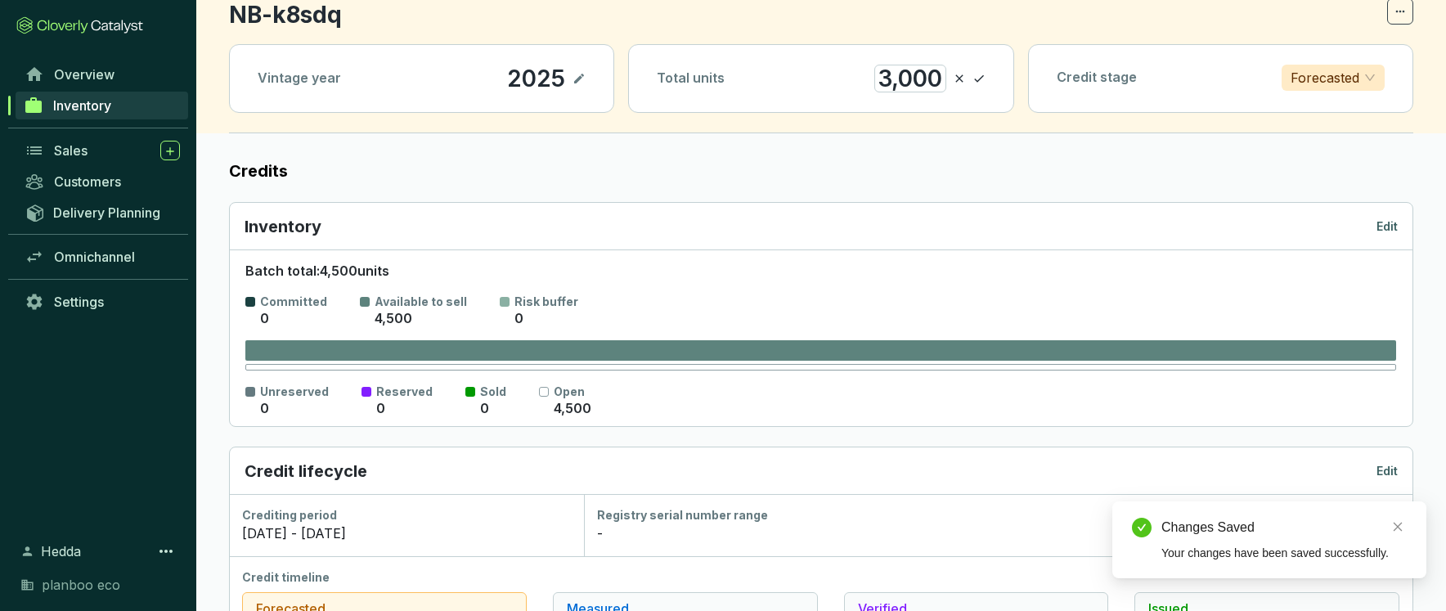
scroll to position [0, 0]
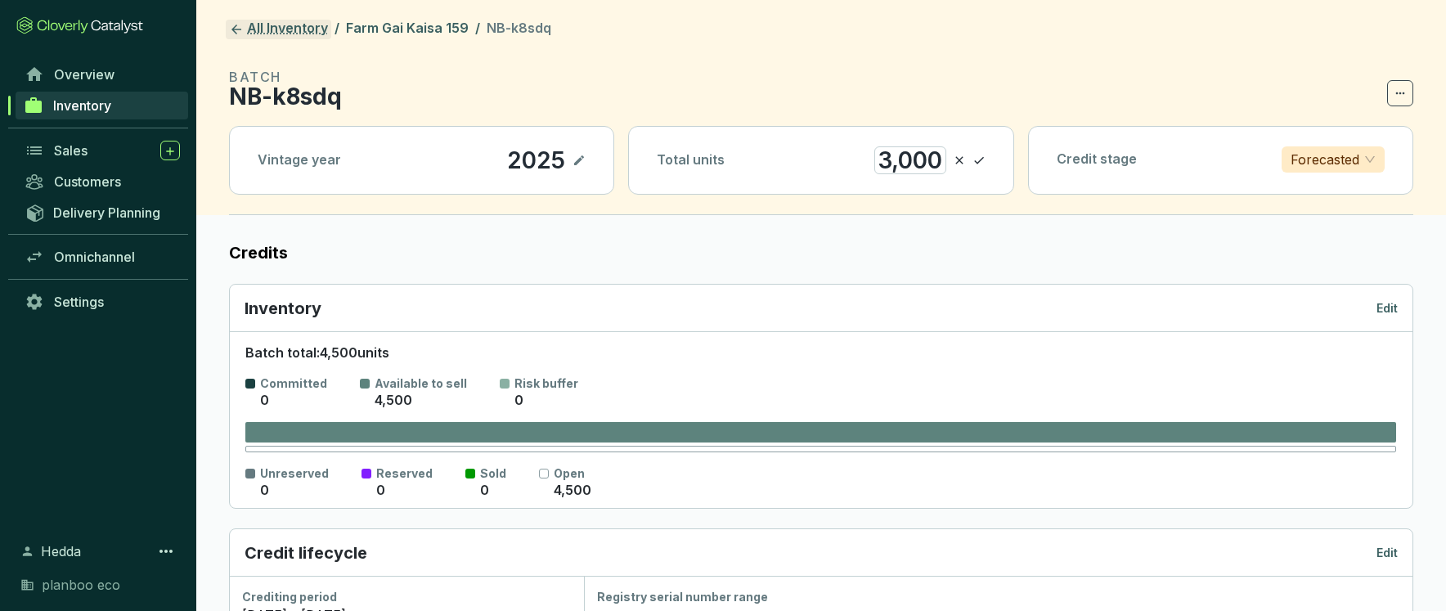
click at [274, 24] on link "All Inventory" at bounding box center [279, 30] width 106 height 20
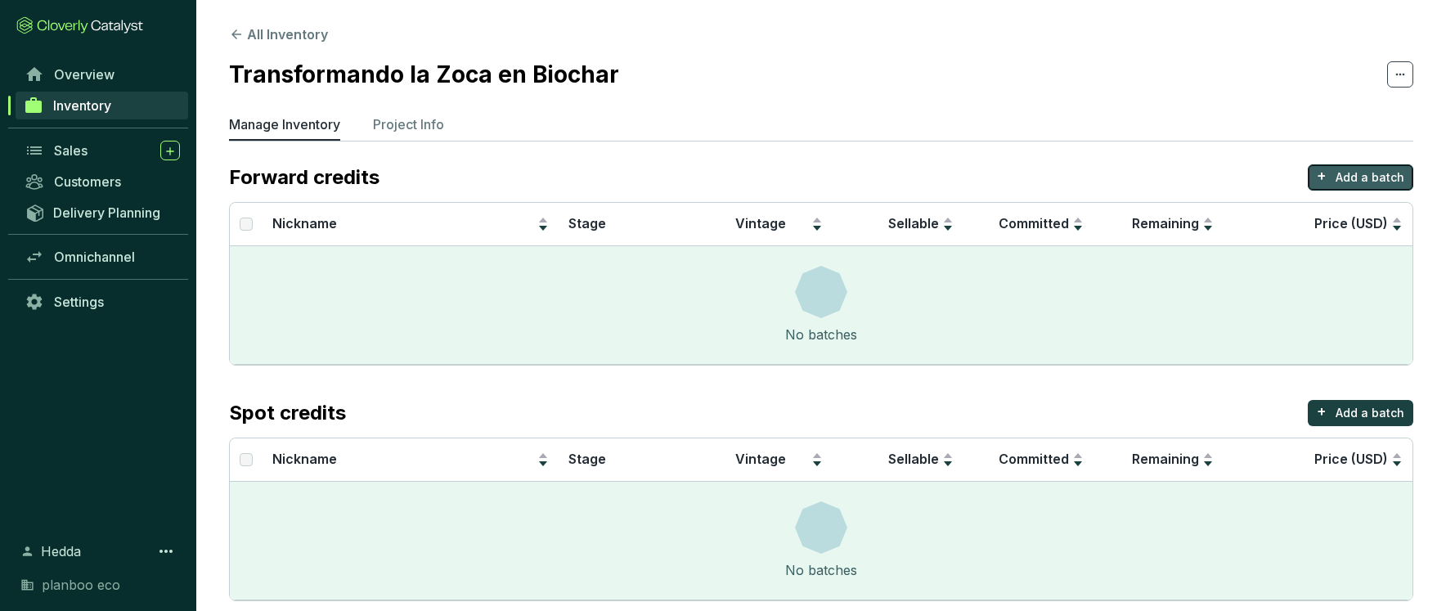
click at [1338, 177] on p "Add a batch" at bounding box center [1370, 177] width 69 height 16
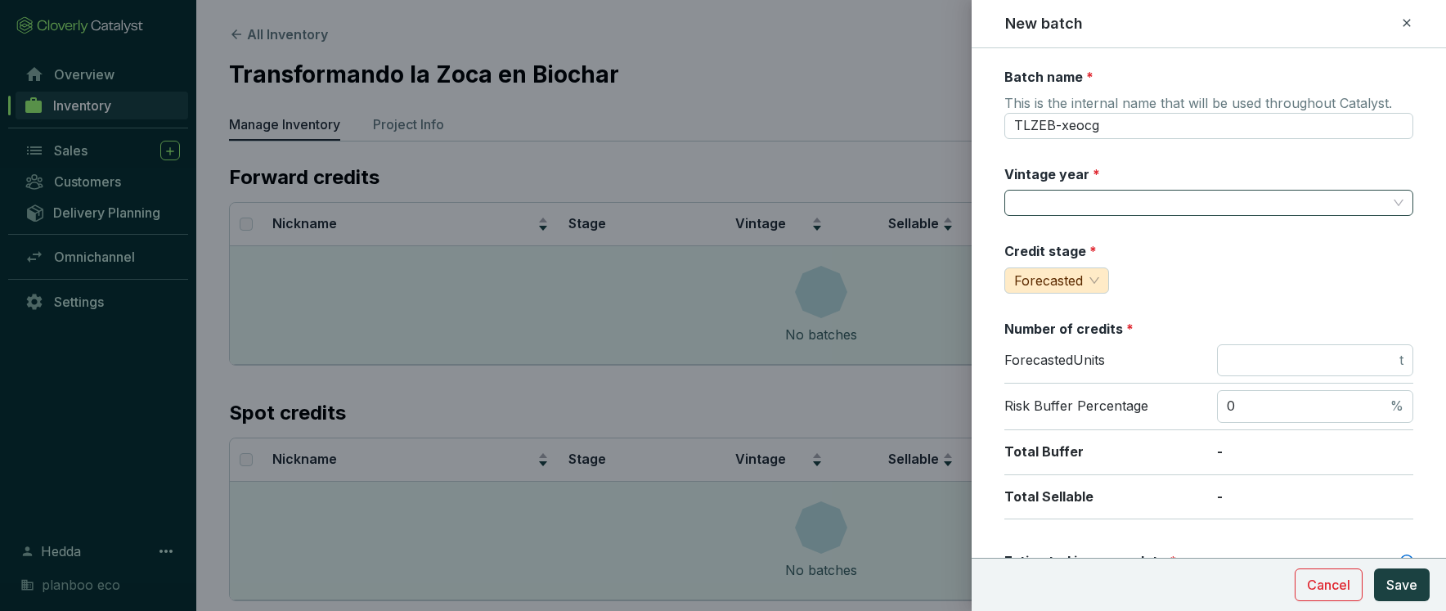
click at [1112, 207] on input "Vintage year *" at bounding box center [1200, 203] width 373 height 25
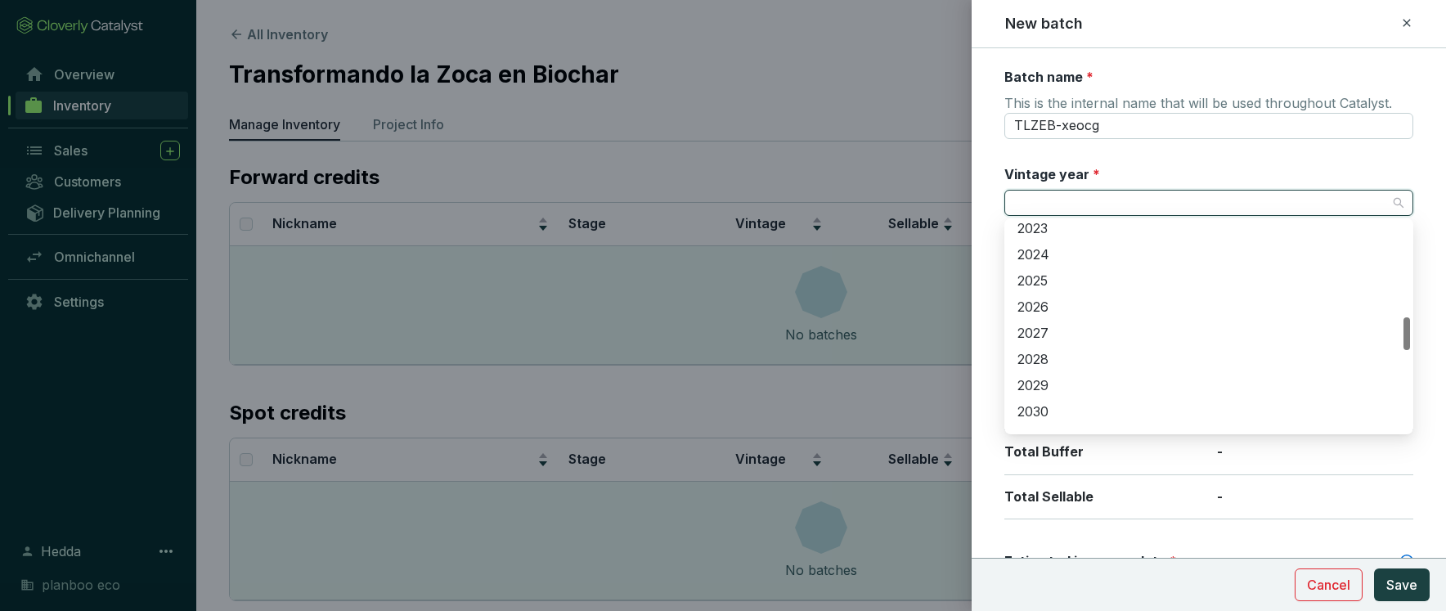
scroll to position [604, 0]
click at [1049, 284] on div "2025" at bounding box center [1209, 285] width 383 height 18
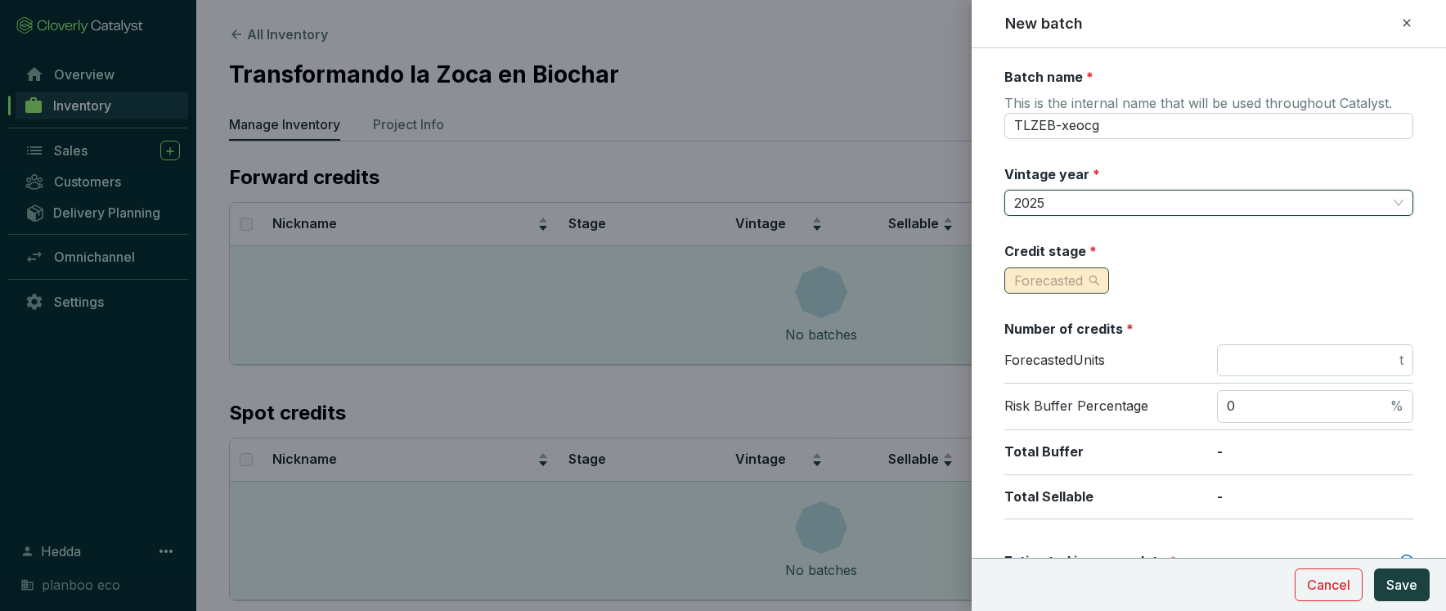
click at [1097, 274] on span "Forecasted" at bounding box center [1056, 280] width 85 height 25
click at [1232, 283] on div "Credit stage * Forecasted" at bounding box center [1208, 268] width 409 height 52
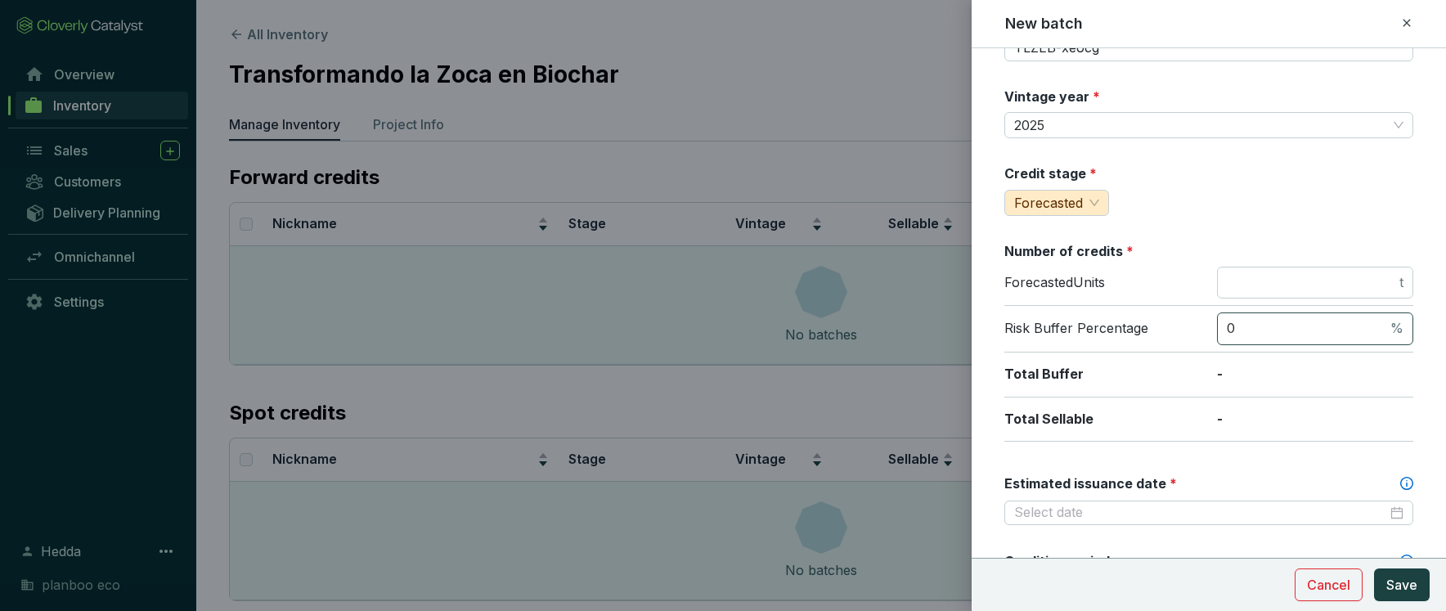
scroll to position [122, 0]
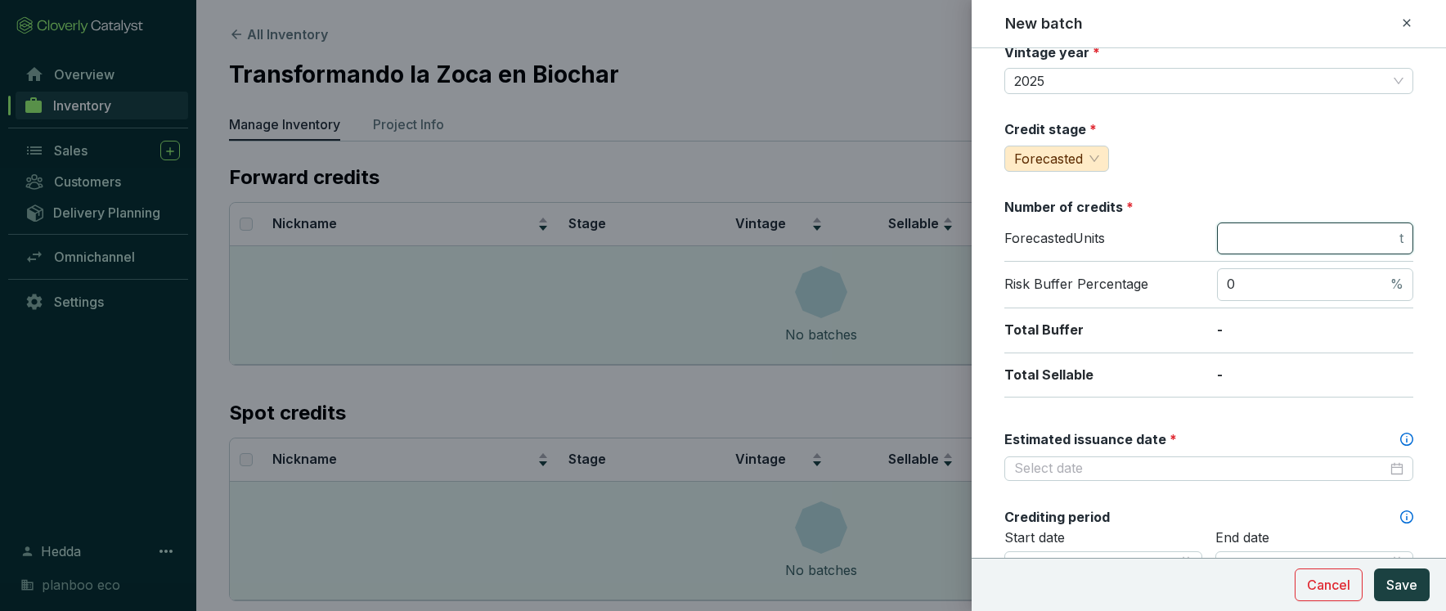
click at [1292, 233] on input "number" at bounding box center [1311, 239] width 169 height 18
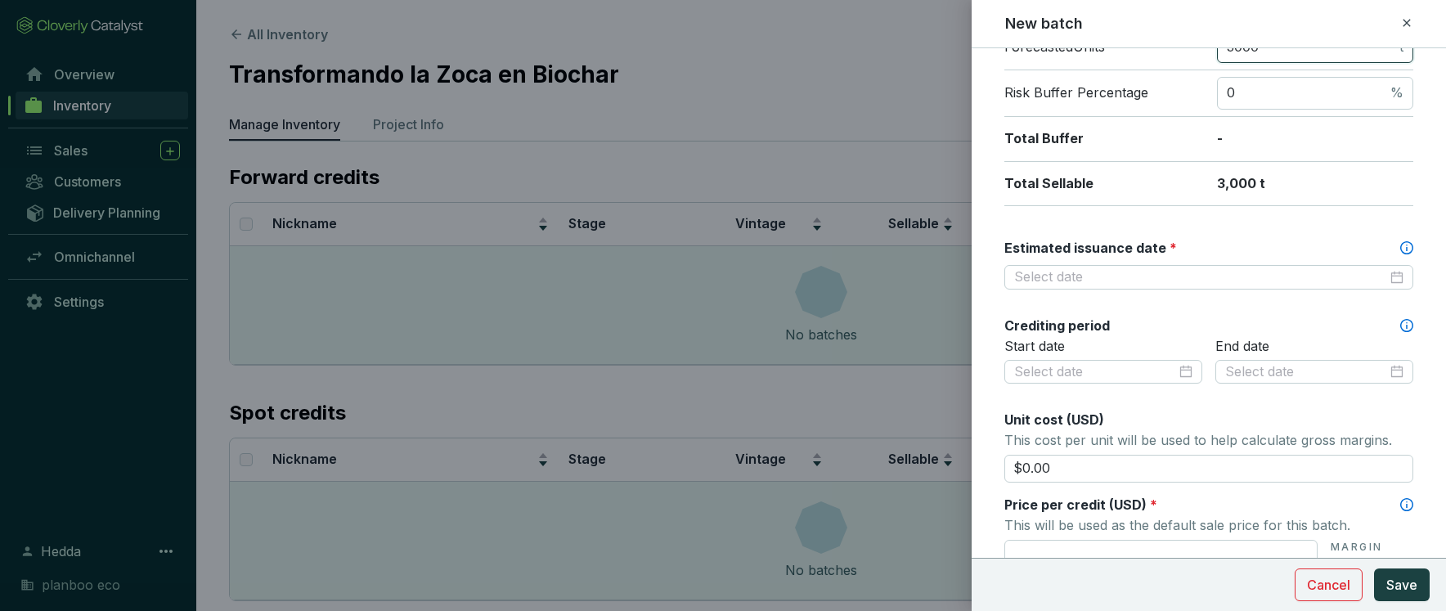
scroll to position [317, 0]
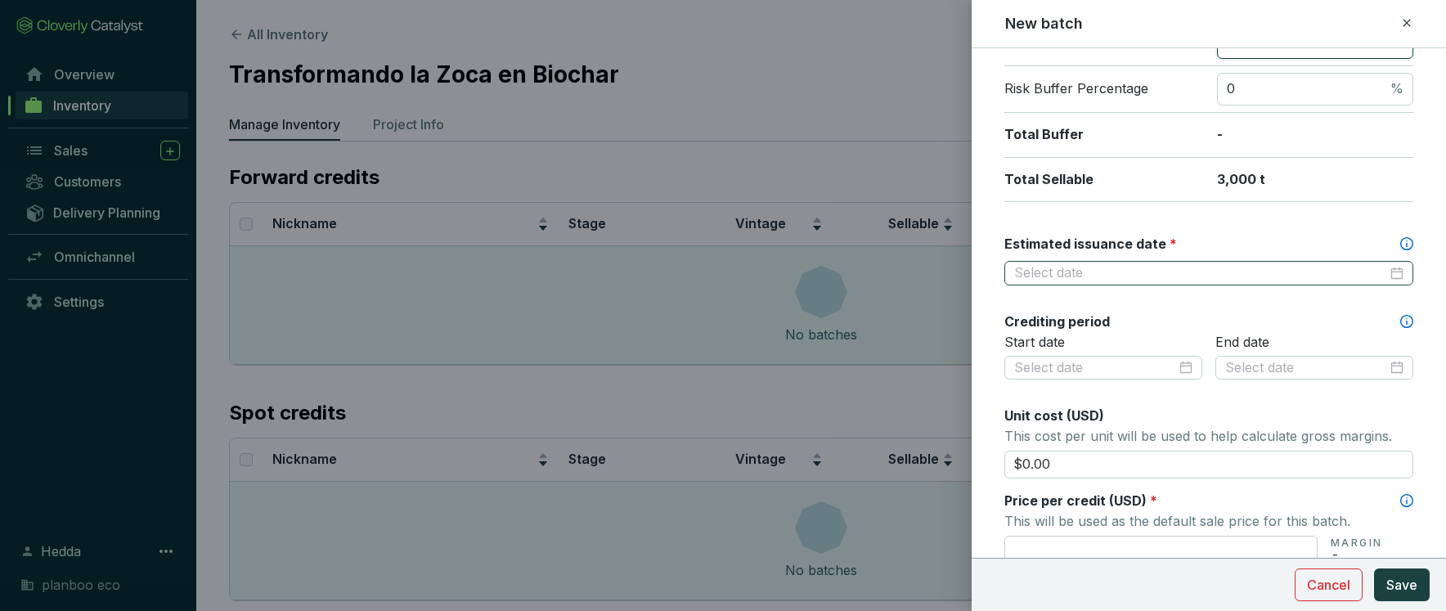
type input "3000"
click at [1232, 267] on input "Estimated issuance date *" at bounding box center [1200, 273] width 373 height 18
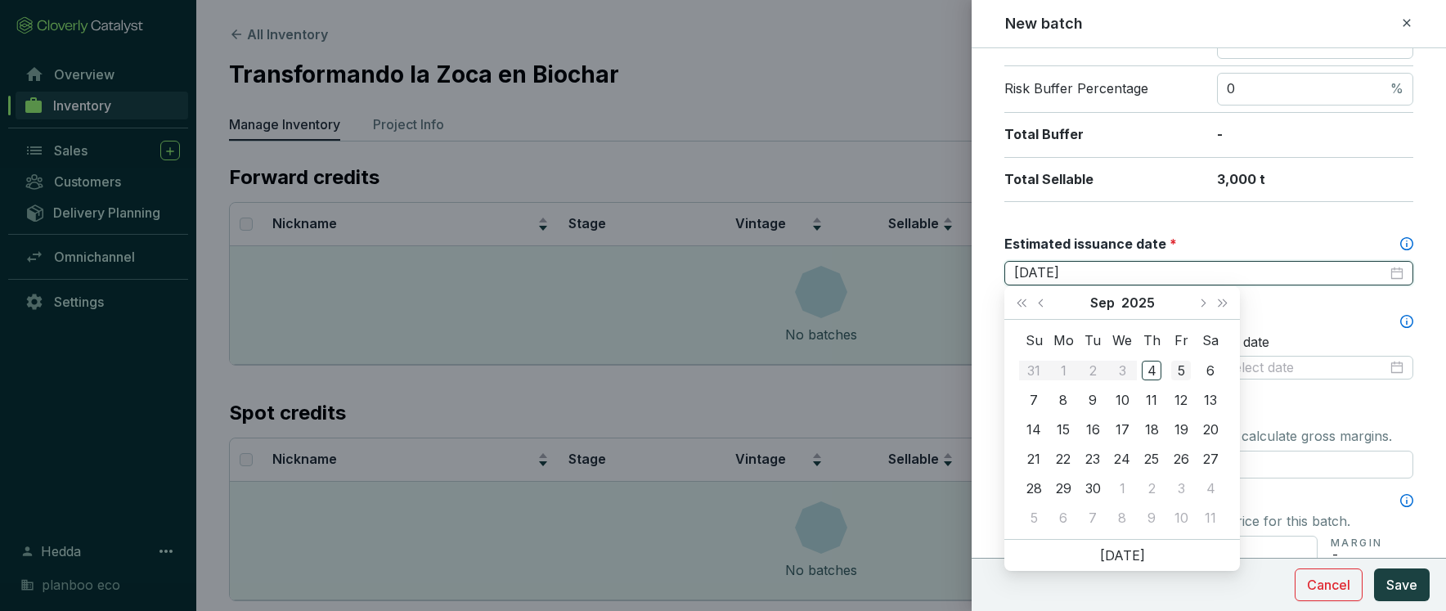
type input "[DATE]"
click at [1204, 305] on button "Next month (PageDown)" at bounding box center [1202, 302] width 21 height 33
type input "[DATE]"
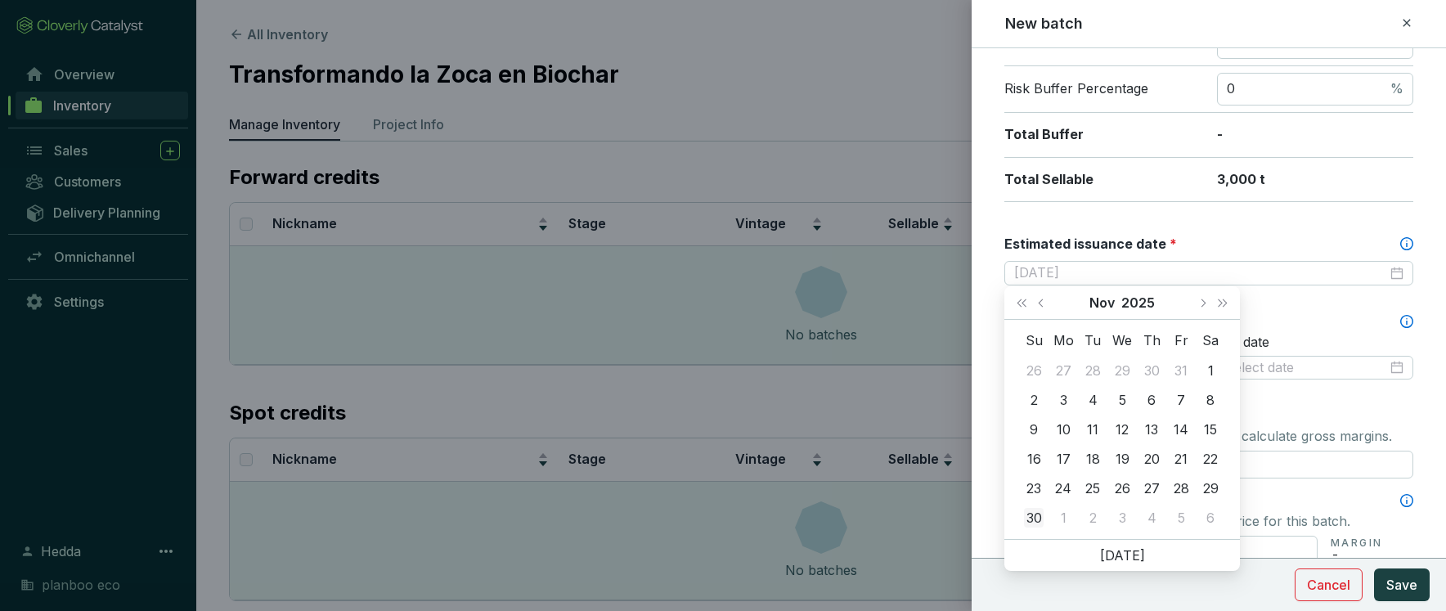
click at [1031, 520] on div "30" at bounding box center [1034, 518] width 20 height 20
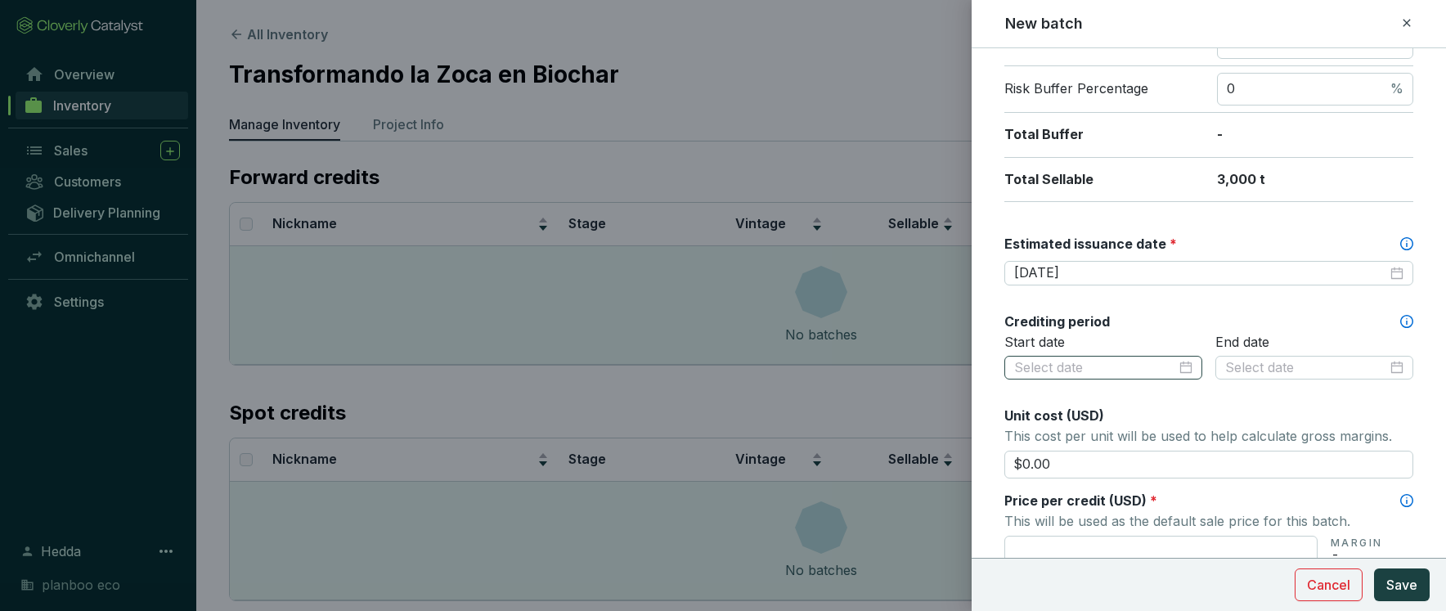
click at [1188, 361] on div at bounding box center [1103, 368] width 178 height 18
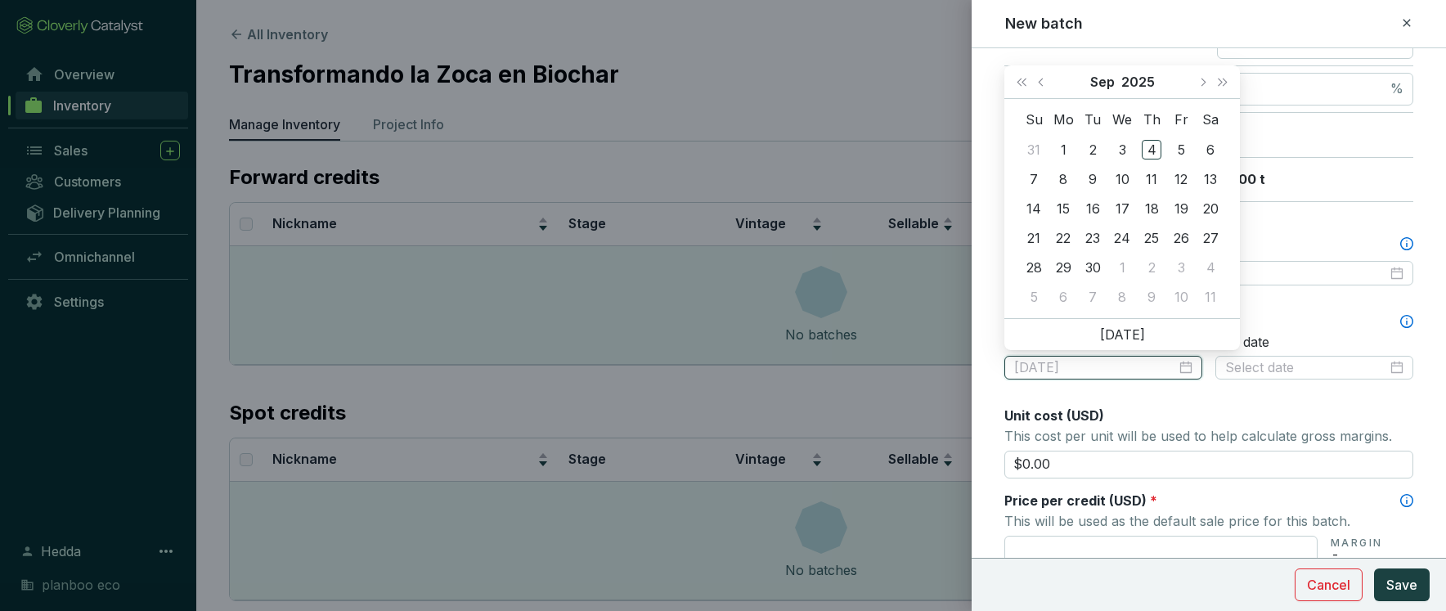
type input "[DATE]"
click at [1048, 82] on button "Previous month (PageUp)" at bounding box center [1042, 81] width 21 height 33
type input "[DATE]"
click at [1175, 144] on div "1" at bounding box center [1181, 150] width 20 height 20
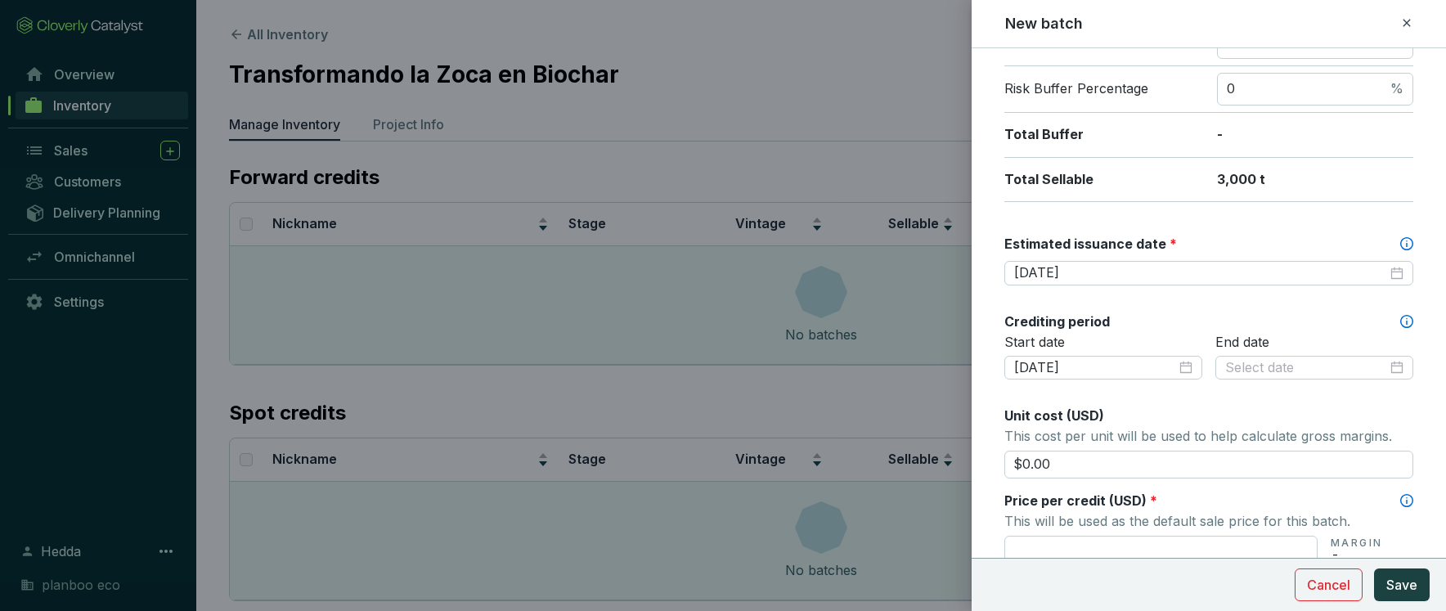
click at [1325, 381] on div "End date" at bounding box center [1315, 367] width 198 height 67
click at [1345, 367] on input at bounding box center [1306, 368] width 162 height 18
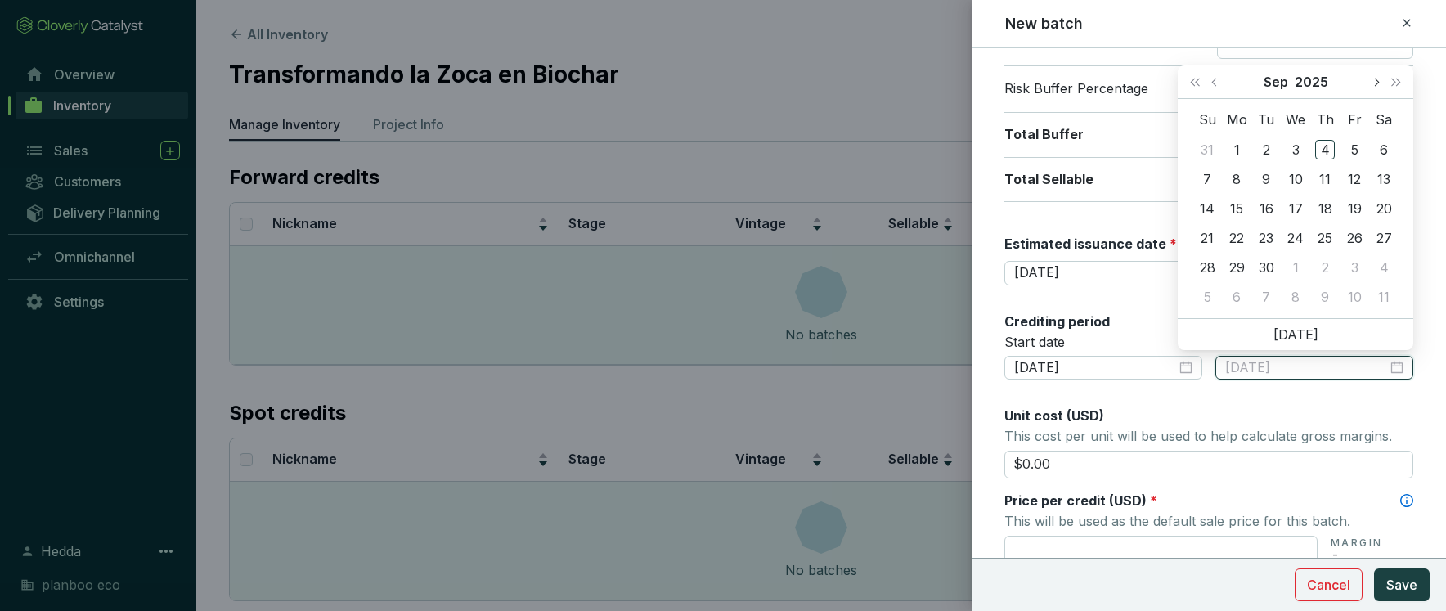
type input "[DATE]"
click at [1378, 81] on span "Next month (PageDown)" at bounding box center [1376, 82] width 8 height 8
type input "[DATE]"
click at [1200, 306] on div "30" at bounding box center [1208, 297] width 20 height 20
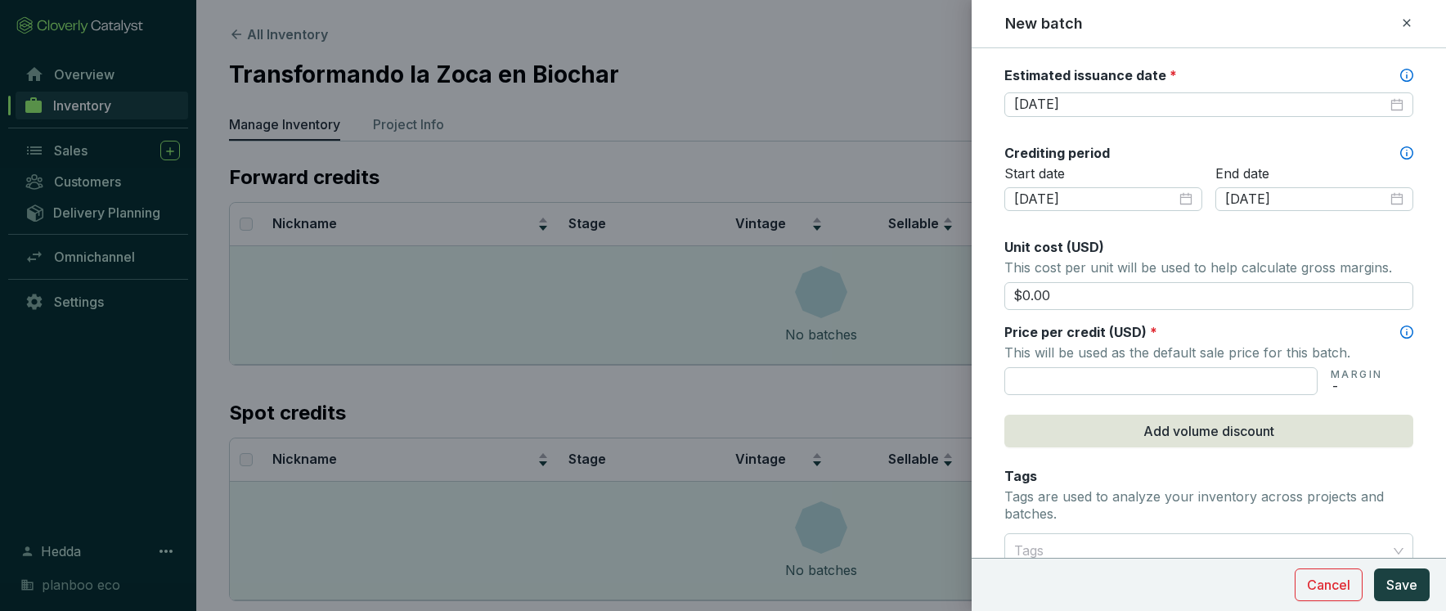
scroll to position [519, 0]
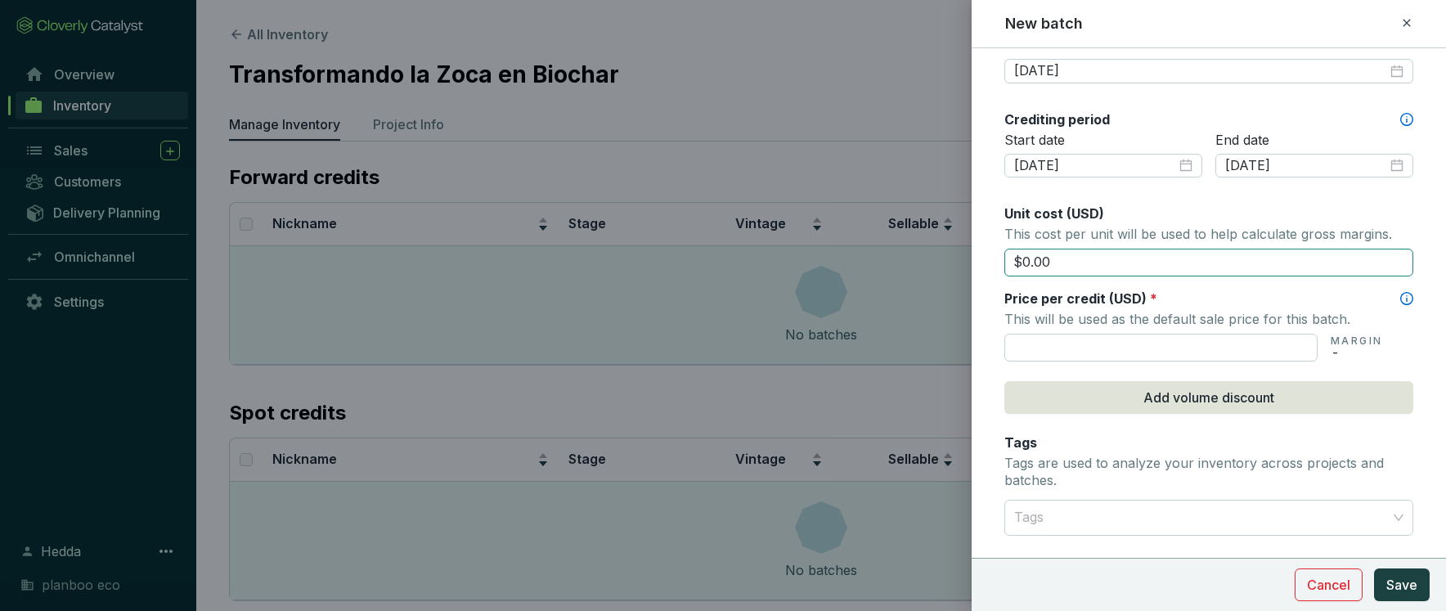
click at [1107, 257] on input "$0.00" at bounding box center [1208, 263] width 409 height 28
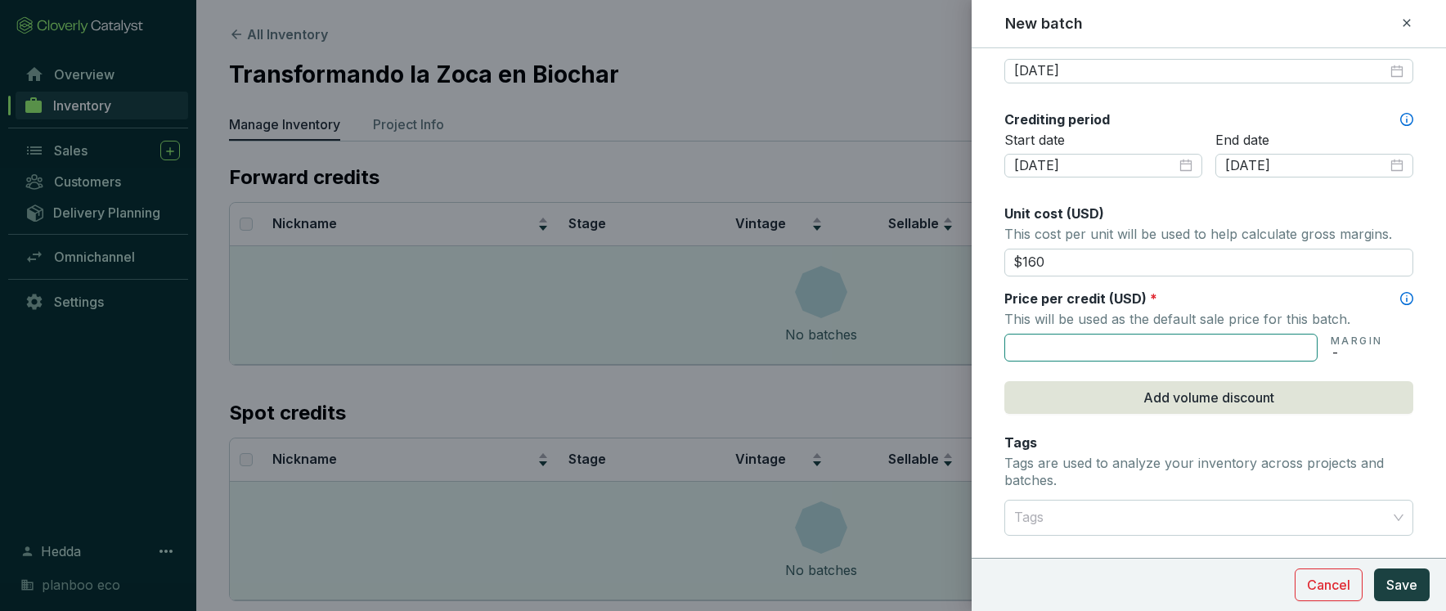
type input "$160.00"
click at [1149, 344] on input "text" at bounding box center [1160, 348] width 313 height 28
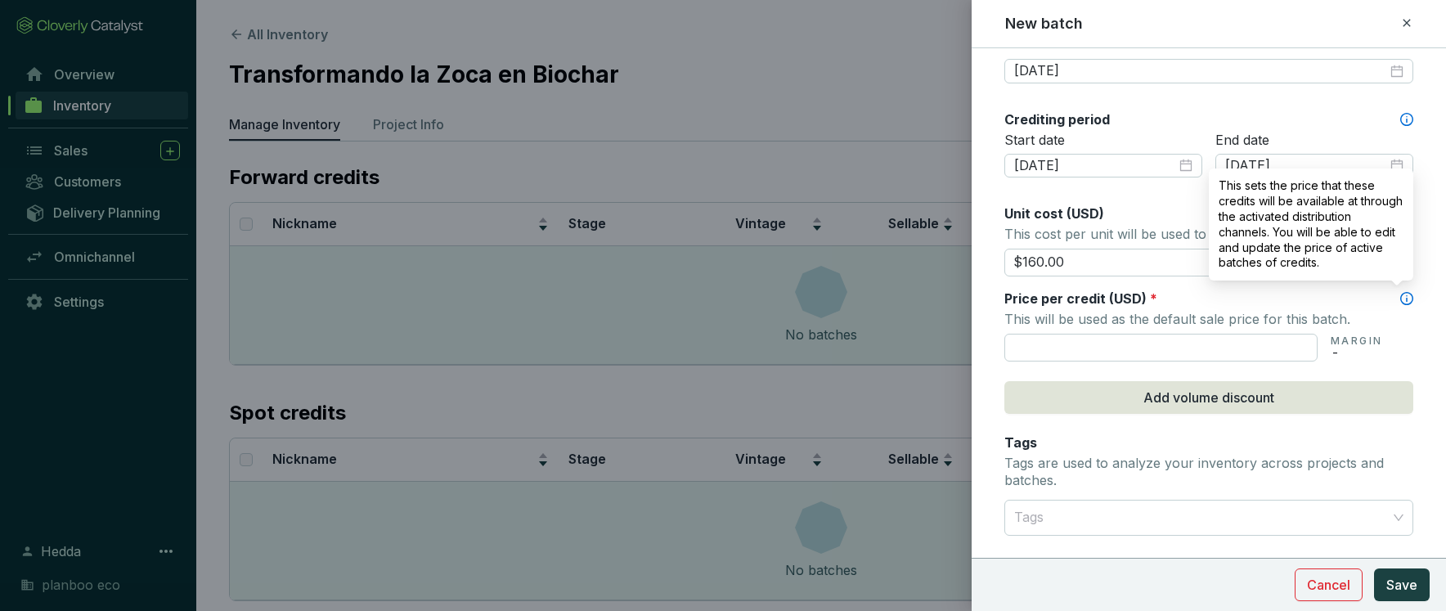
click at [1410, 294] on icon at bounding box center [1406, 298] width 13 height 13
drag, startPoint x: 1293, startPoint y: 219, endPoint x: 1327, endPoint y: 263, distance: 54.8
click at [1327, 263] on p "This sets the price that these credits will be available at through the activat…" at bounding box center [1311, 224] width 185 height 92
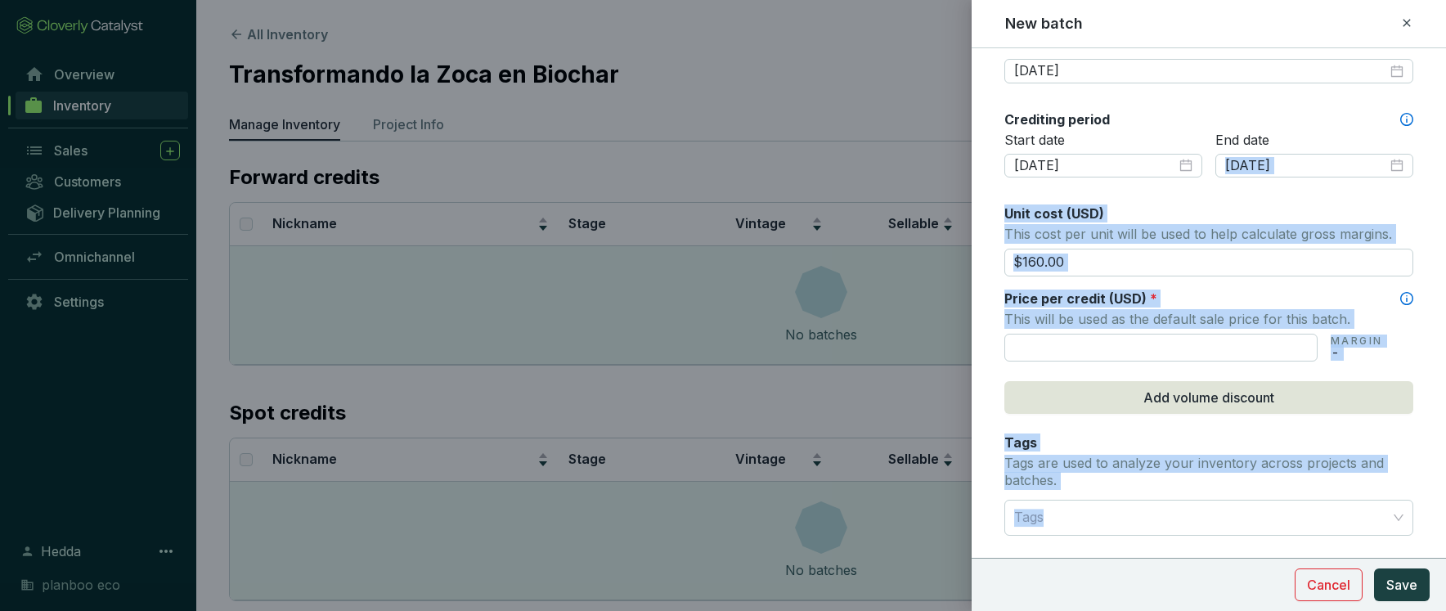
drag, startPoint x: 1335, startPoint y: 263, endPoint x: 1247, endPoint y: 199, distance: 108.3
click at [1247, 199] on body "All Inventory Transformando la Zoca en Biochar Manage Inventory Project Info Fo…" at bounding box center [723, 317] width 1446 height 634
click at [1292, 290] on div "Price per credit (USD) *" at bounding box center [1208, 299] width 409 height 18
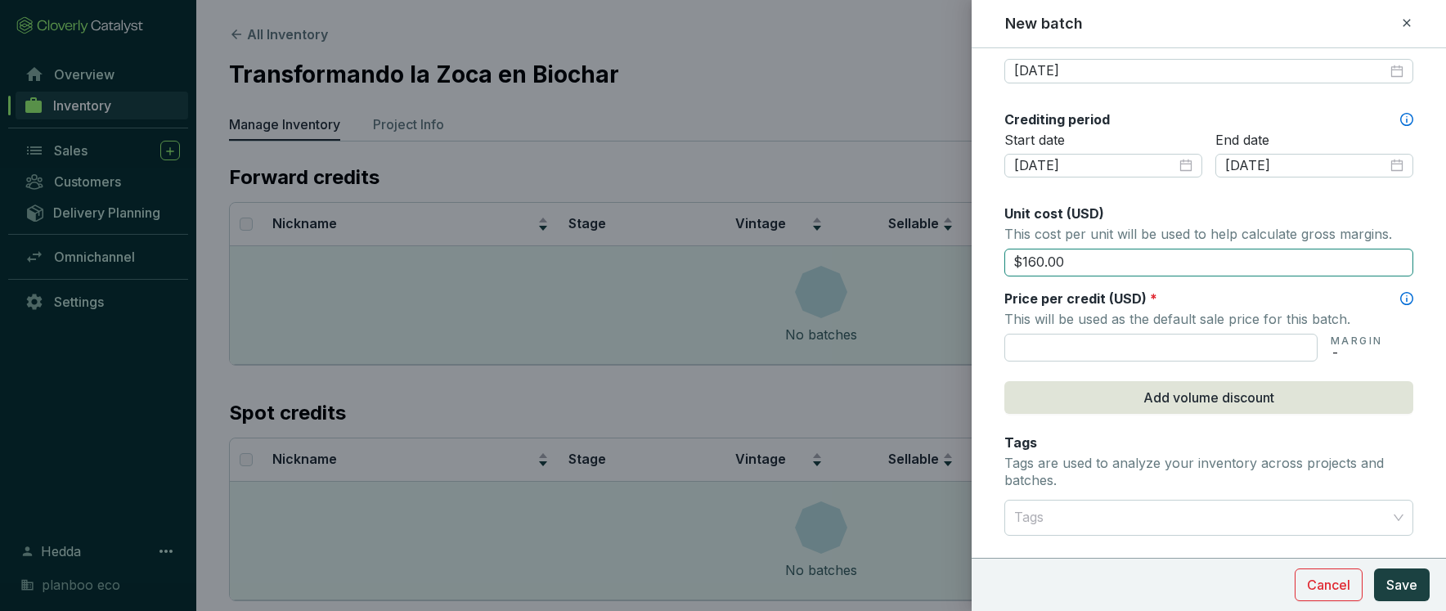
click at [1129, 259] on input "$160.00" at bounding box center [1208, 263] width 409 height 28
drag, startPoint x: 1129, startPoint y: 259, endPoint x: 1009, endPoint y: 259, distance: 119.4
click at [1009, 259] on input "$160.00" at bounding box center [1208, 263] width 409 height 28
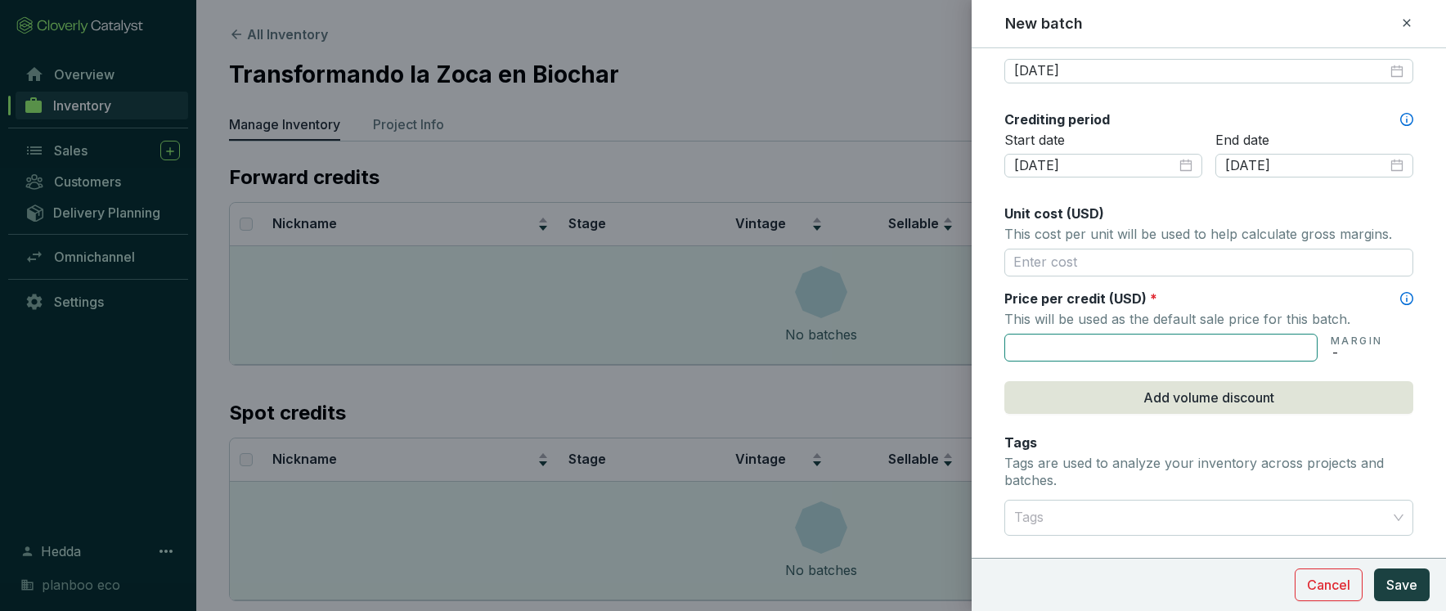
click at [1287, 351] on input "text" at bounding box center [1160, 348] width 313 height 28
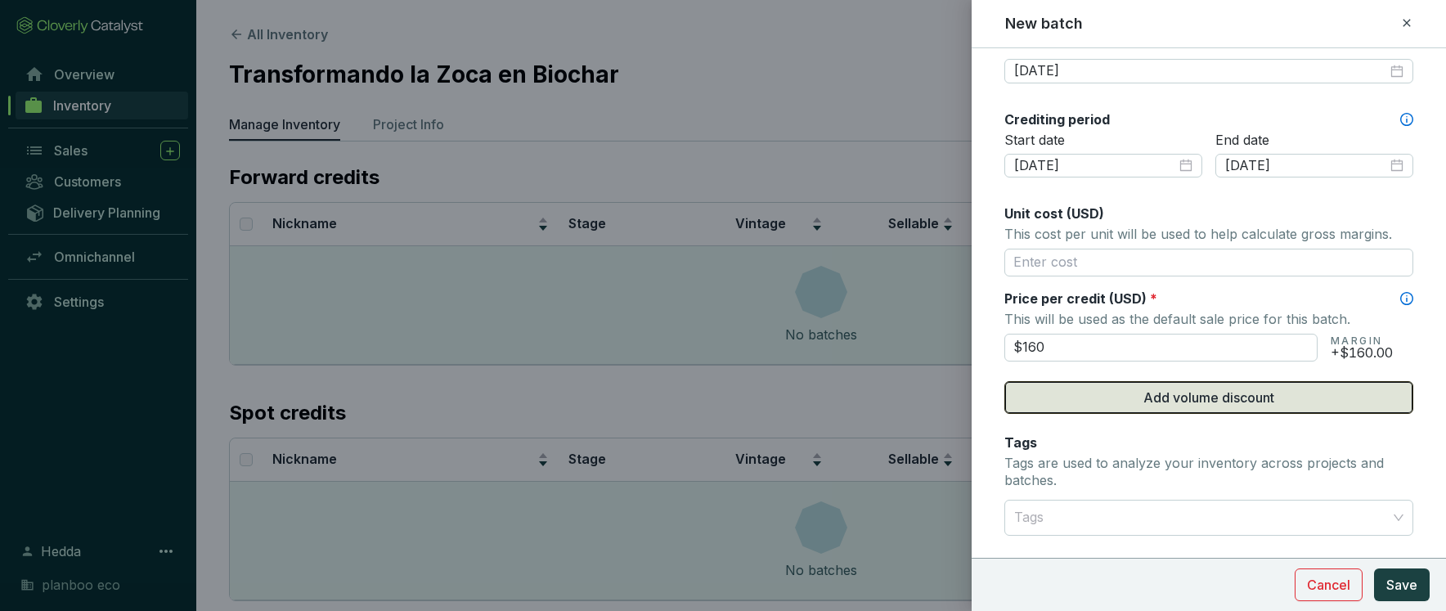
type input "$160.00"
click at [1170, 399] on span "Add volume discount" at bounding box center [1209, 398] width 131 height 20
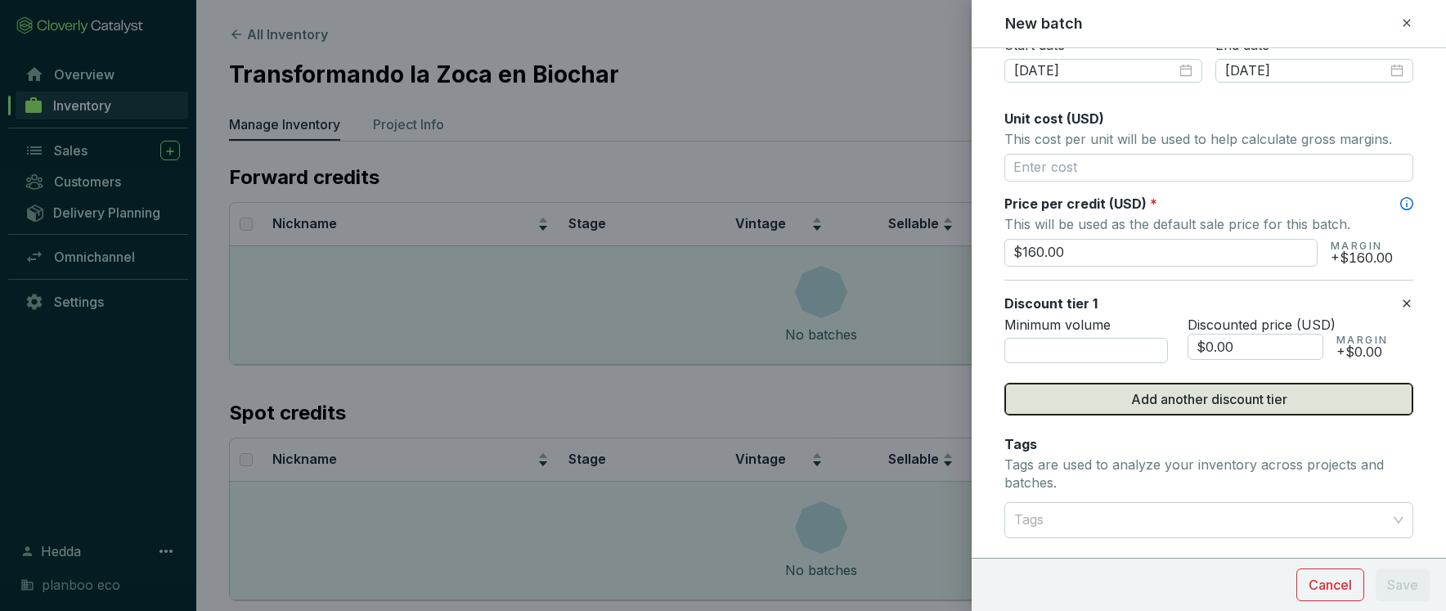
scroll to position [633, 0]
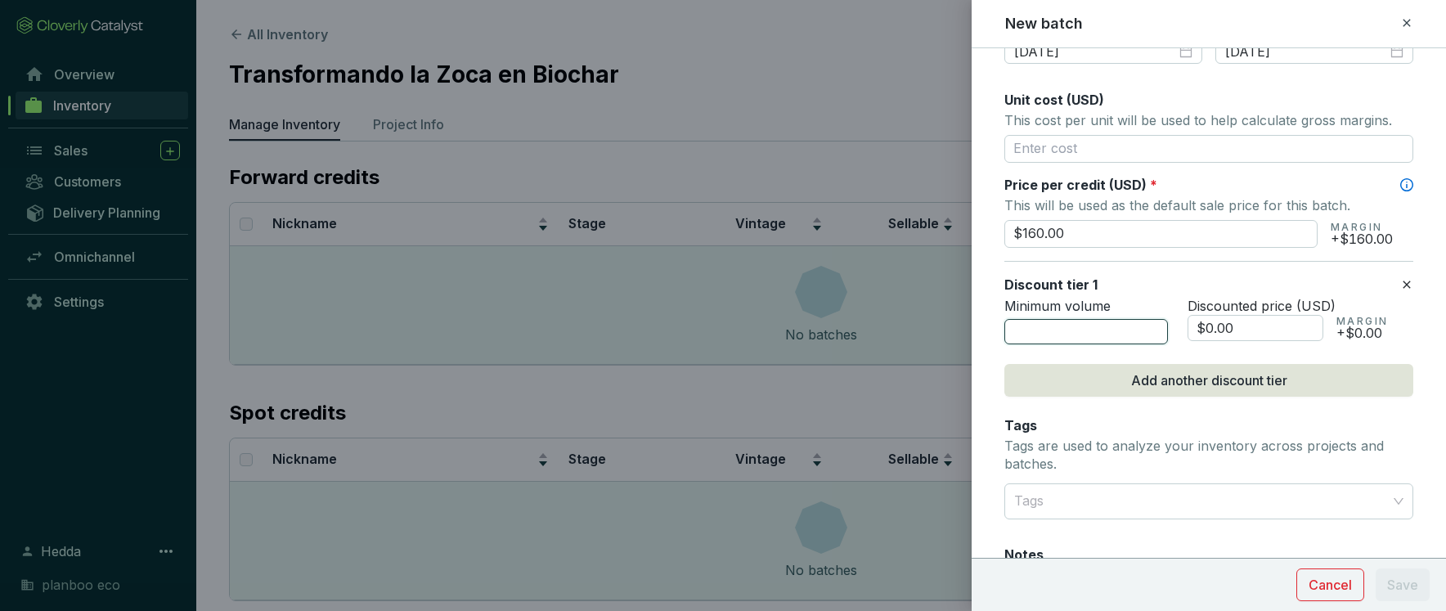
click at [1066, 338] on input "number" at bounding box center [1086, 332] width 164 height 26
type input "6"
type input "500"
click at [1236, 326] on input "$0.00" at bounding box center [1256, 328] width 136 height 26
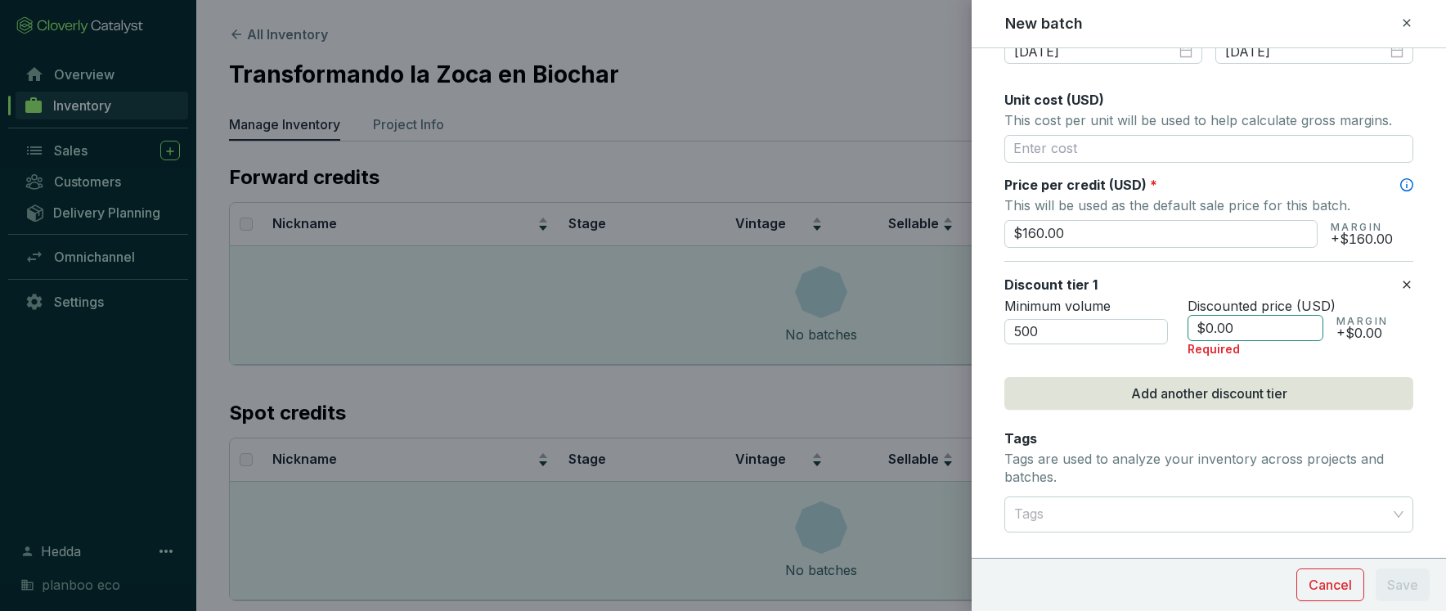
drag, startPoint x: 1239, startPoint y: 320, endPoint x: 1204, endPoint y: 323, distance: 35.3
click at [1204, 324] on input "$0.00" at bounding box center [1256, 328] width 136 height 26
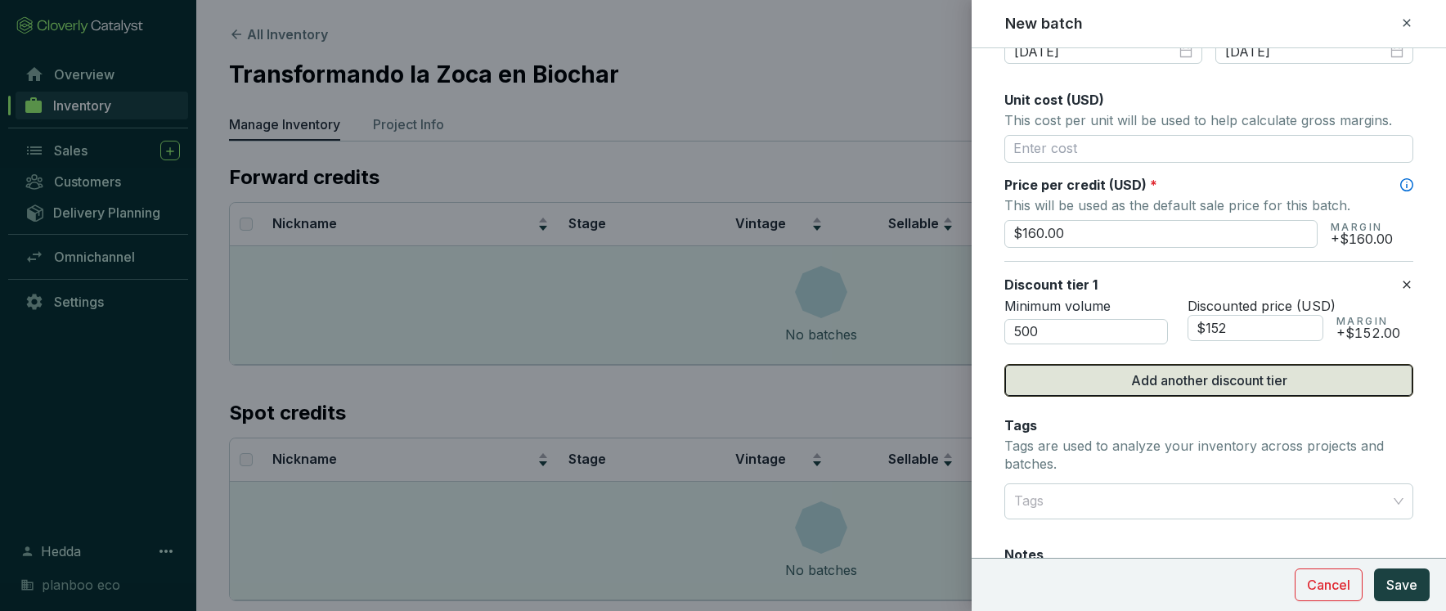
type input "$152.00"
click at [1247, 384] on span "Add another discount tier" at bounding box center [1209, 381] width 156 height 20
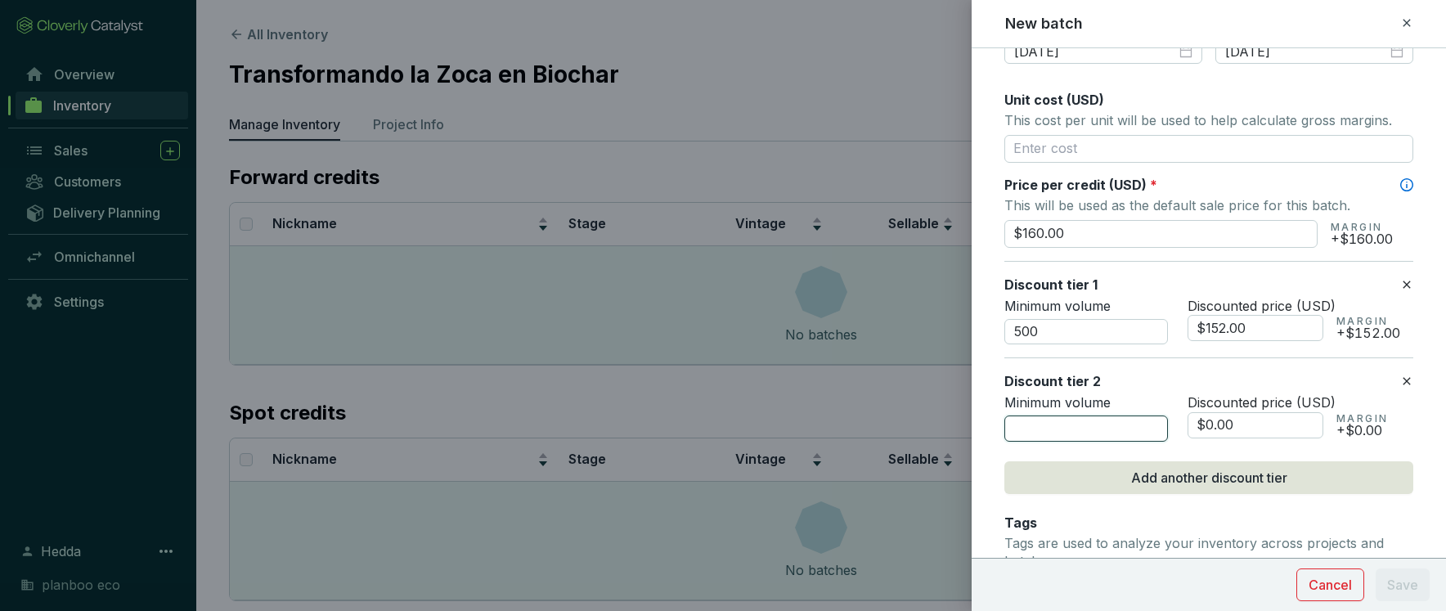
click at [1085, 425] on input "number" at bounding box center [1086, 429] width 164 height 26
type input "2500"
click at [1232, 421] on input "$0.00" at bounding box center [1256, 425] width 136 height 26
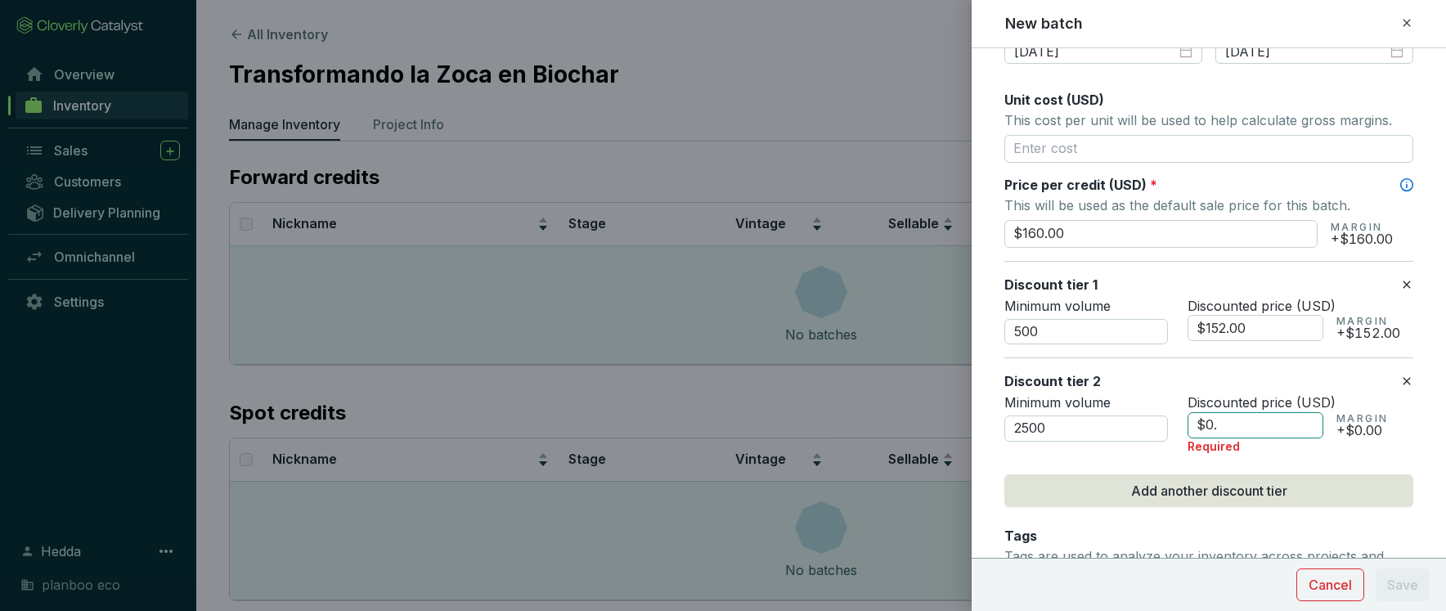
type input "$0"
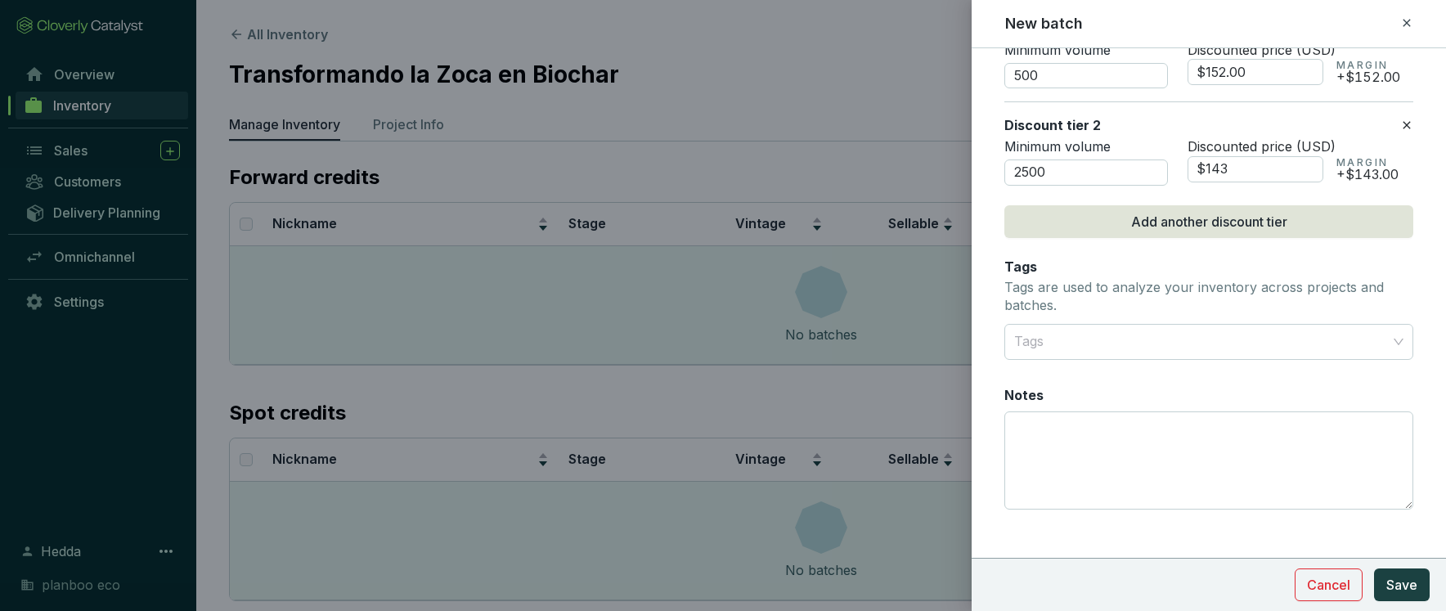
scroll to position [903, 0]
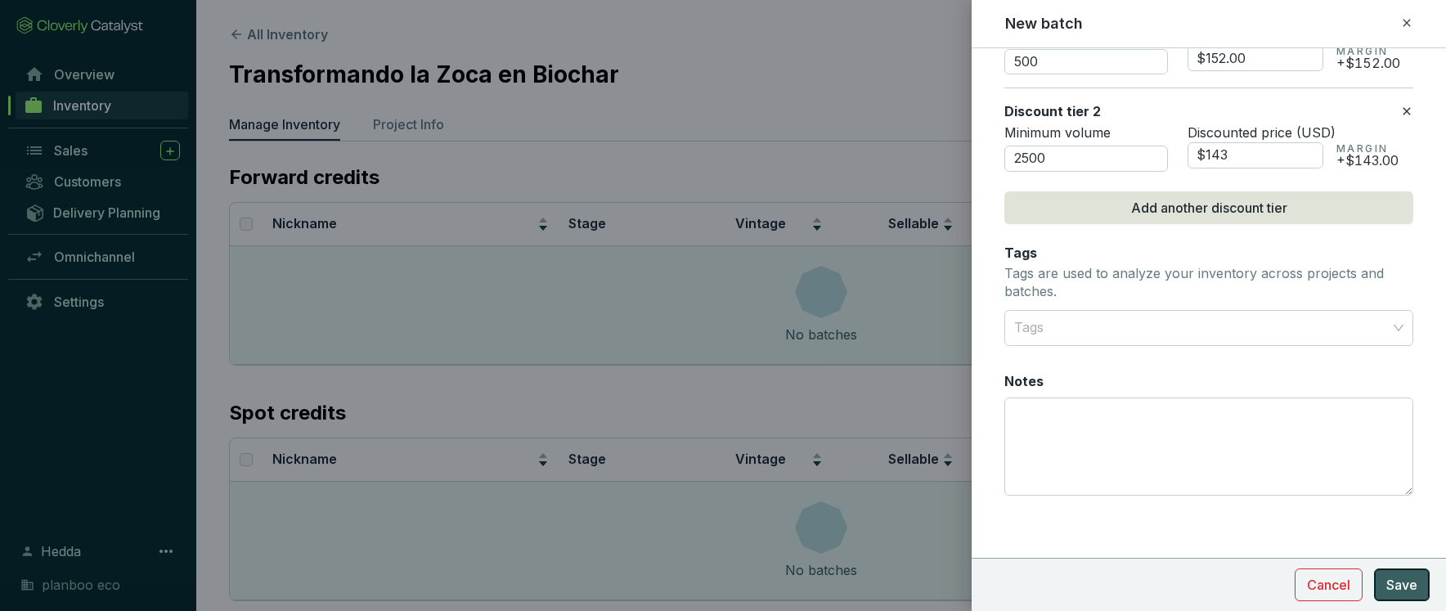
type input "$143.00"
click at [1398, 592] on span "Save" at bounding box center [1401, 585] width 31 height 20
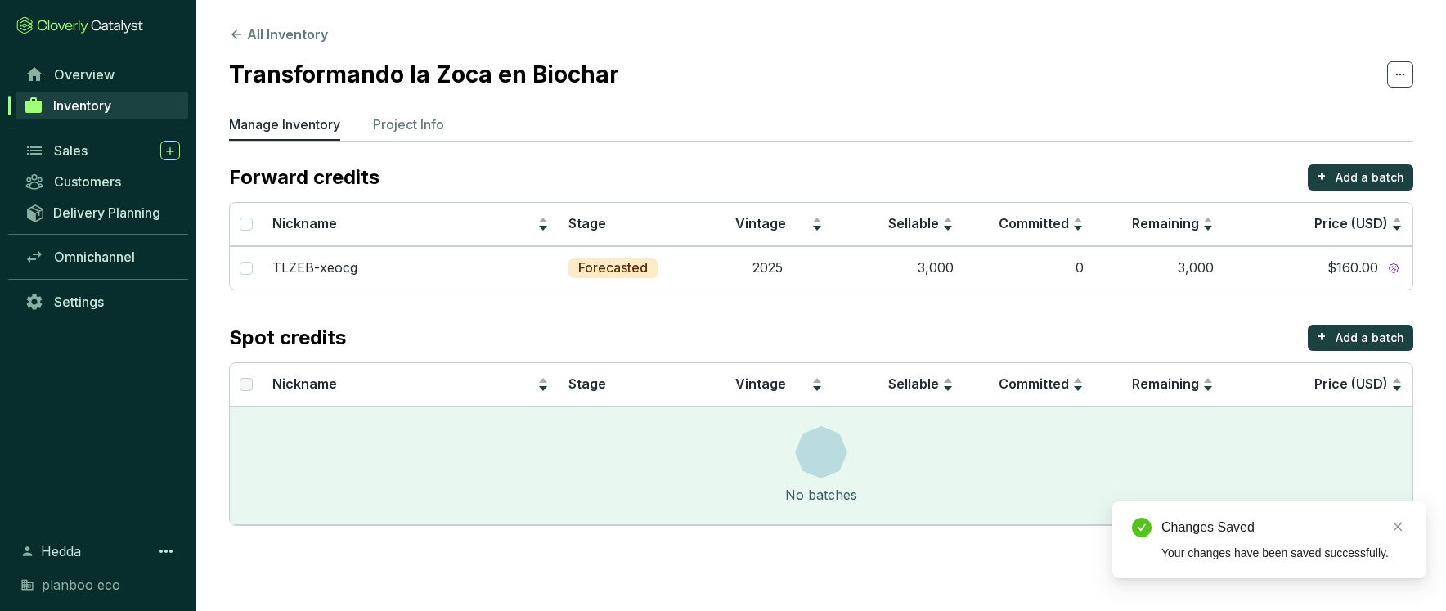
click at [312, 121] on p "Manage Inventory" at bounding box center [284, 125] width 111 height 20
